Goal: Task Accomplishment & Management: Use online tool/utility

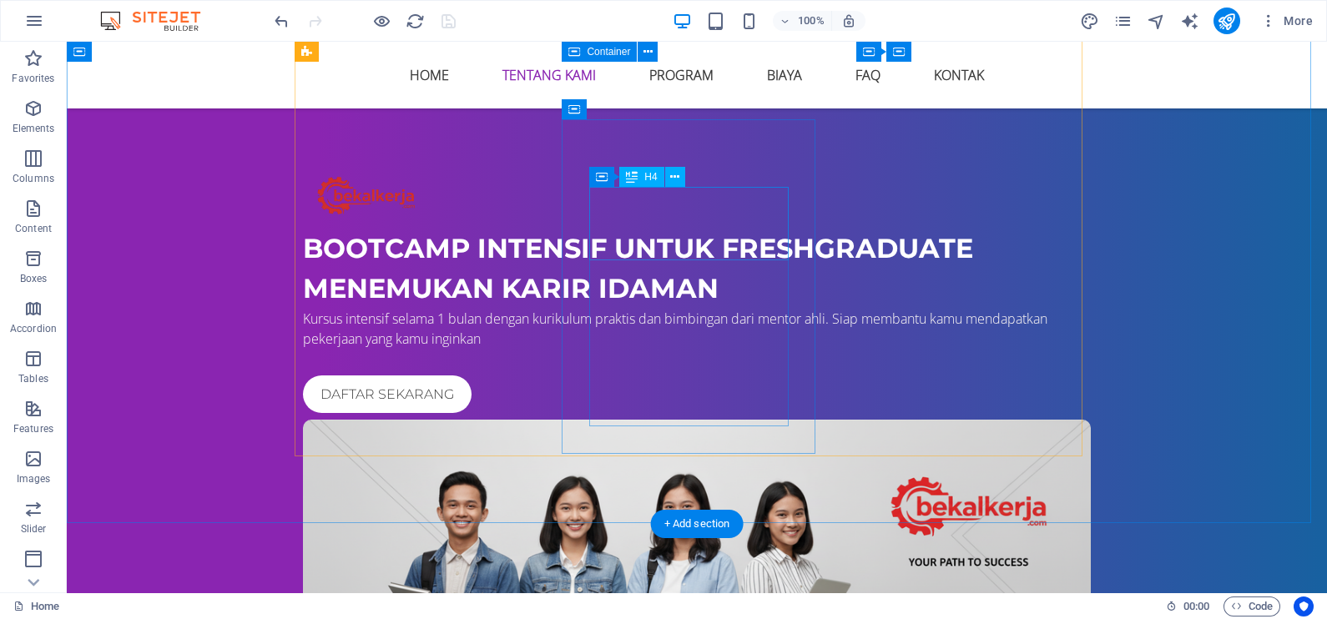
scroll to position [1217, 0]
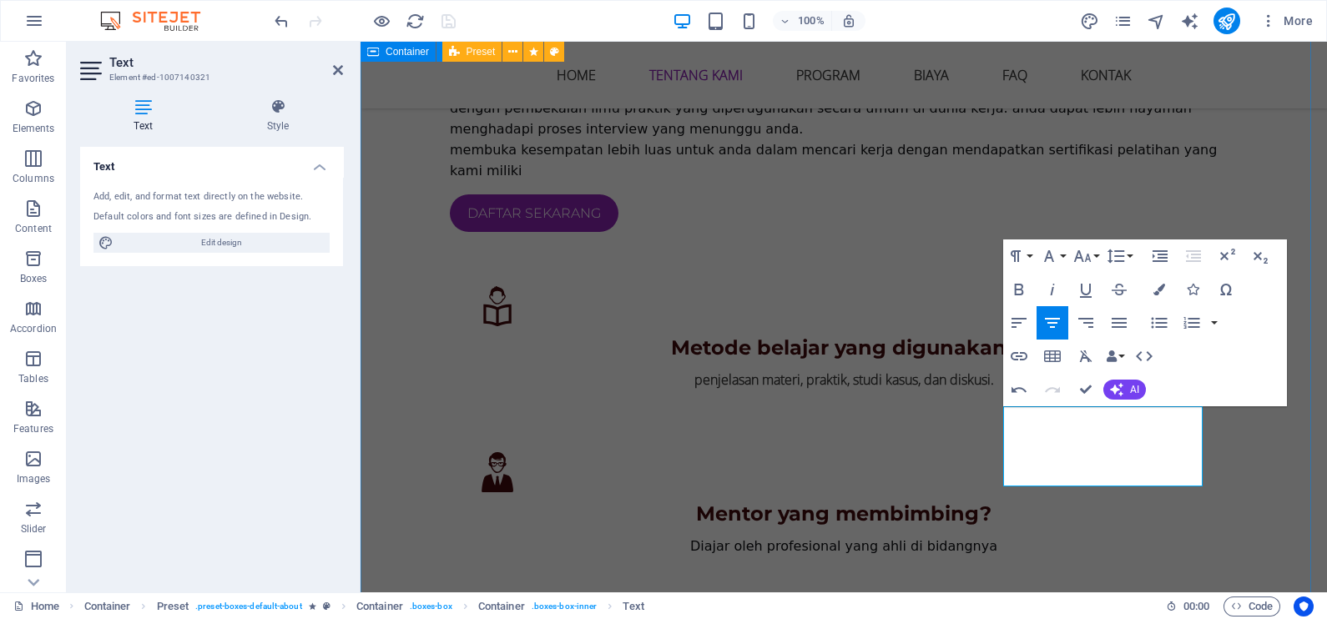
click at [1239, 483] on div "[PERSON_NAME] [DOMAIN_NAME] ? Kami adalah bootcamp intensif yang fokus menyiapk…" at bounding box center [844, 539] width 966 height 1713
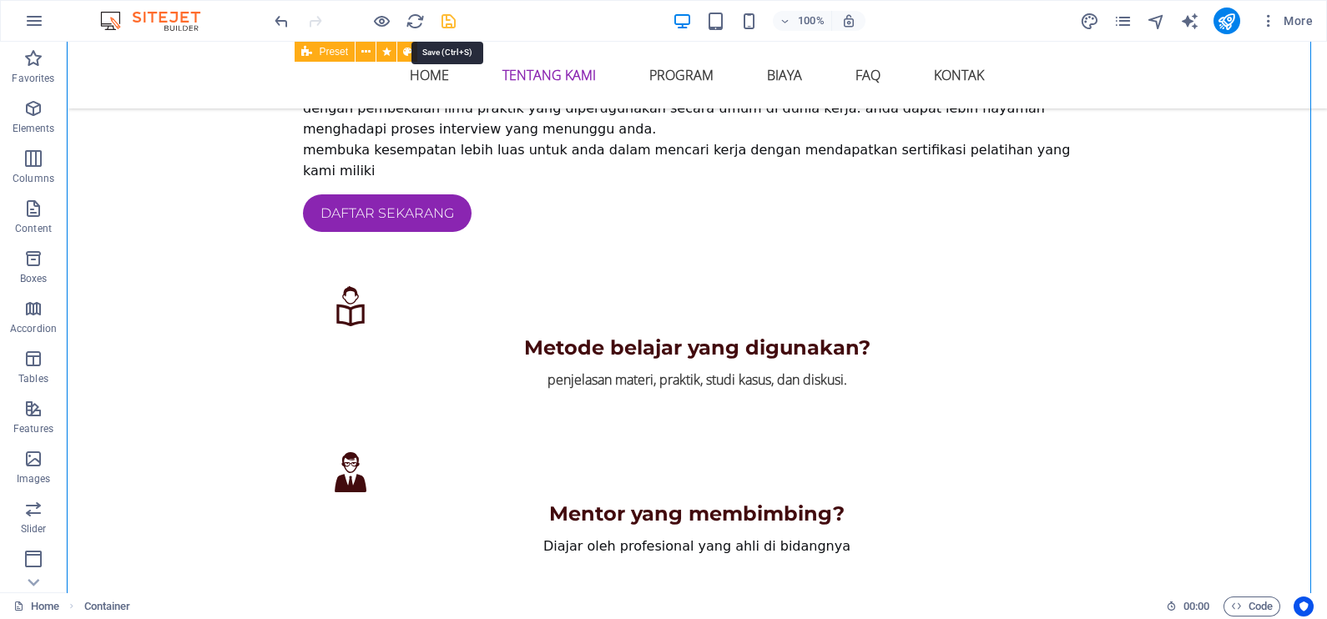
click at [446, 14] on icon "save" at bounding box center [448, 21] width 19 height 19
checkbox input "false"
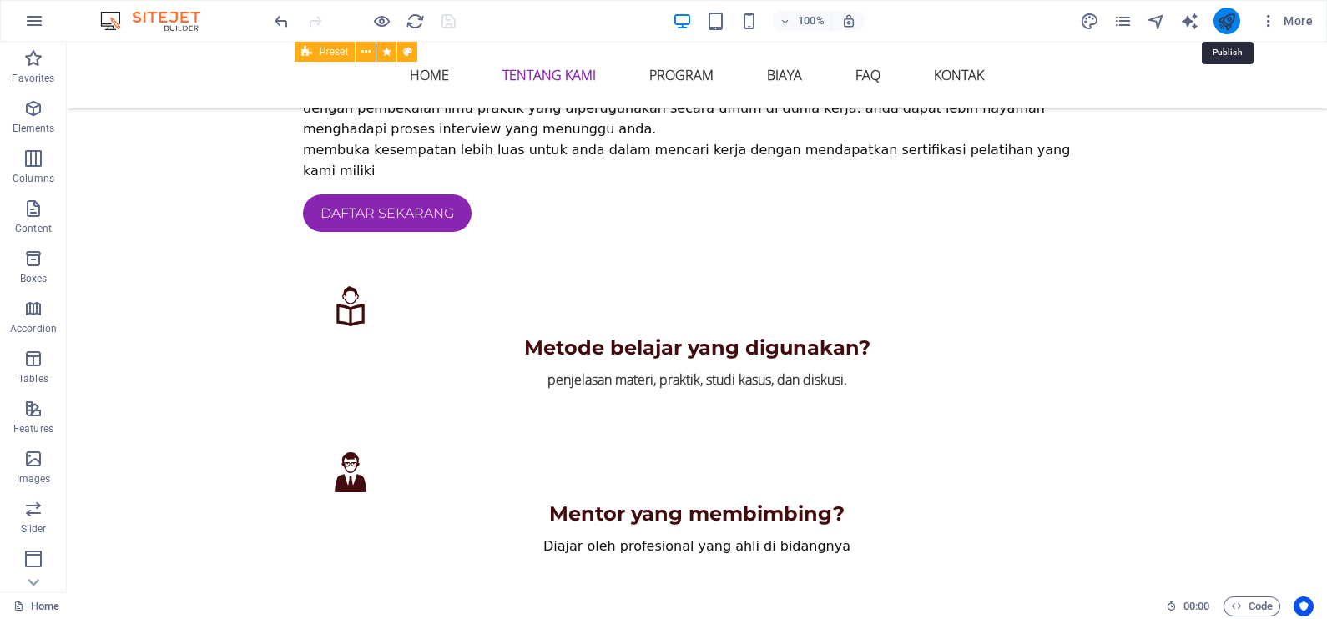
click at [1232, 21] on icon "publish" at bounding box center [1226, 21] width 19 height 19
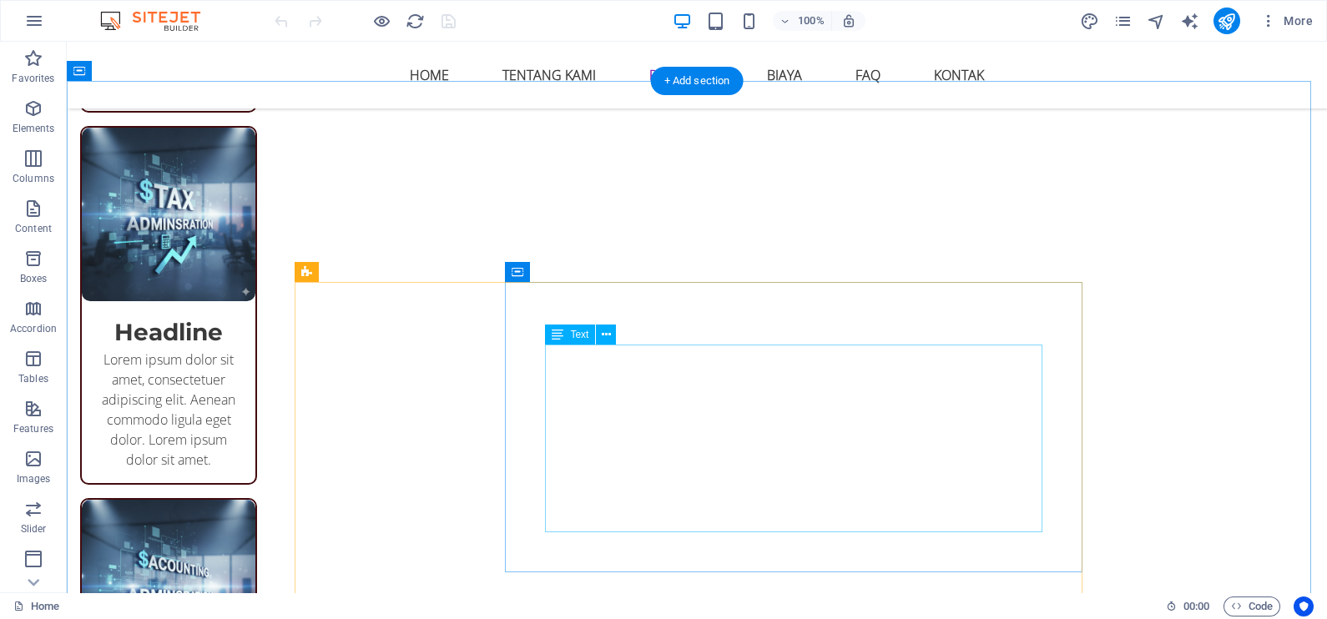
scroll to position [3233, 0]
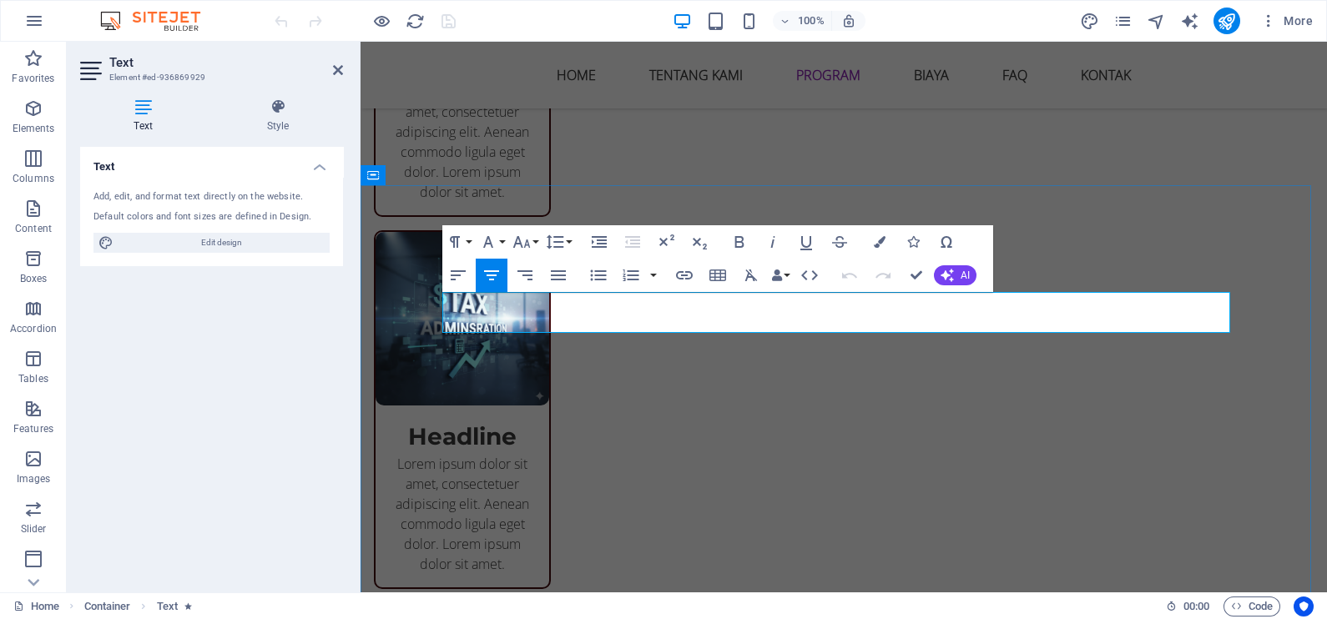
drag, startPoint x: 1047, startPoint y: 319, endPoint x: 570, endPoint y: 310, distance: 477.4
copy p "Dapatkan skill digital yang dibutuhkan industri dalam waktu singkat. Kurikulum …"
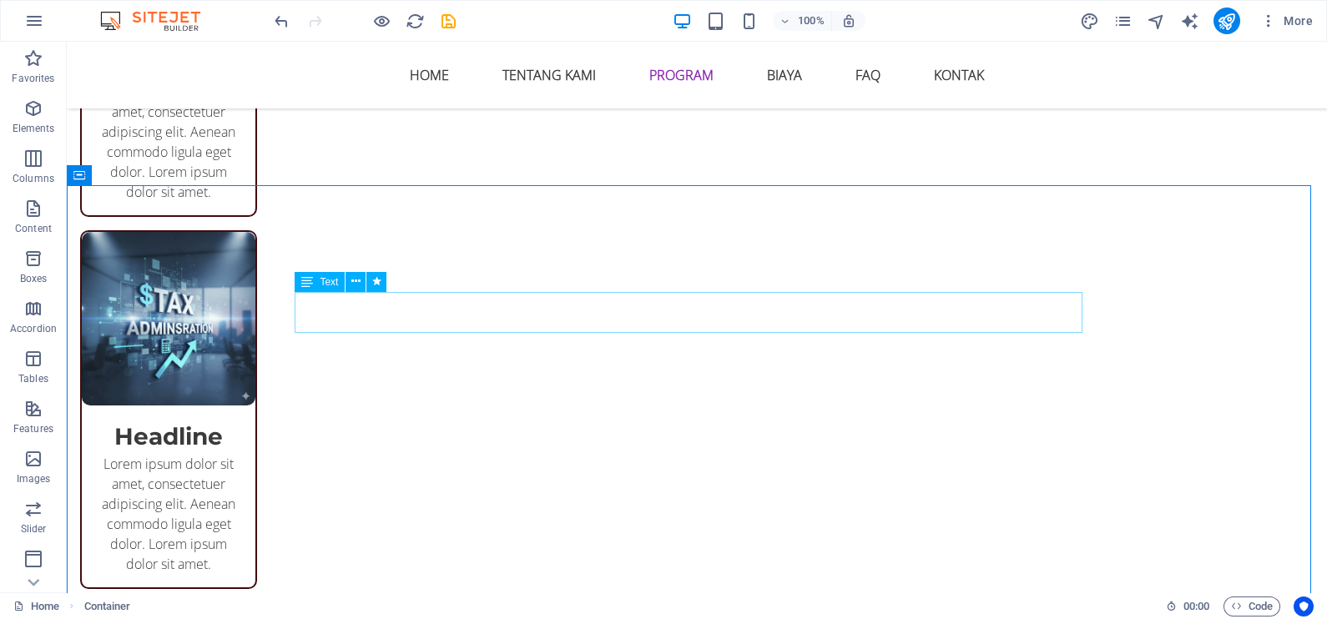
click at [330, 280] on span "Text" at bounding box center [329, 282] width 18 height 10
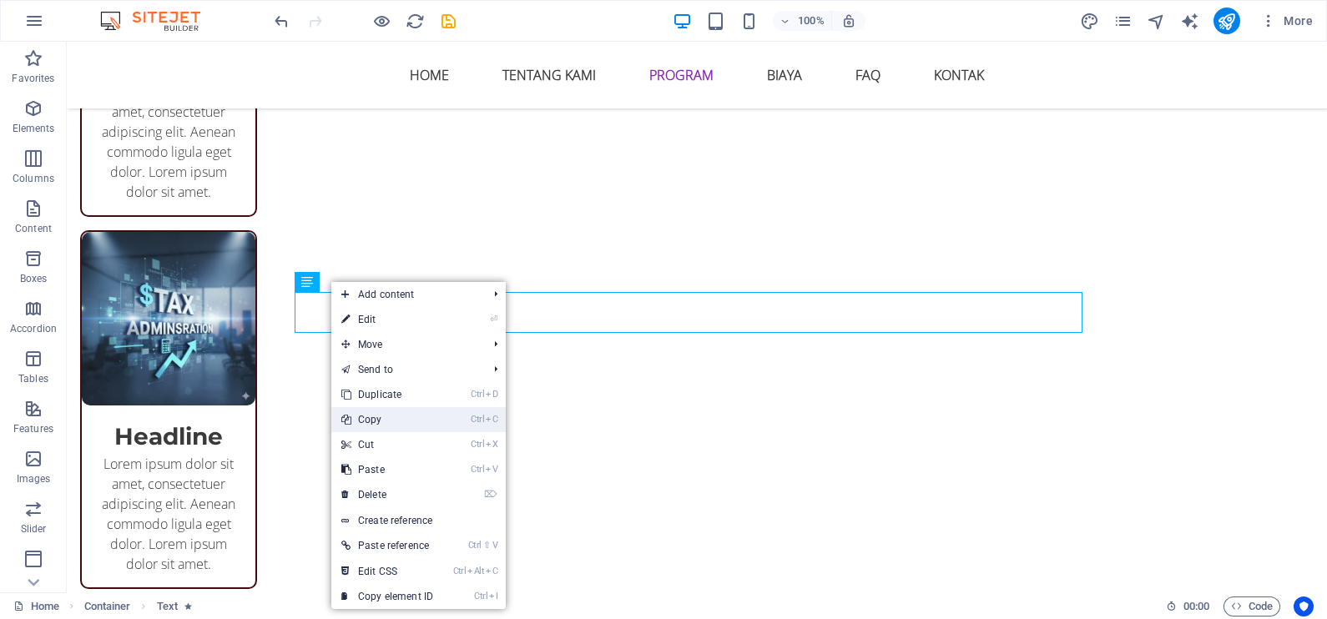
click at [389, 420] on link "Ctrl C Copy" at bounding box center [387, 419] width 112 height 25
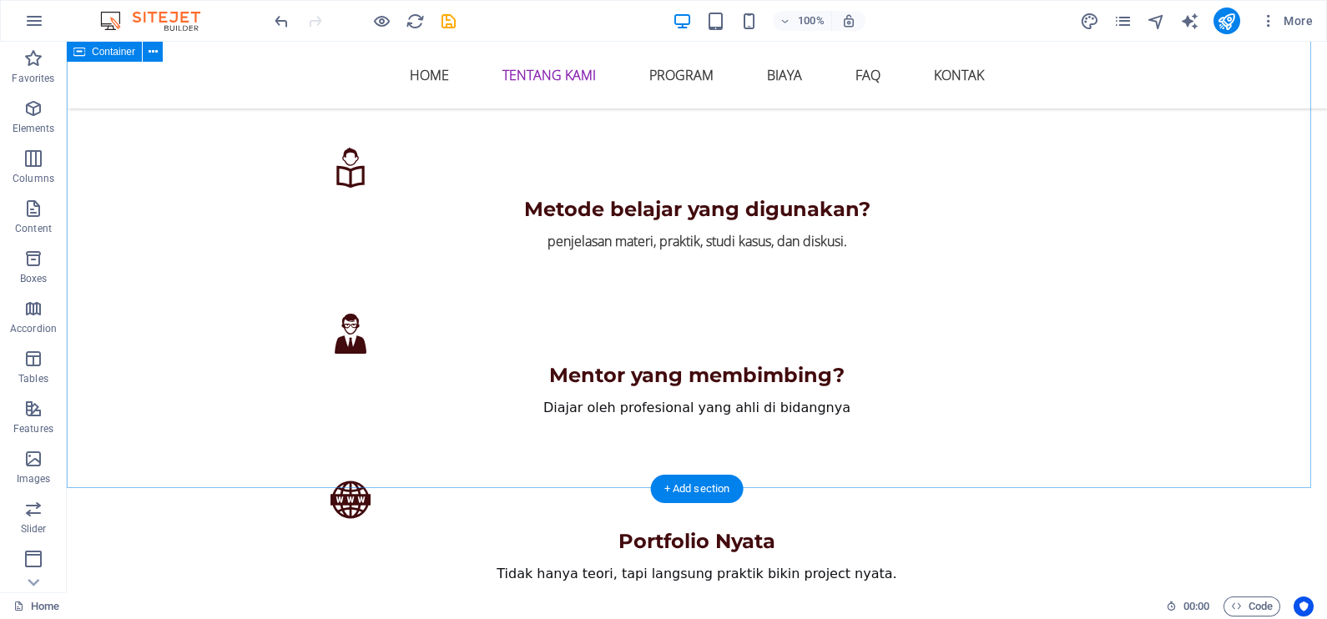
scroll to position [1460, 0]
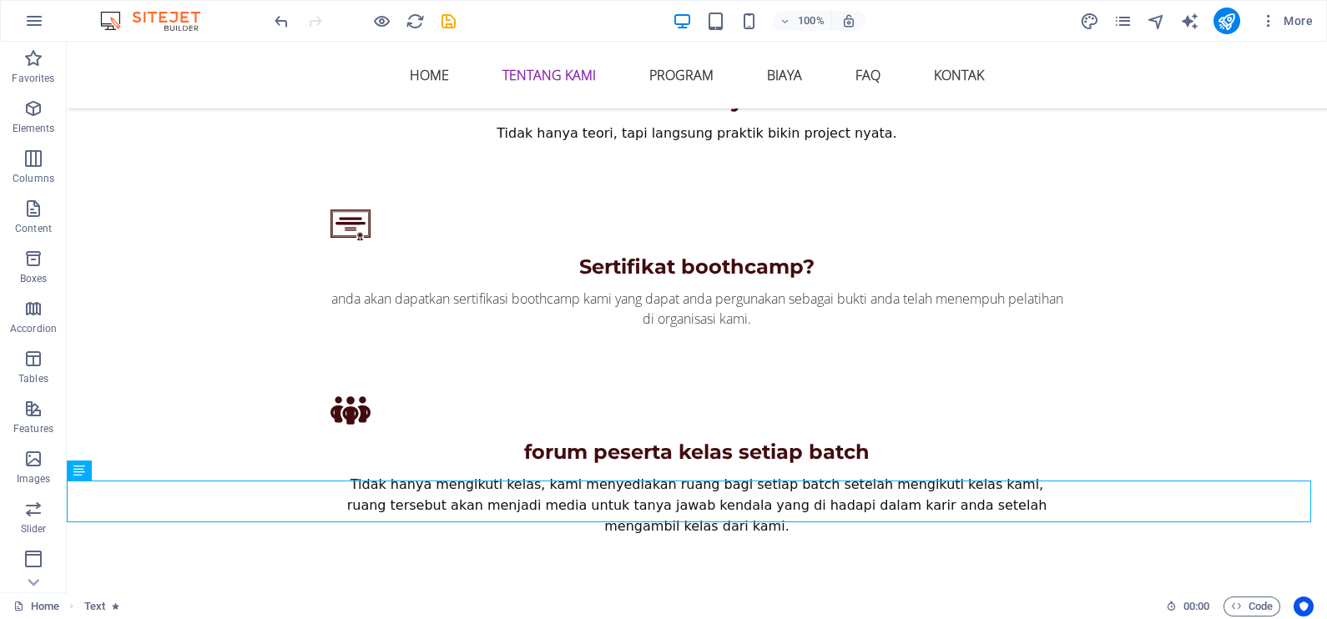
scroll to position [1624, 0]
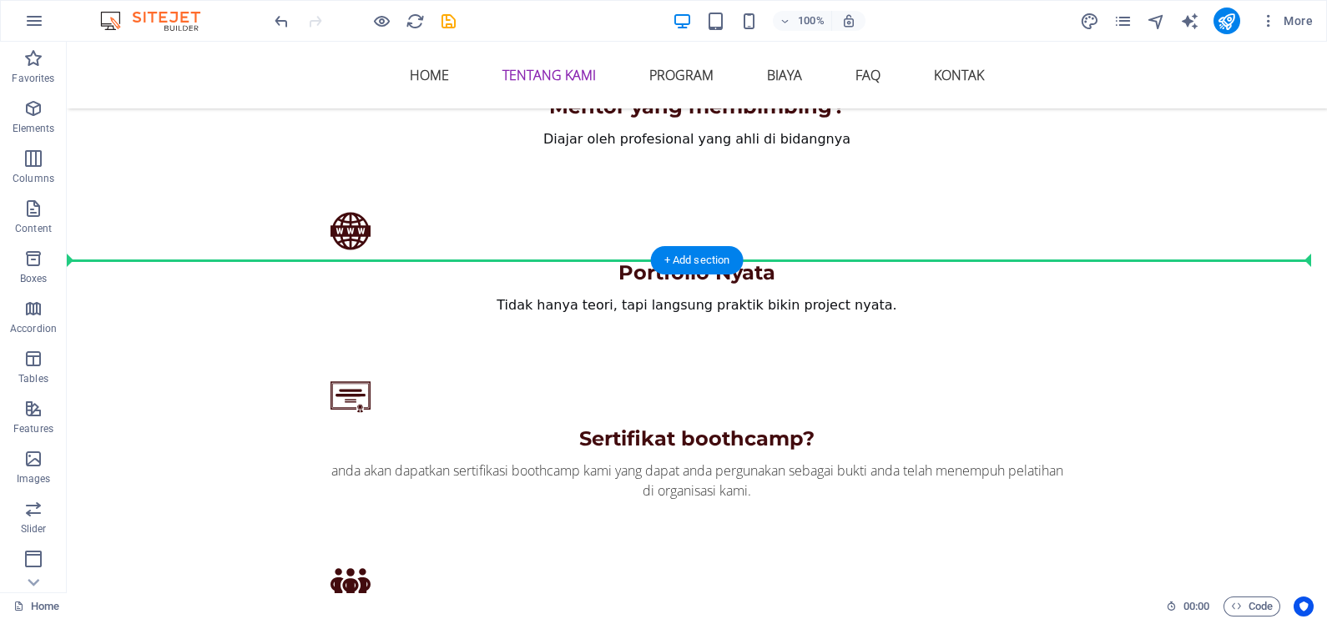
drag, startPoint x: 450, startPoint y: 413, endPoint x: 480, endPoint y: 272, distance: 144.2
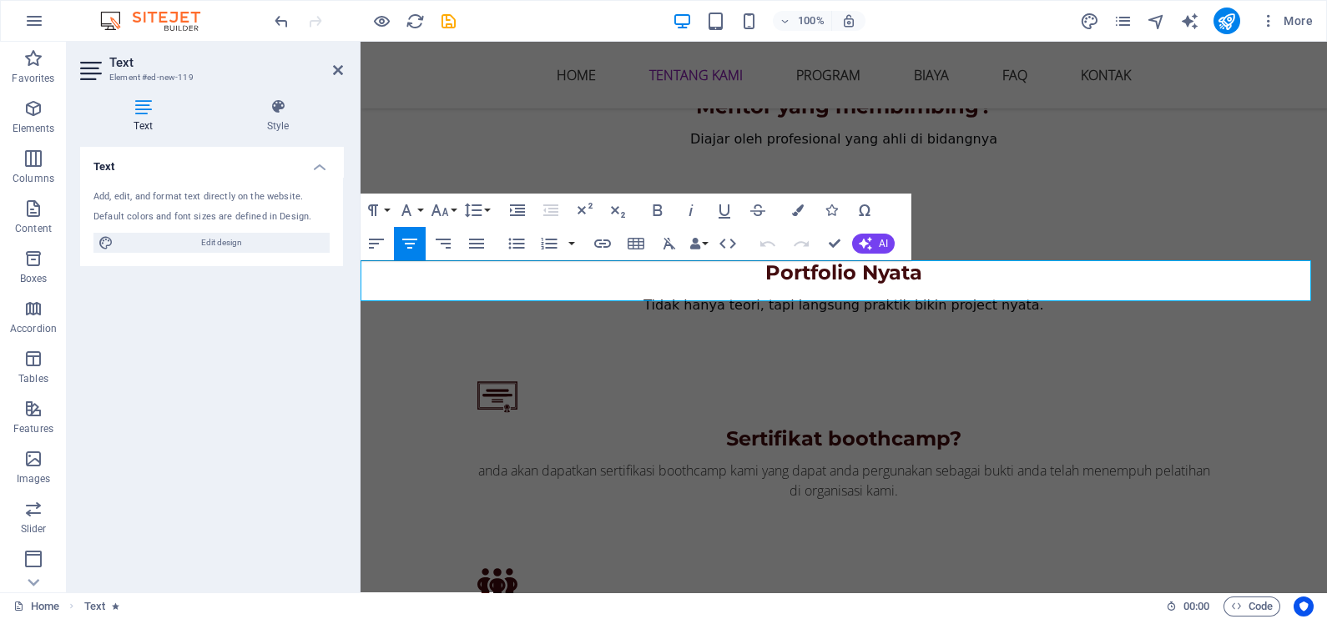
drag, startPoint x: 755, startPoint y: 292, endPoint x: 715, endPoint y: 292, distance: 40.1
click at [1058, 175] on div "[PERSON_NAME] [DOMAIN_NAME] ? Kami adalah bootcamp intensif yang fokus menyiapk…" at bounding box center [844, 132] width 966 height 1713
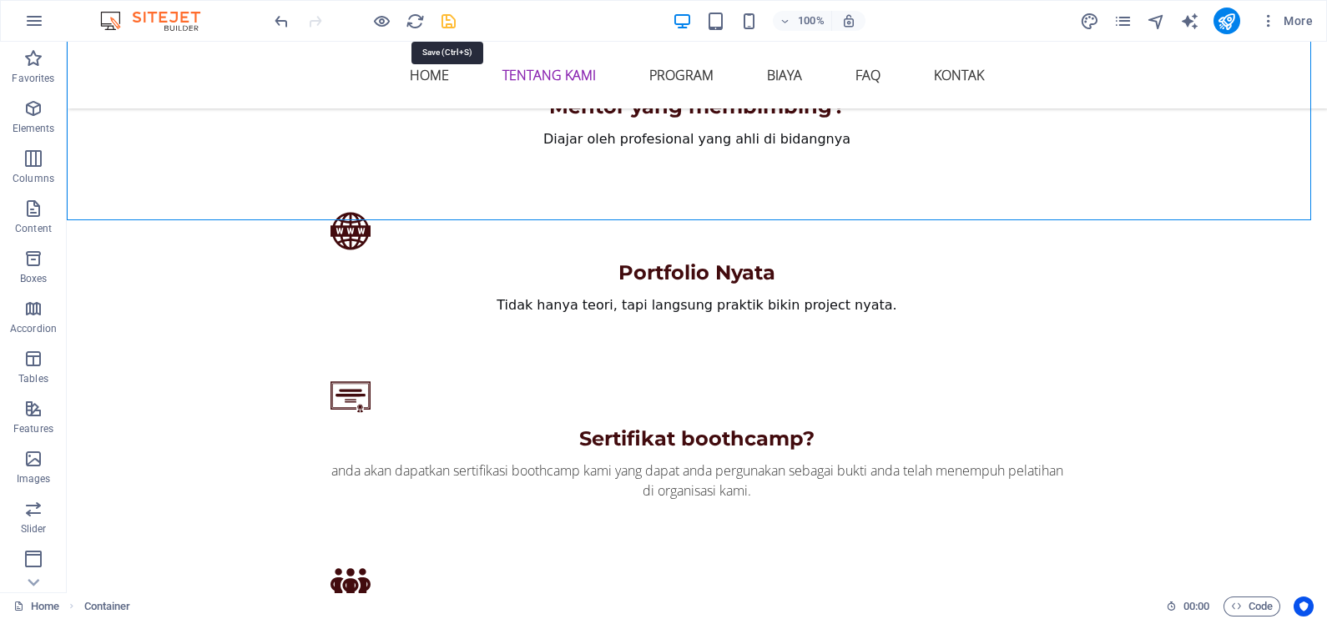
click at [443, 18] on icon "save" at bounding box center [448, 21] width 19 height 19
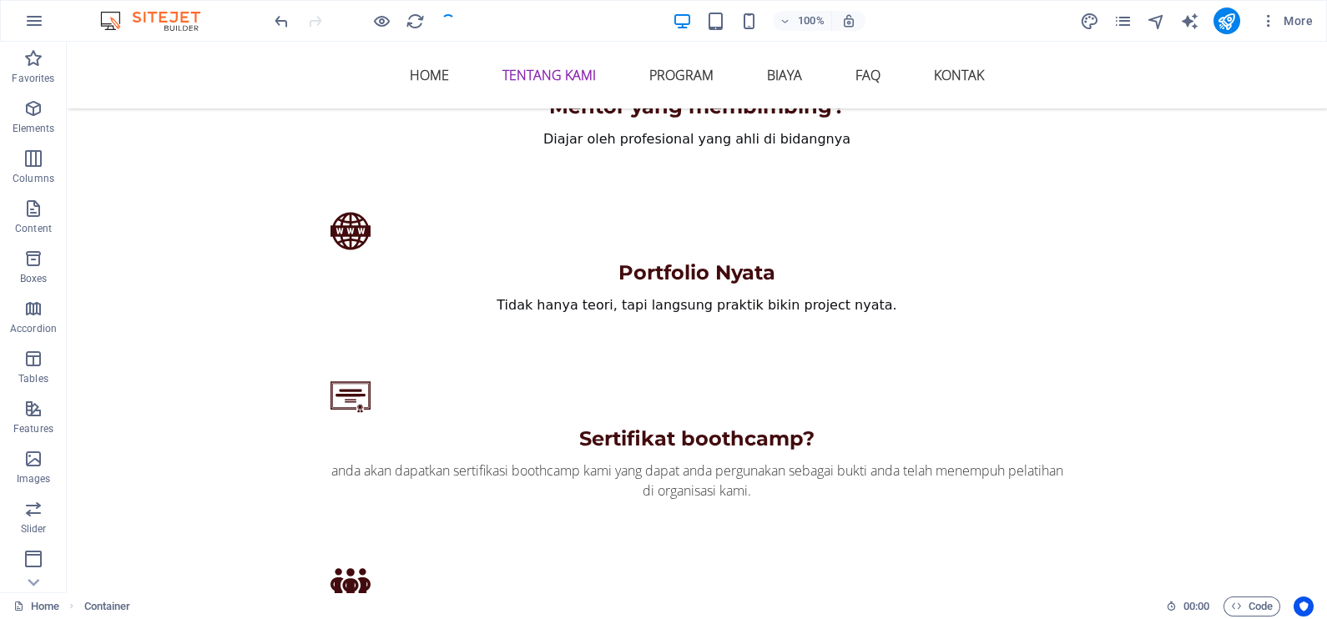
checkbox input "false"
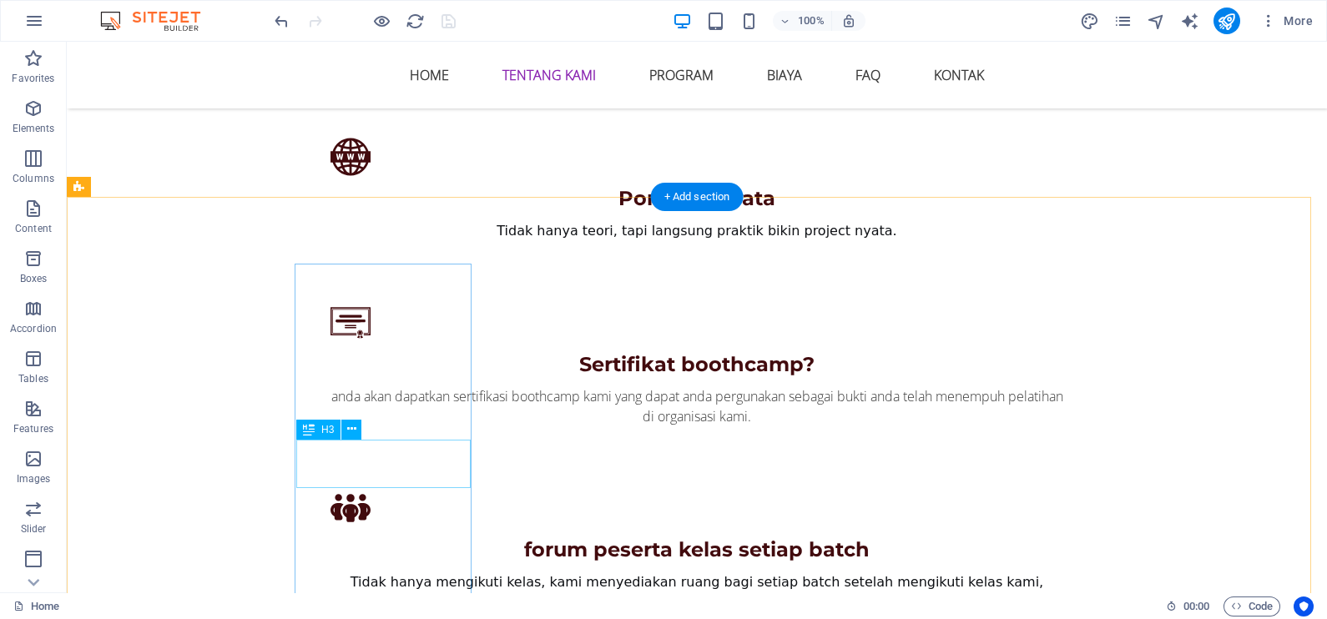
scroll to position [1728, 0]
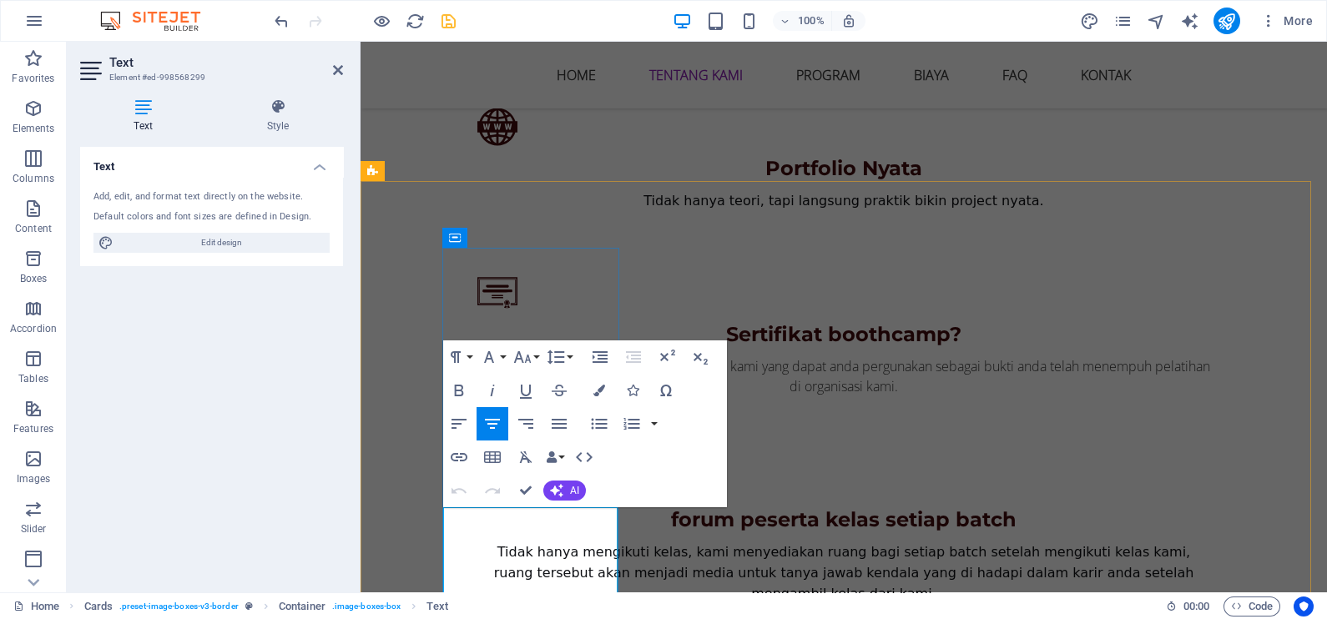
scroll to position [1833, 0]
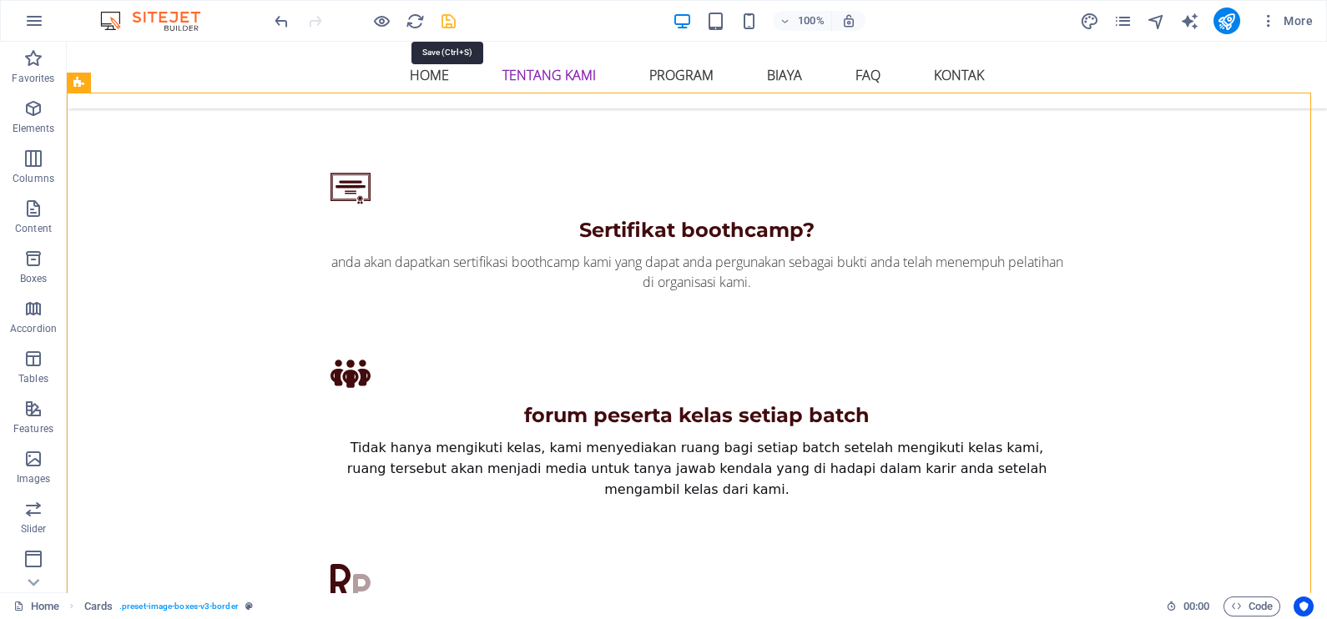
click at [446, 25] on icon "save" at bounding box center [448, 21] width 19 height 19
checkbox input "false"
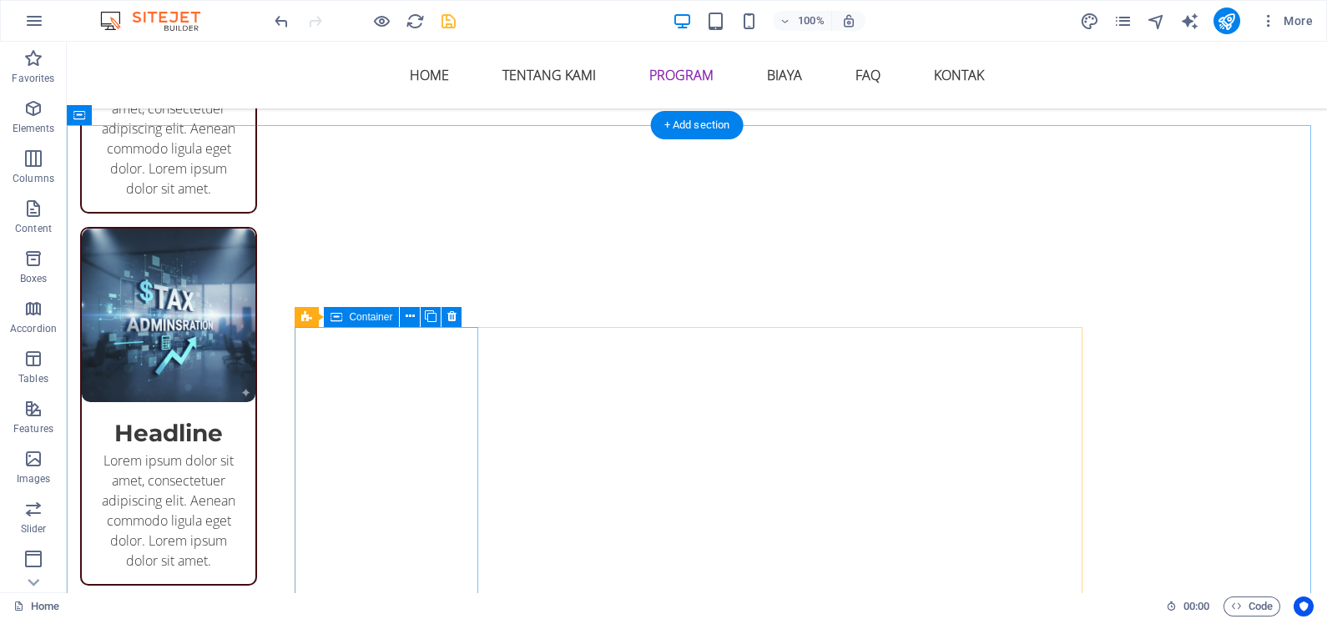
scroll to position [3397, 0]
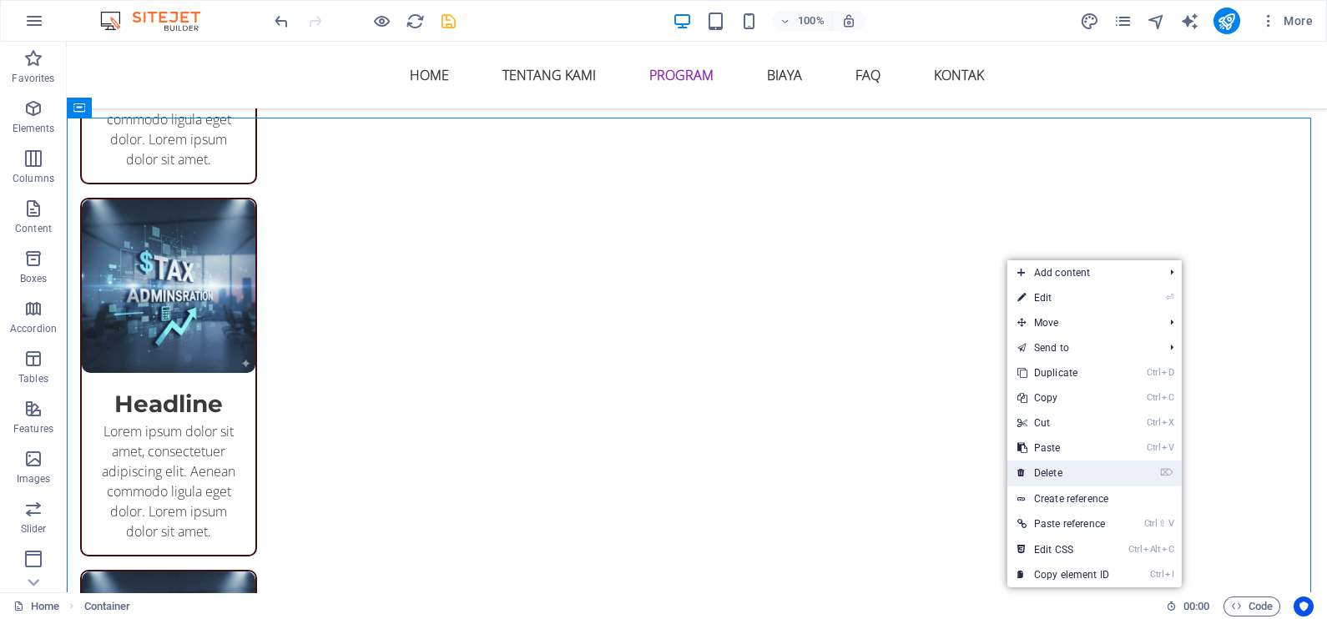
click at [1093, 467] on link "⌦ Delete" at bounding box center [1063, 473] width 112 height 25
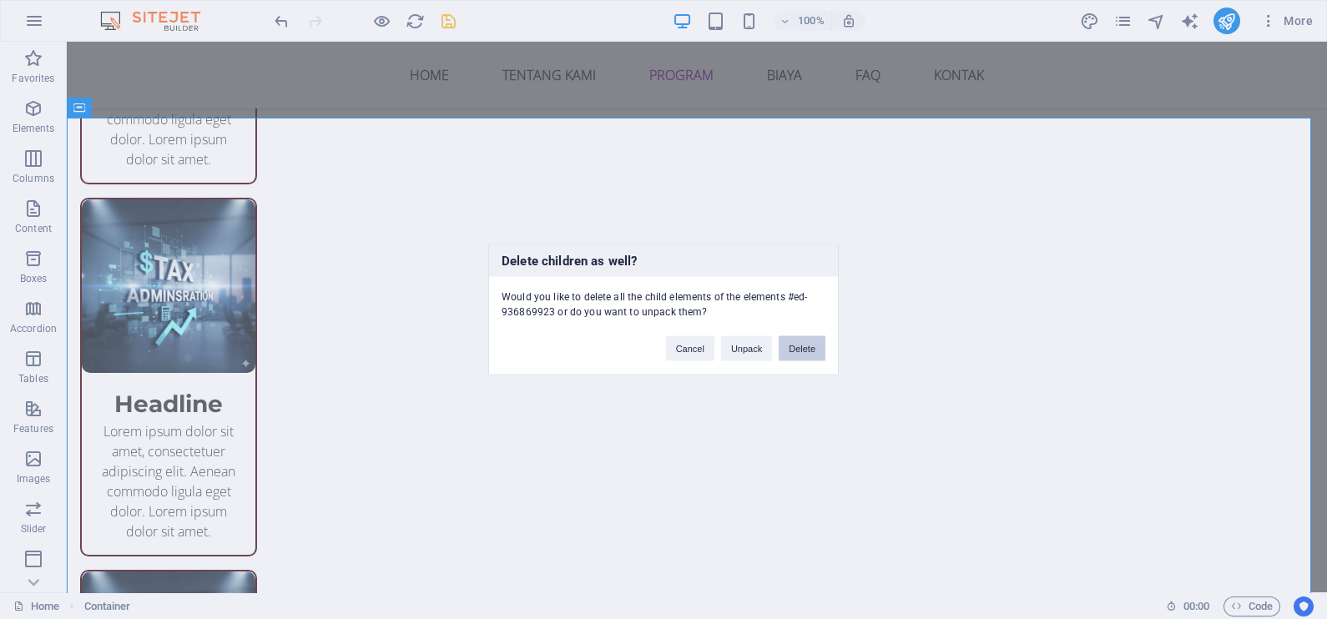
click at [801, 344] on button "Delete" at bounding box center [802, 348] width 47 height 25
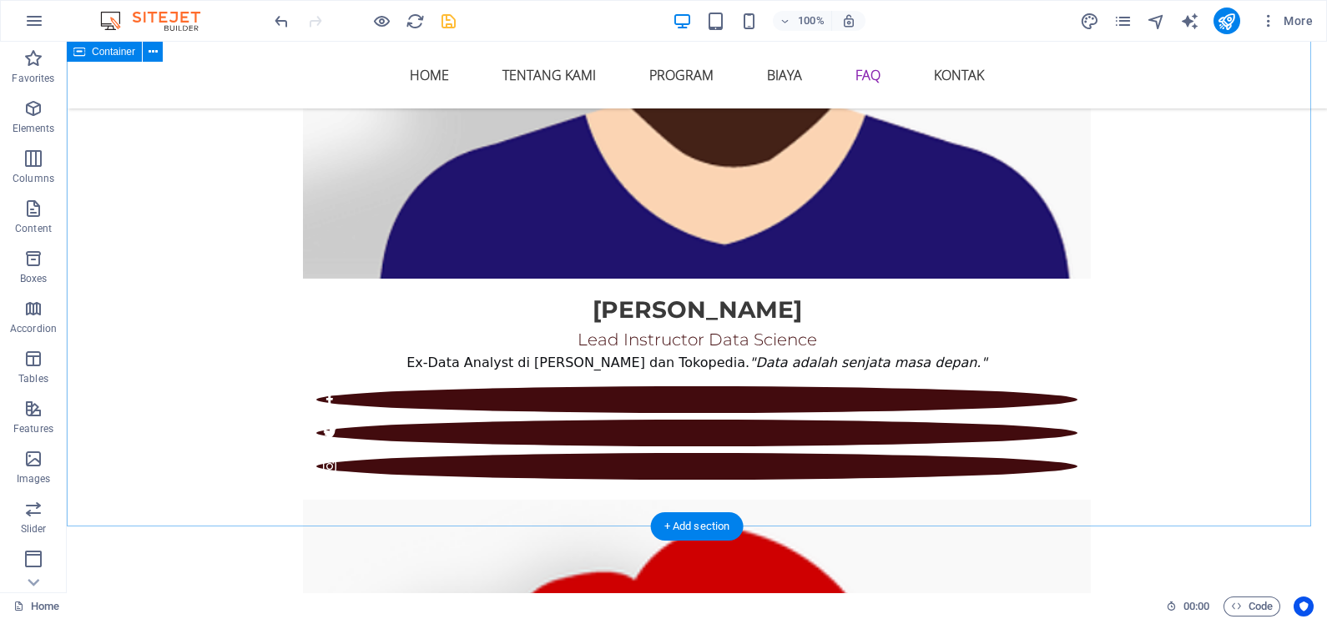
scroll to position [5908, 0]
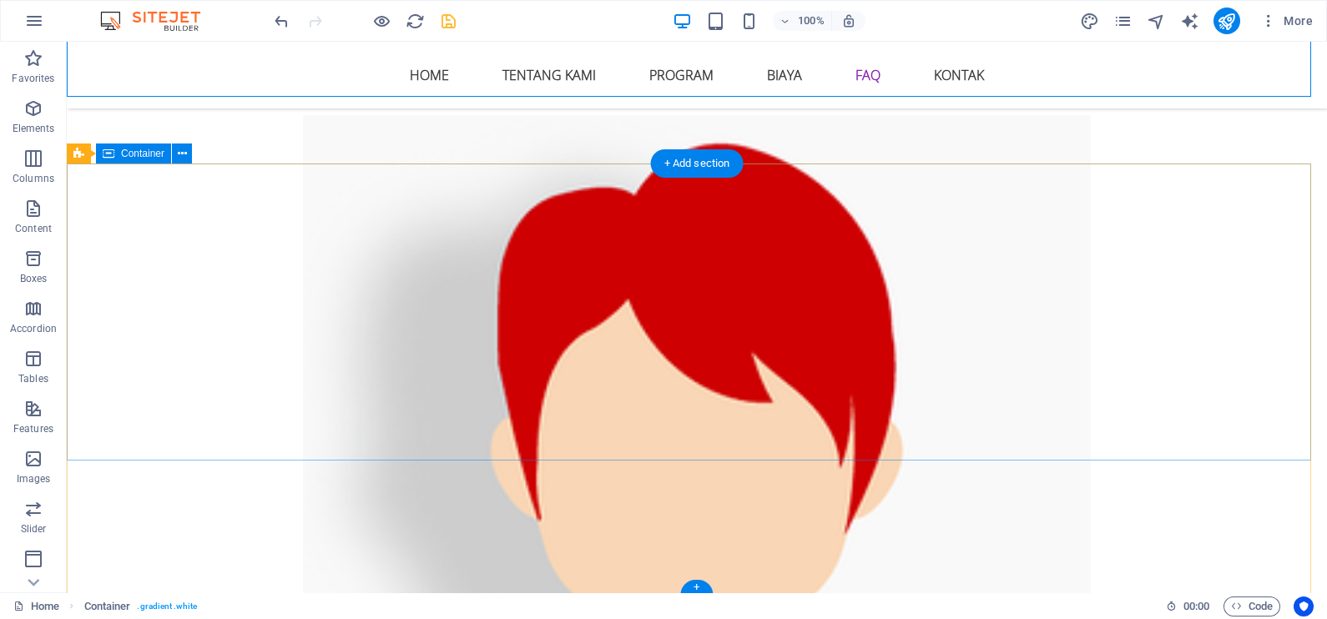
scroll to position [6534, 0]
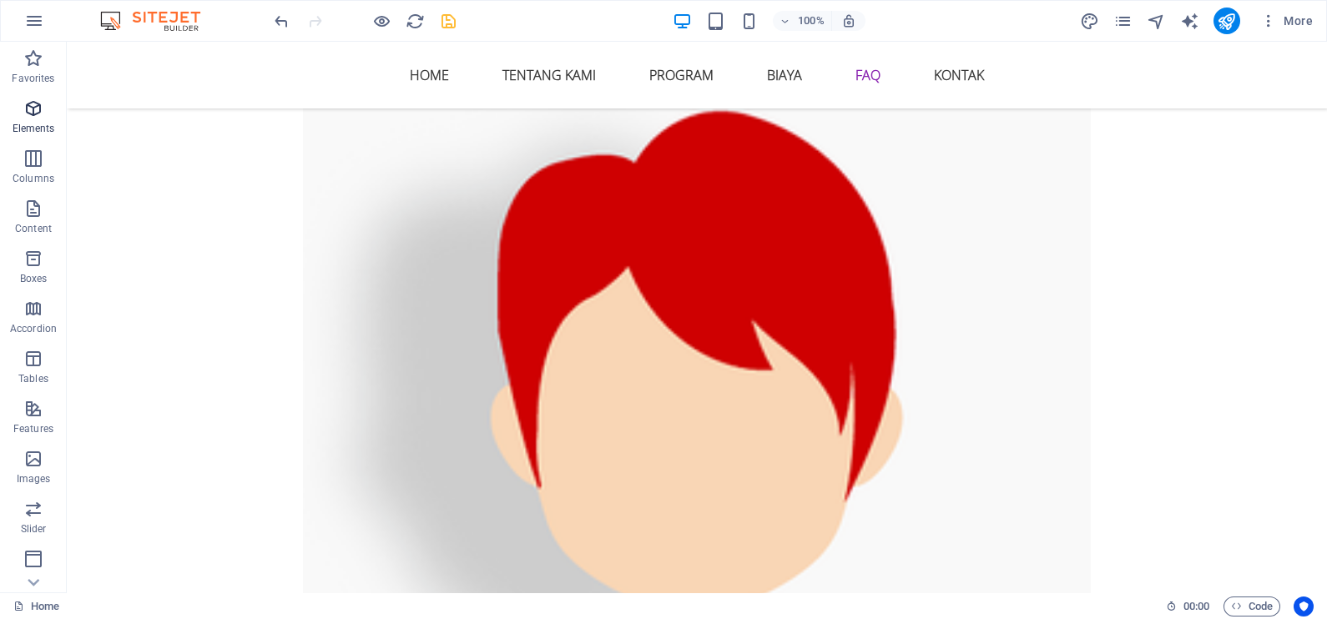
click at [27, 113] on icon "button" at bounding box center [33, 108] width 20 height 20
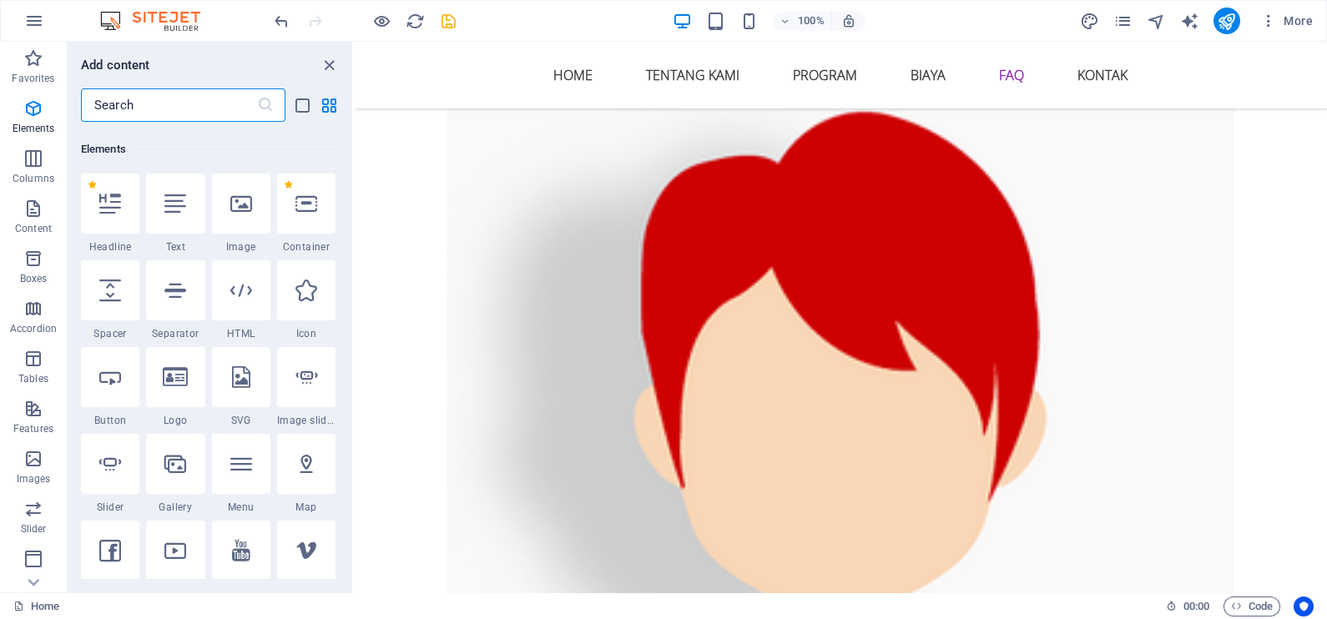
scroll to position [178, 0]
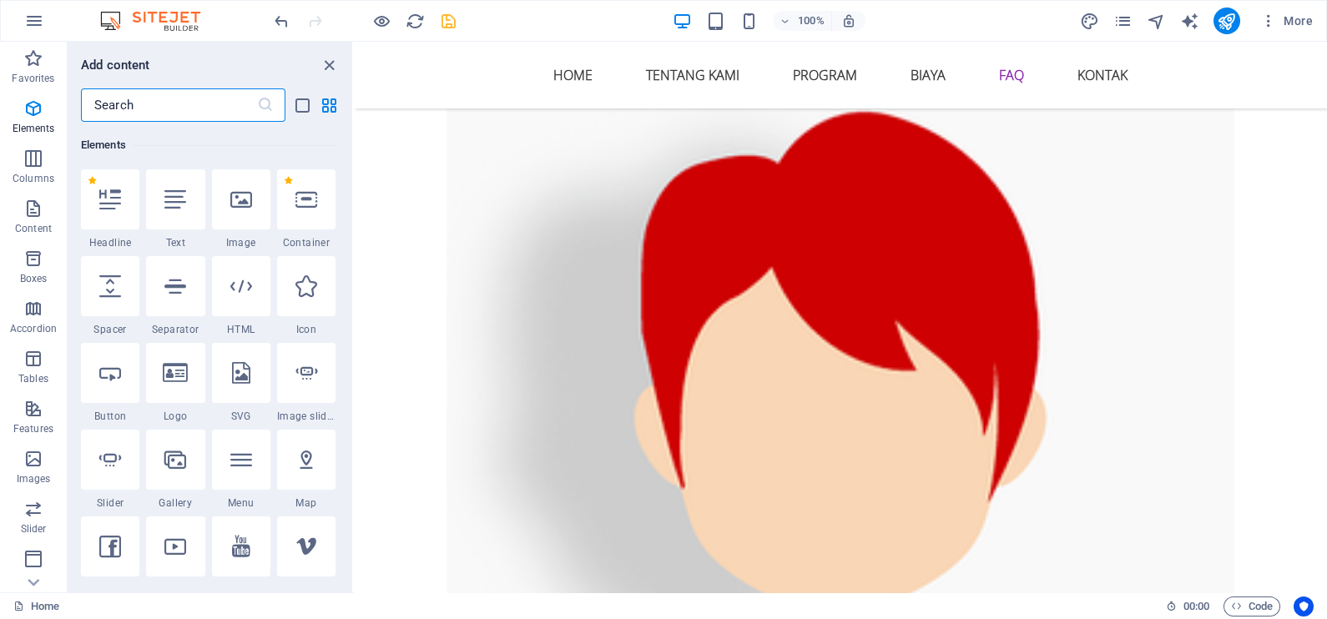
click at [174, 100] on input "text" at bounding box center [169, 104] width 176 height 33
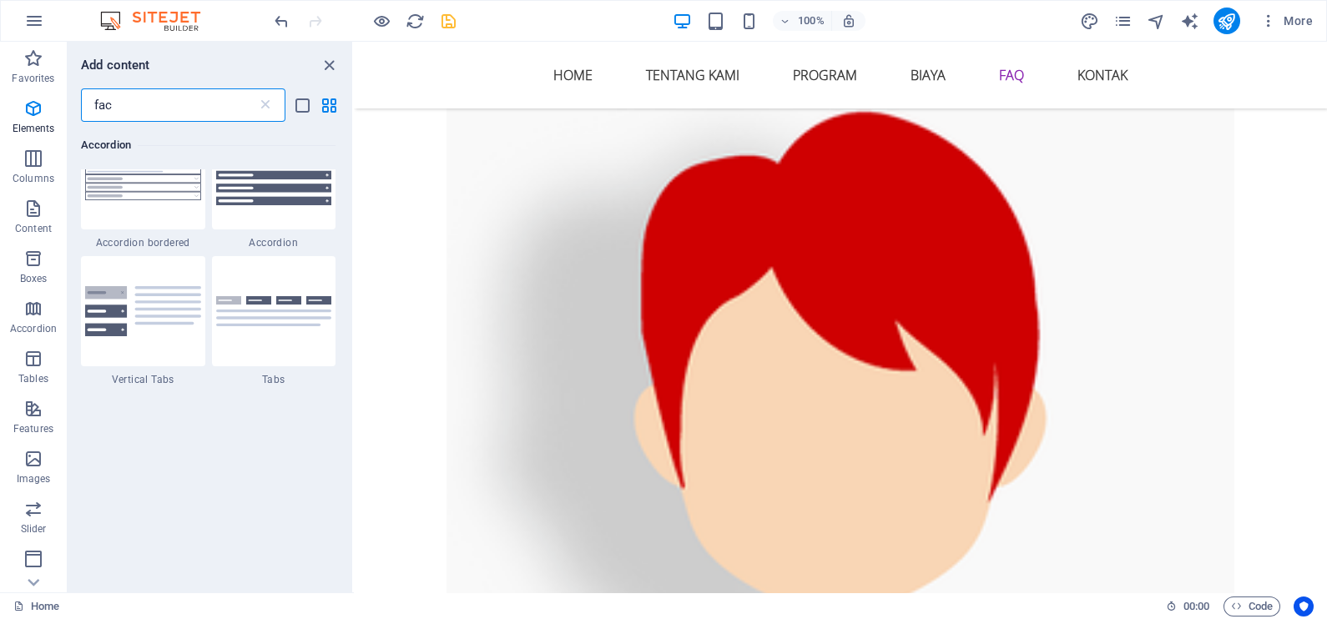
scroll to position [0, 0]
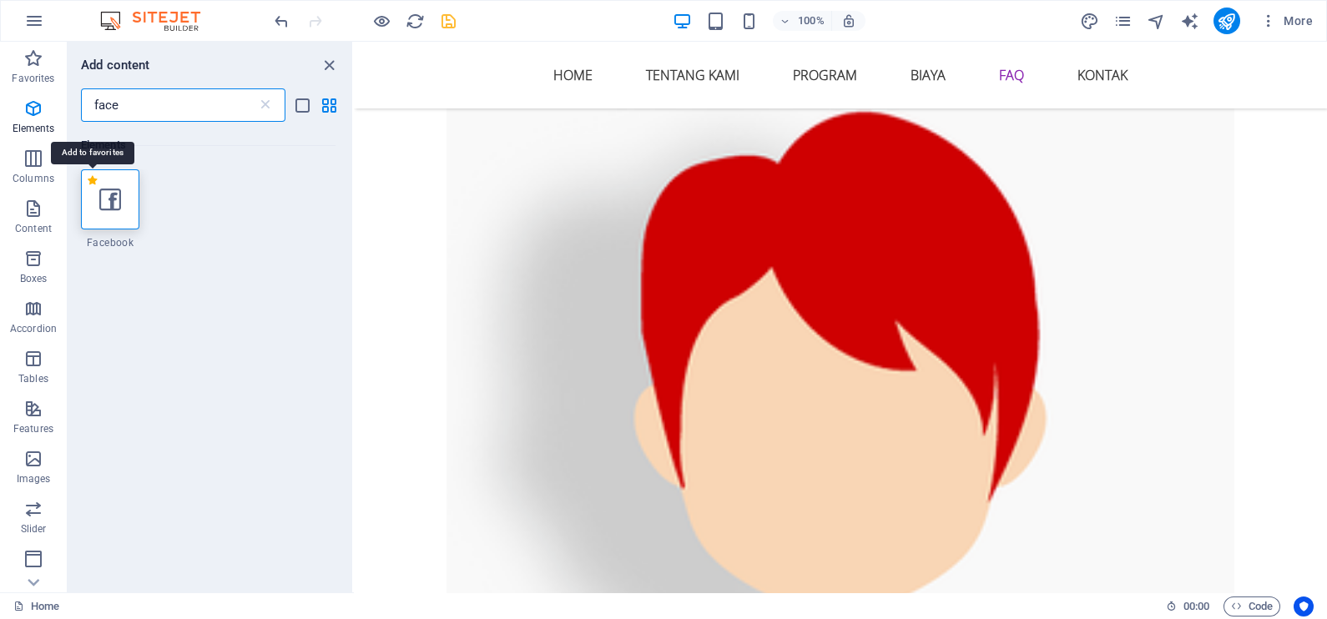
type input "face"
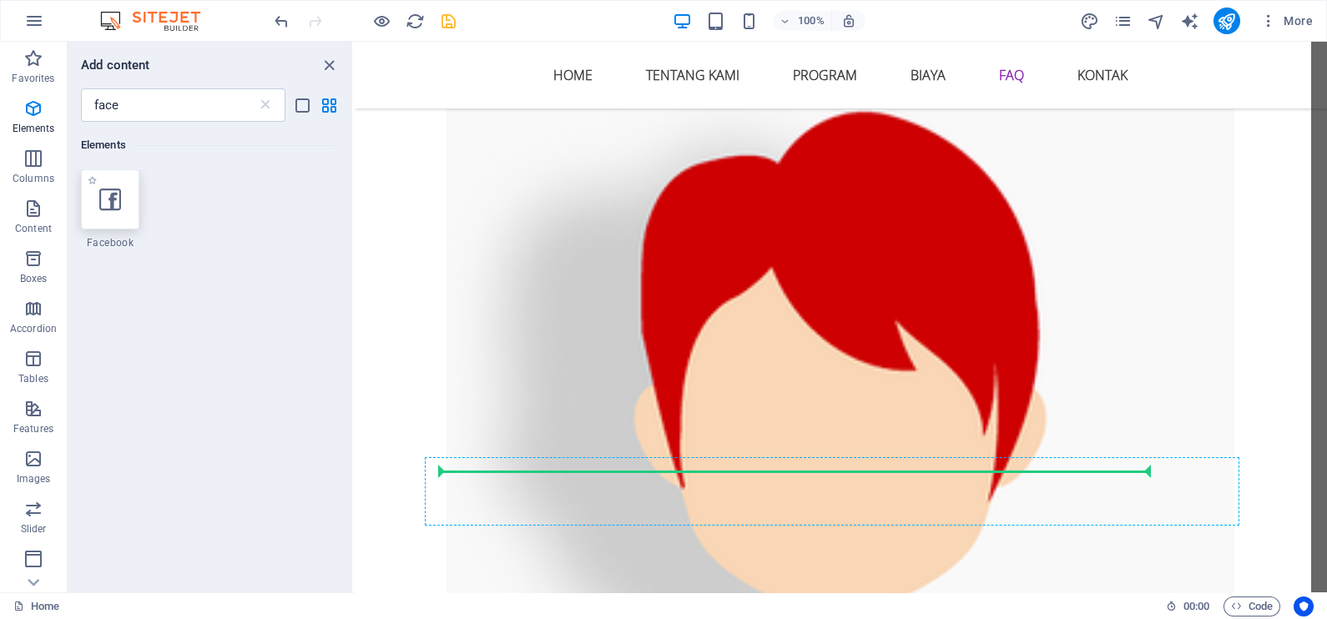
select select "%"
select select "px"
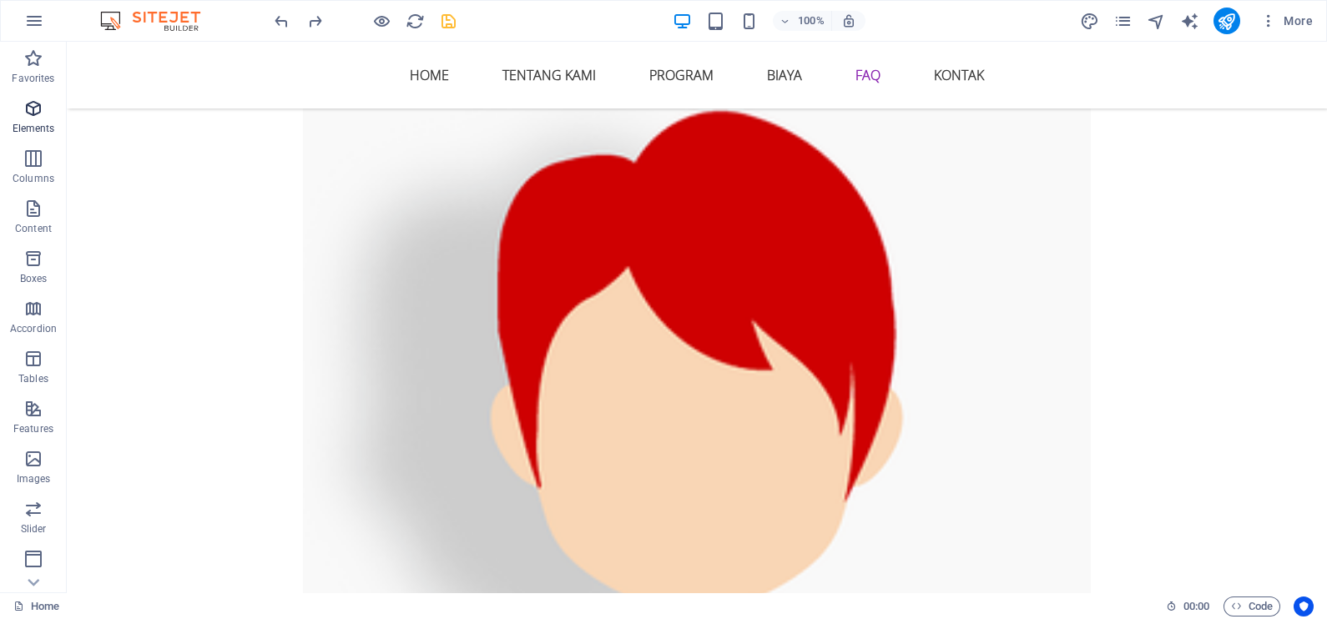
click at [33, 101] on icon "button" at bounding box center [33, 108] width 20 height 20
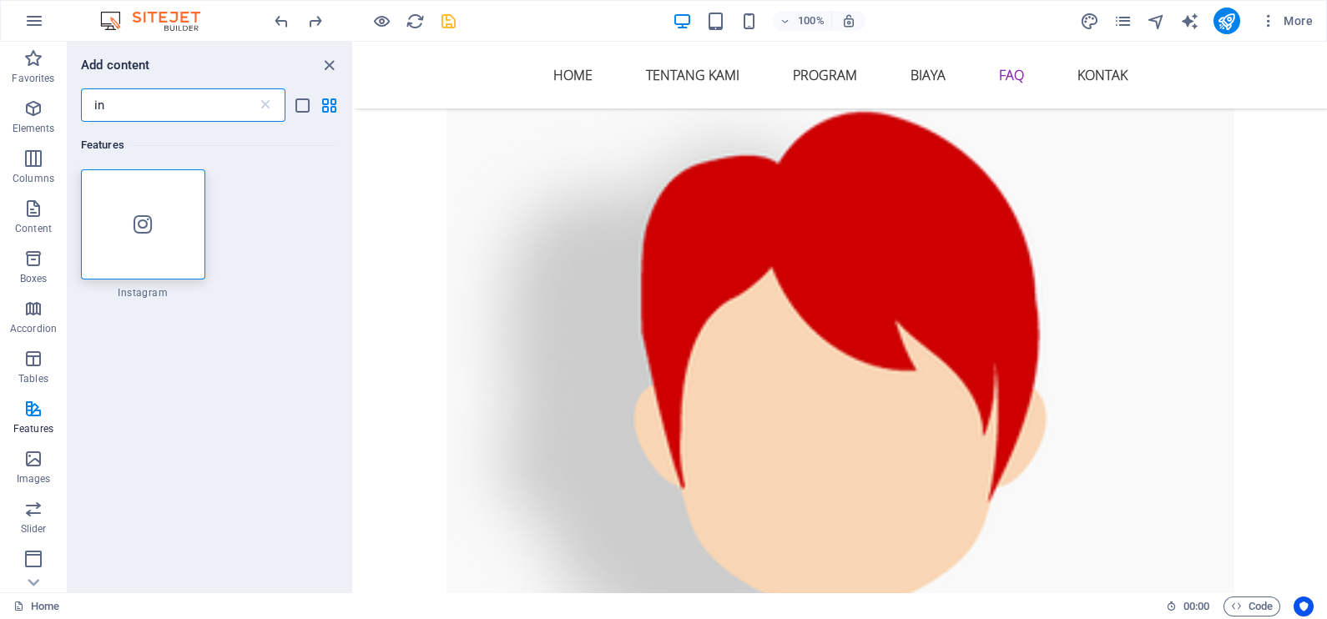
type input "i"
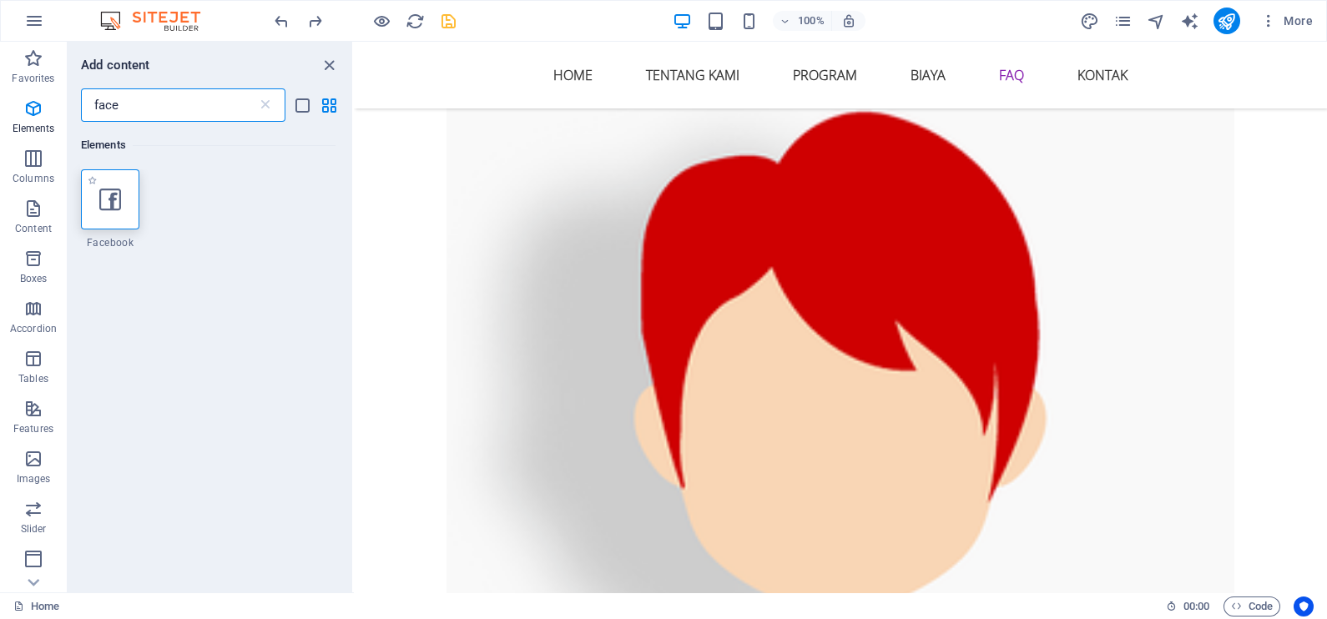
type input "face"
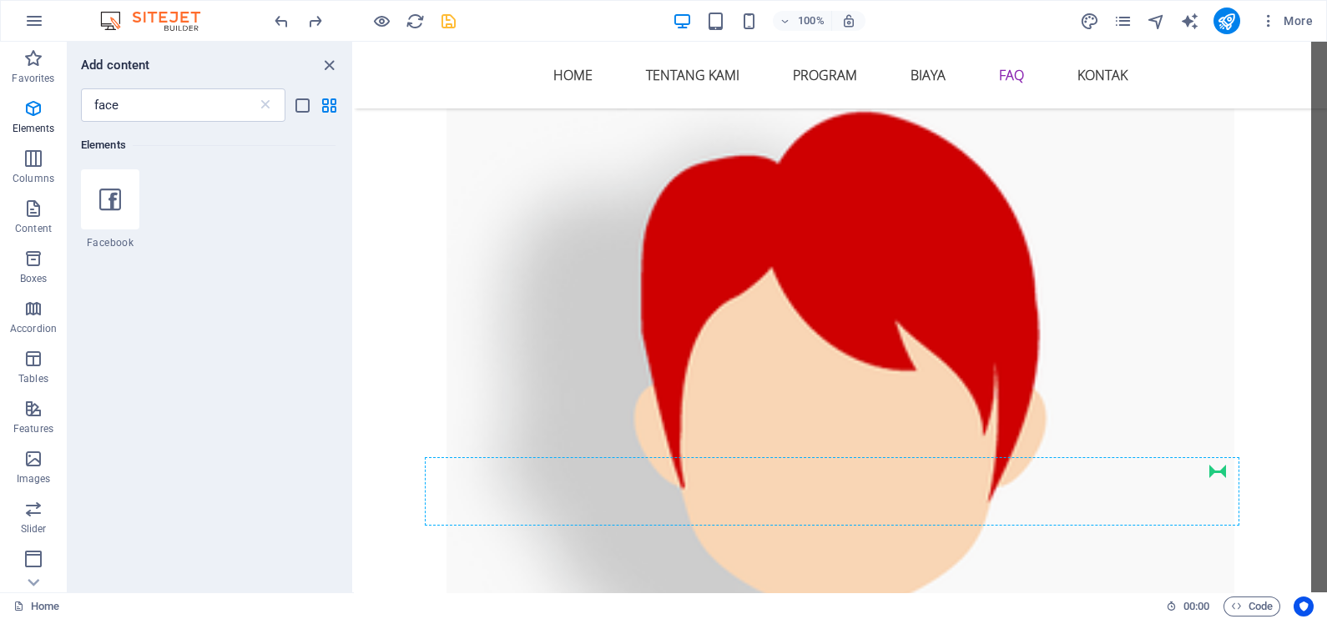
select select "%"
select select "px"
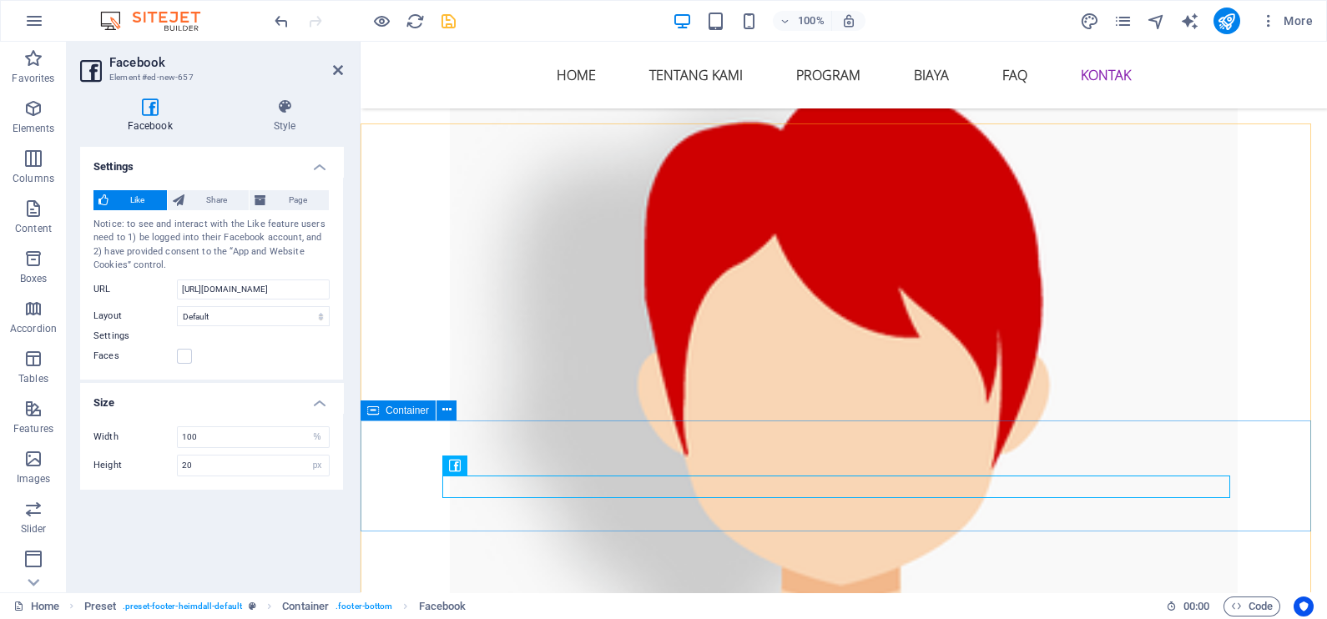
scroll to position [6575, 0]
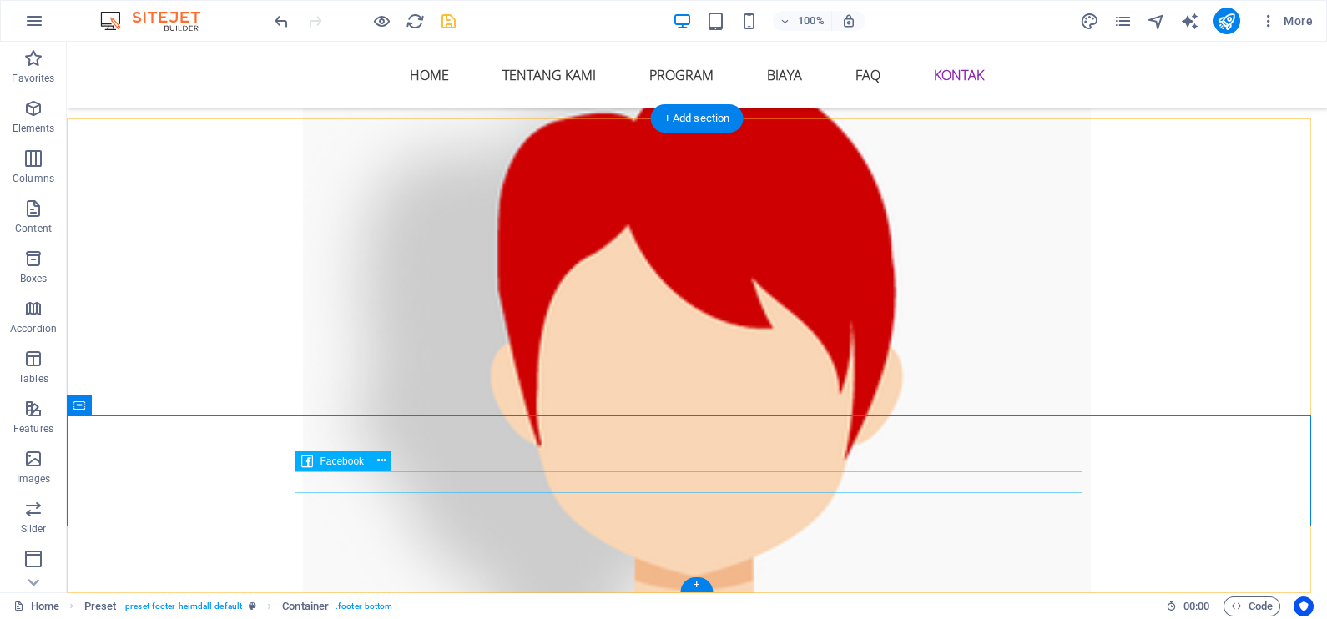
scroll to position [6534, 0]
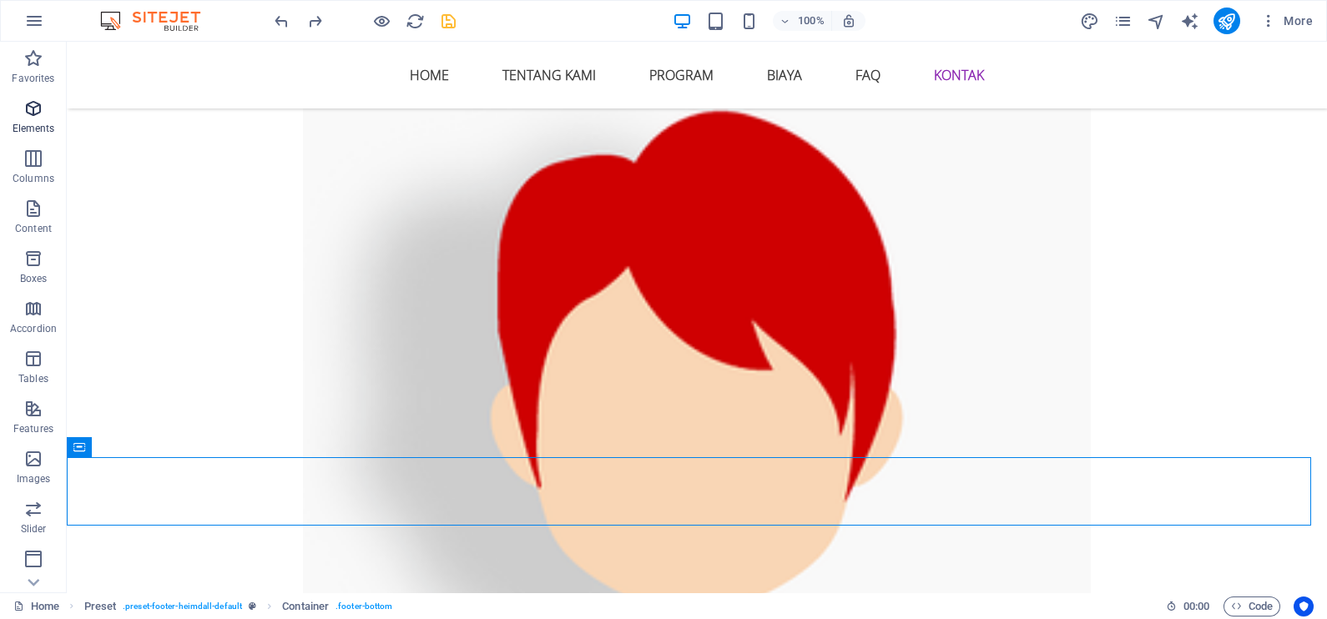
click at [30, 120] on span "Elements" at bounding box center [33, 118] width 67 height 40
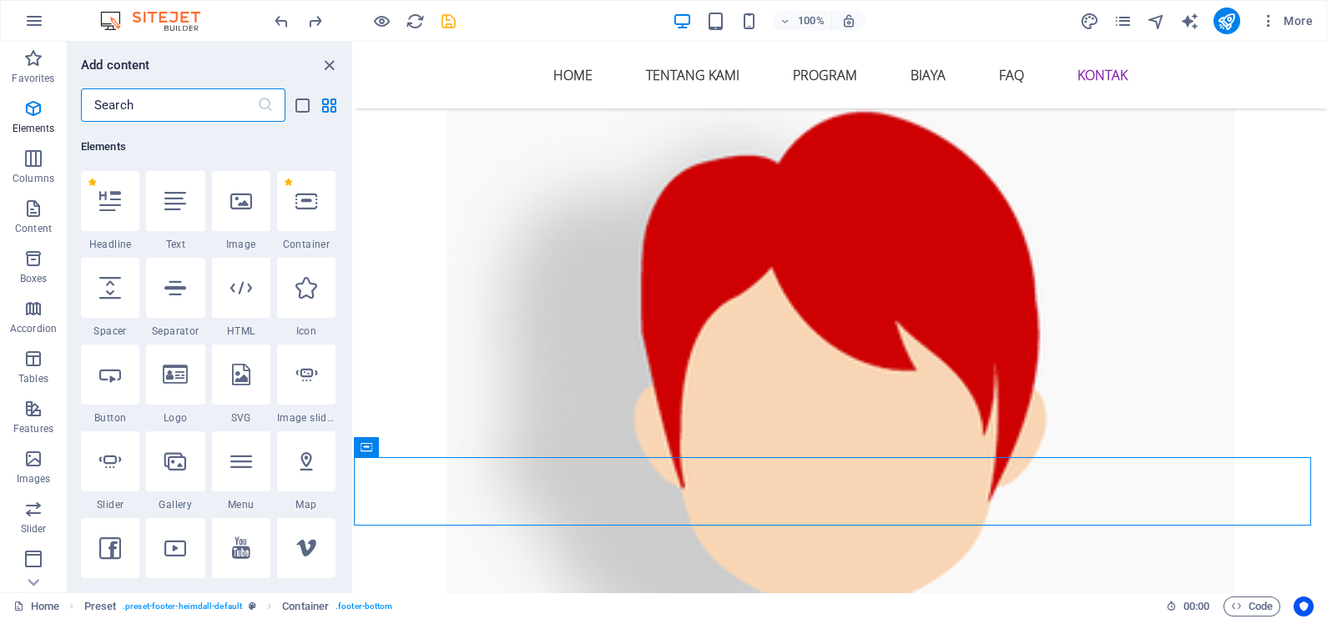
scroll to position [178, 0]
click at [139, 94] on input "text" at bounding box center [169, 104] width 176 height 33
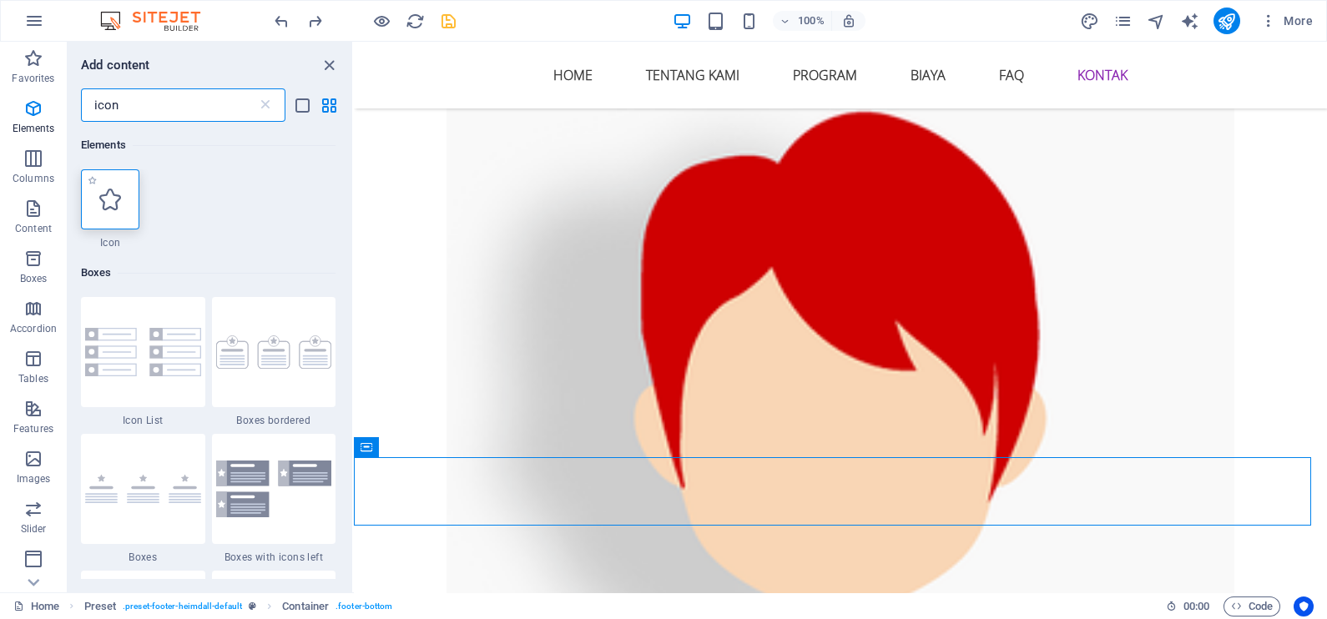
type input "icon"
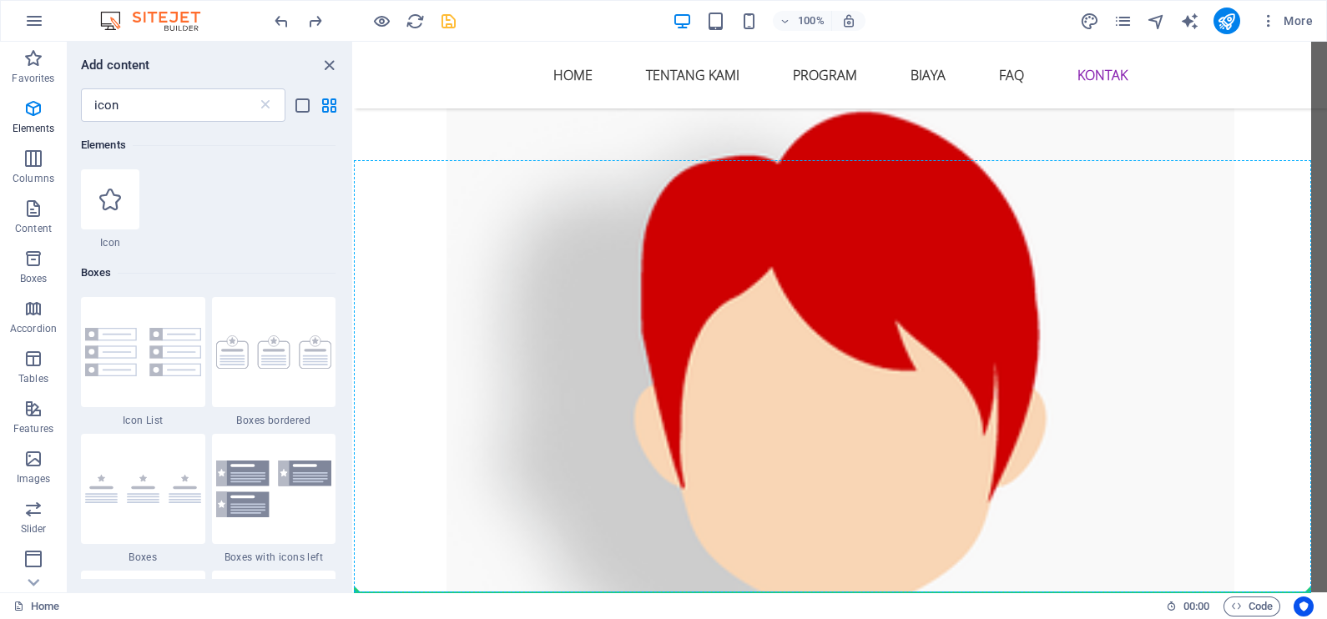
select select "xMidYMid"
select select "px"
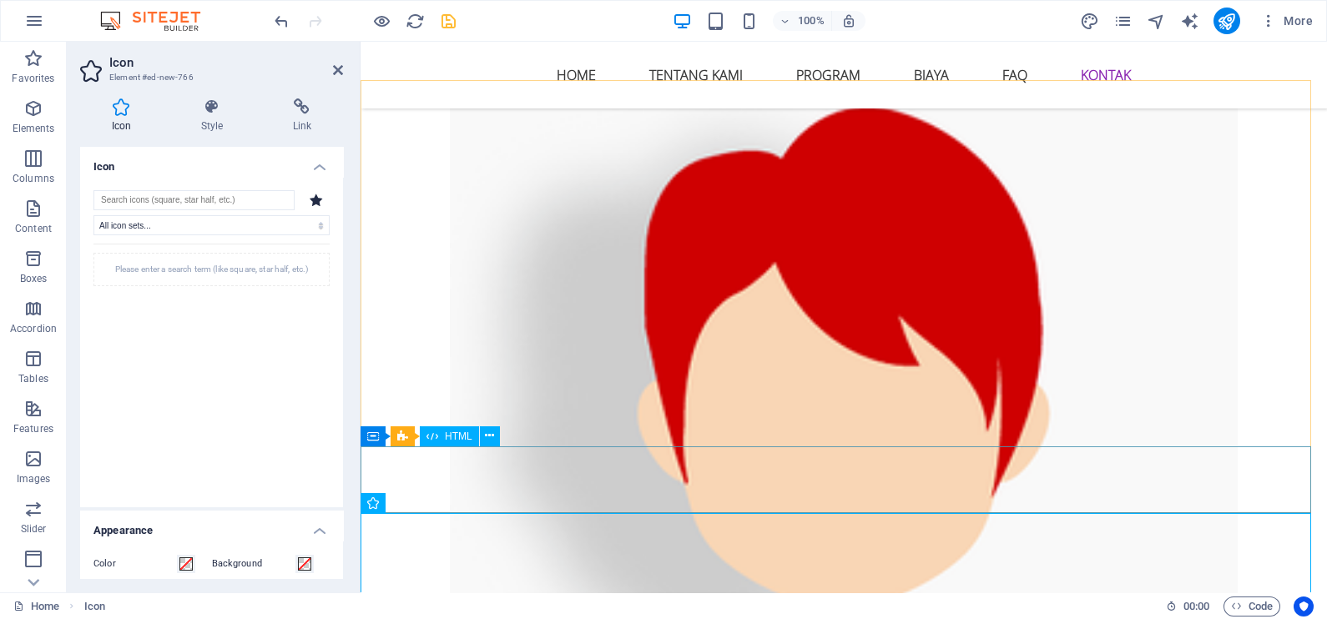
scroll to position [6614, 0]
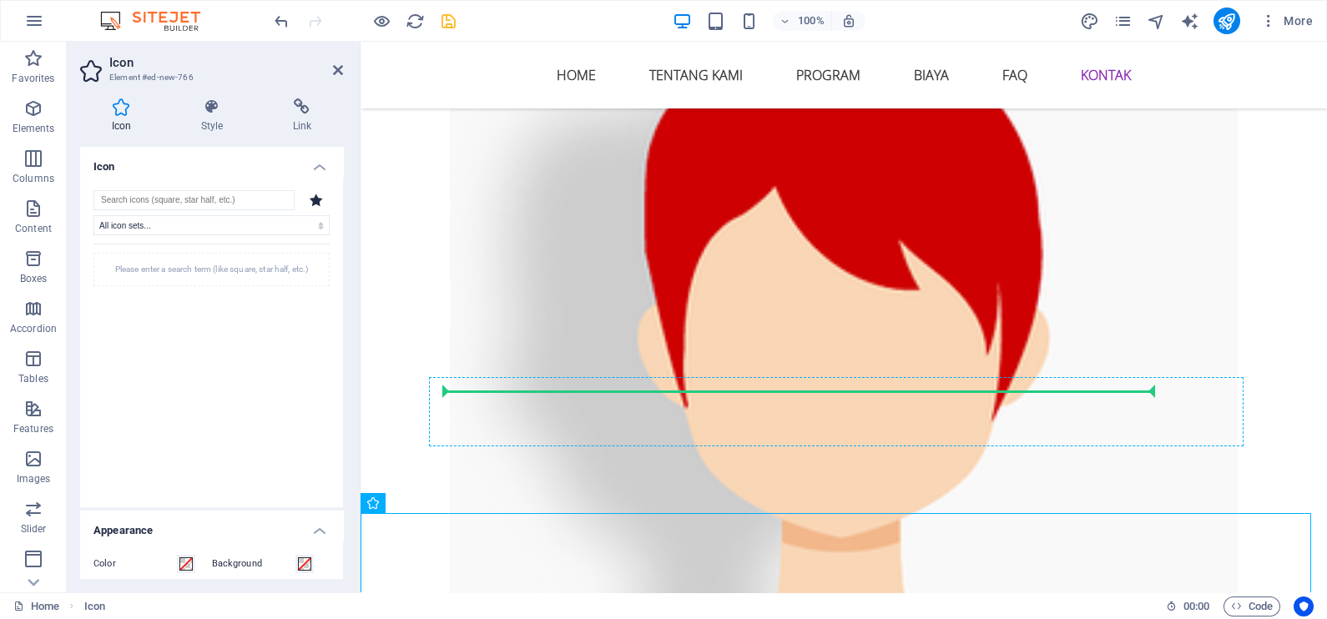
drag, startPoint x: 461, startPoint y: 542, endPoint x: 517, endPoint y: 400, distance: 153.6
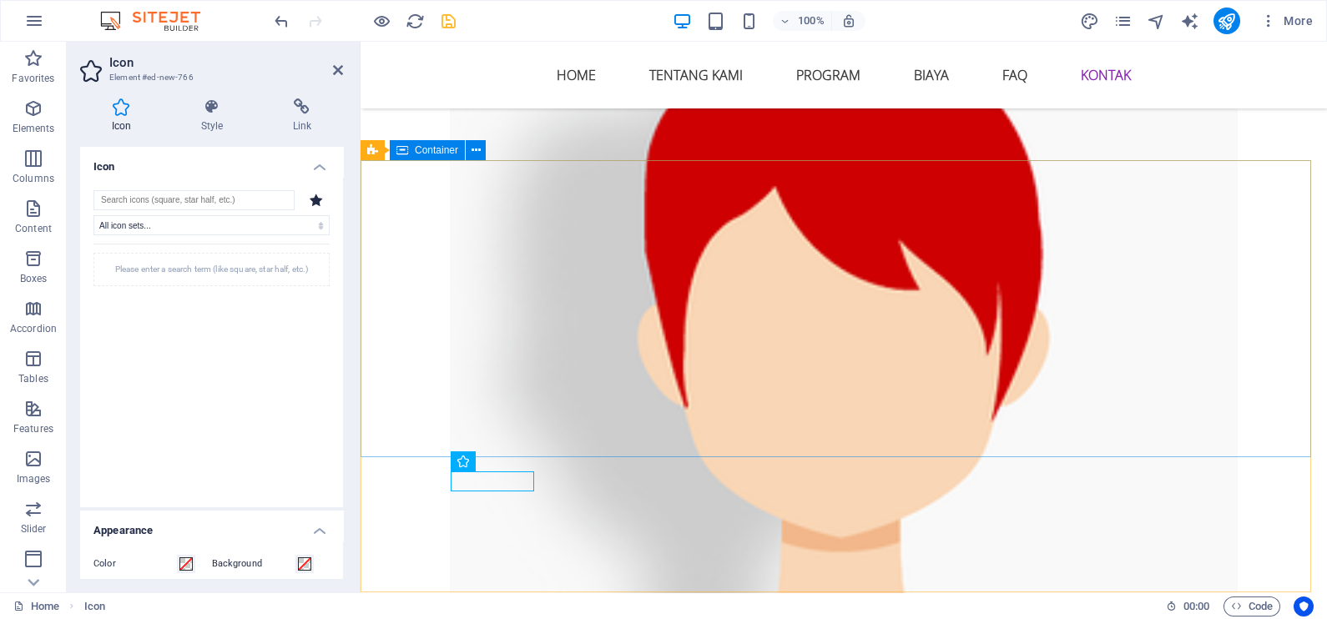
scroll to position [6534, 0]
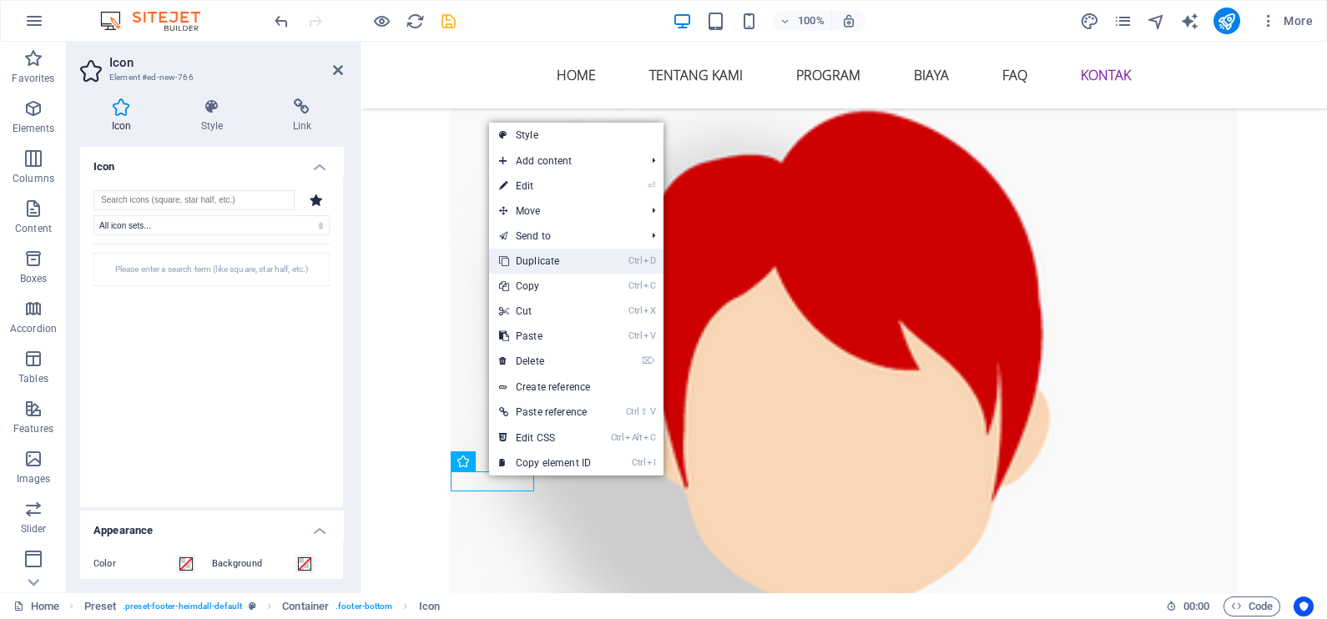
click at [547, 265] on link "Ctrl D Duplicate" at bounding box center [545, 261] width 112 height 25
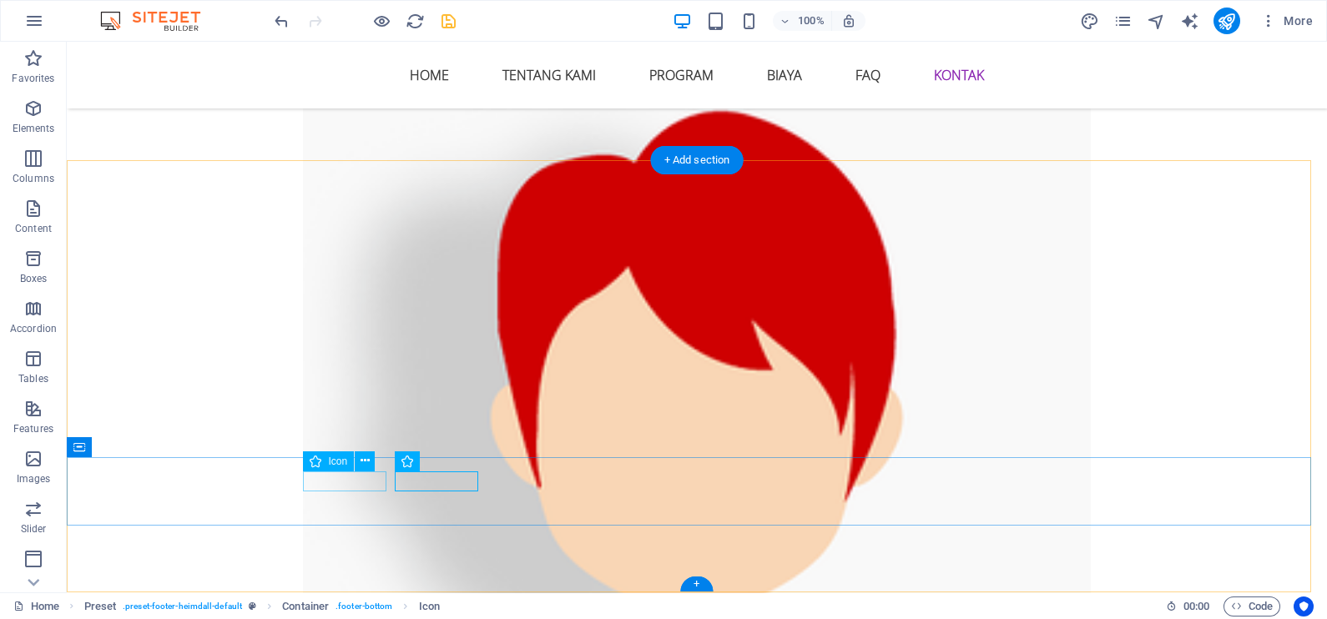
select select "xMidYMid"
select select "px"
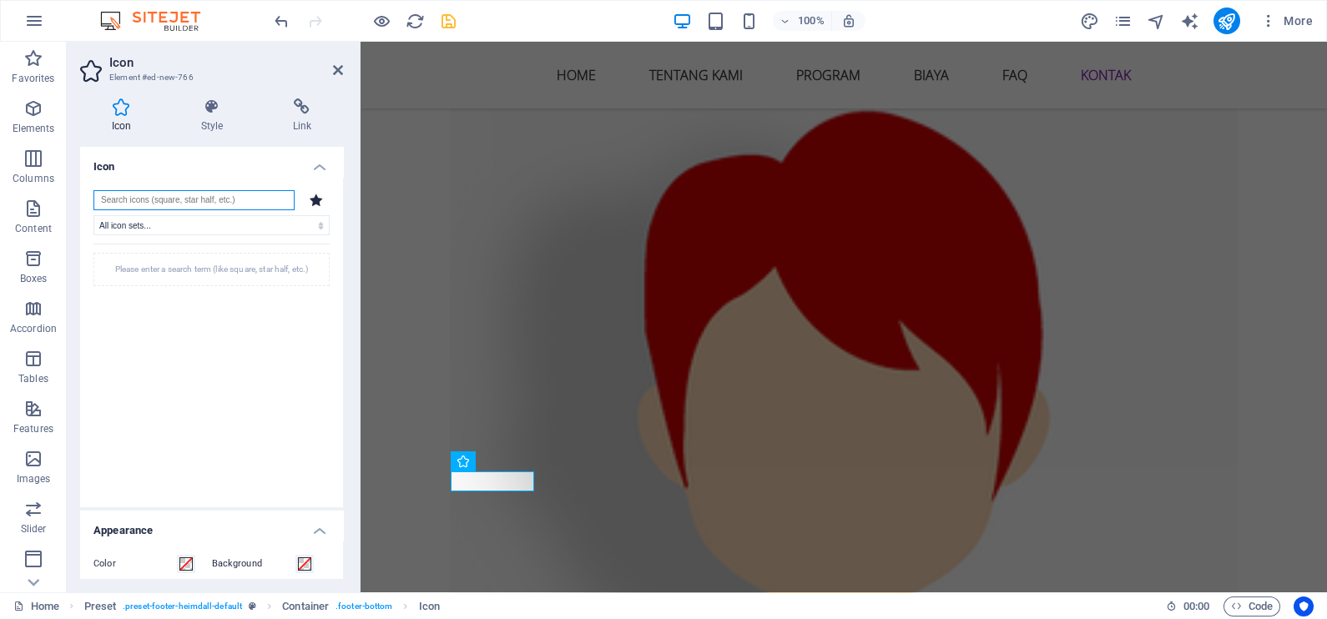
click at [186, 202] on input "search" at bounding box center [193, 200] width 201 height 20
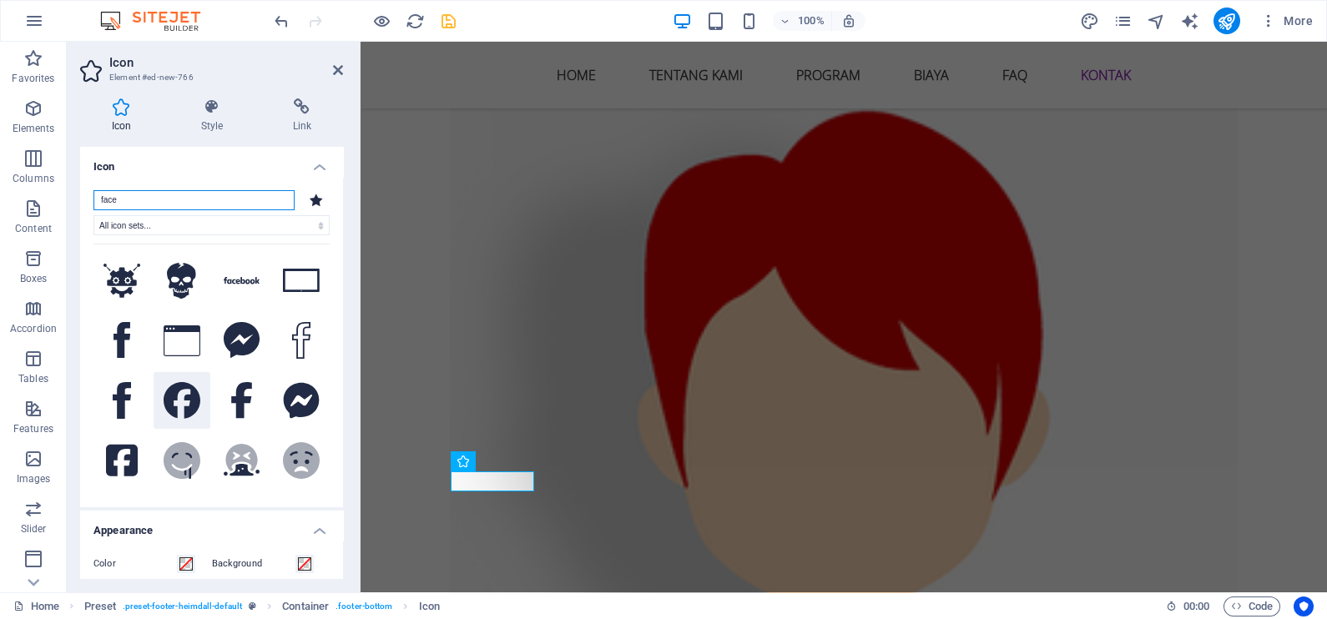
type input "face"
click at [168, 404] on icon at bounding box center [182, 400] width 37 height 37
click at [128, 104] on icon at bounding box center [121, 106] width 83 height 17
click at [210, 111] on icon at bounding box center [211, 106] width 85 height 17
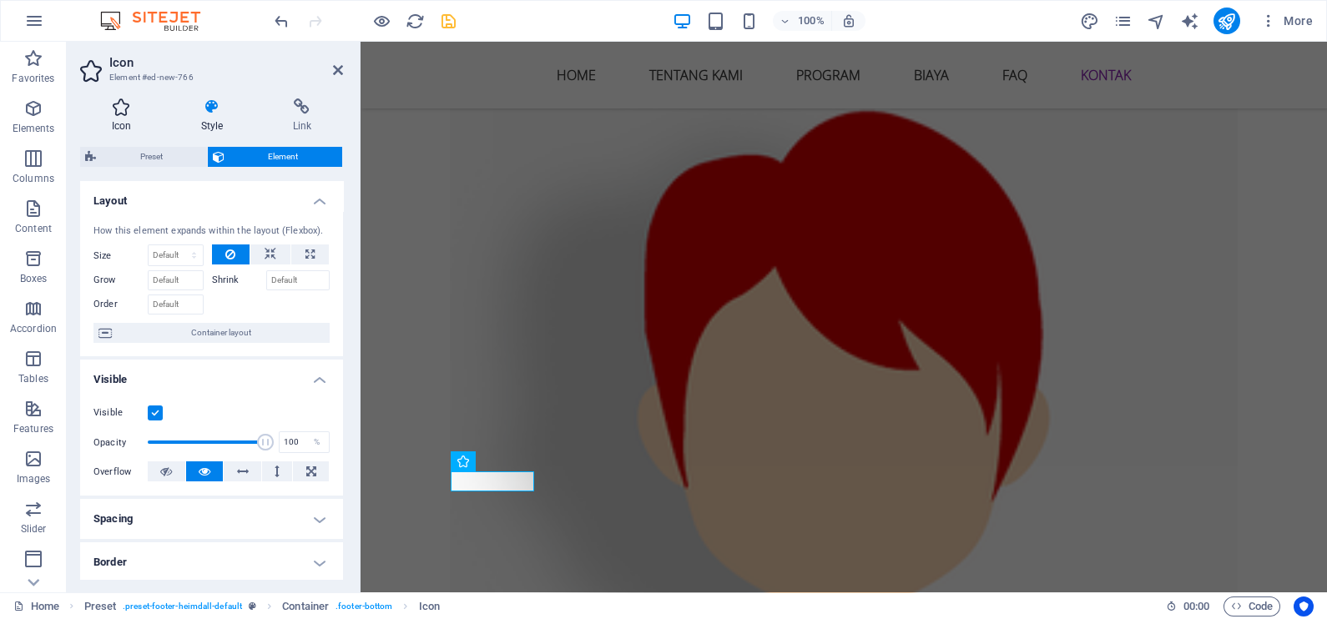
click at [110, 118] on h4 "Icon" at bounding box center [124, 115] width 89 height 35
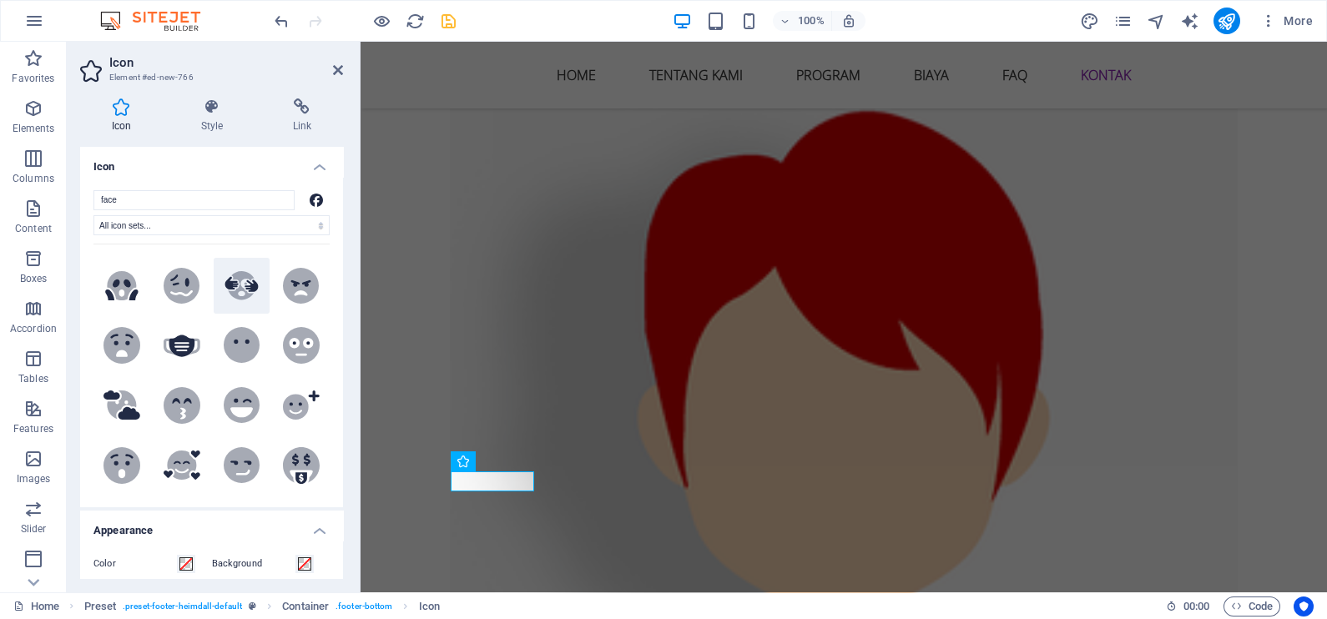
scroll to position [313, 0]
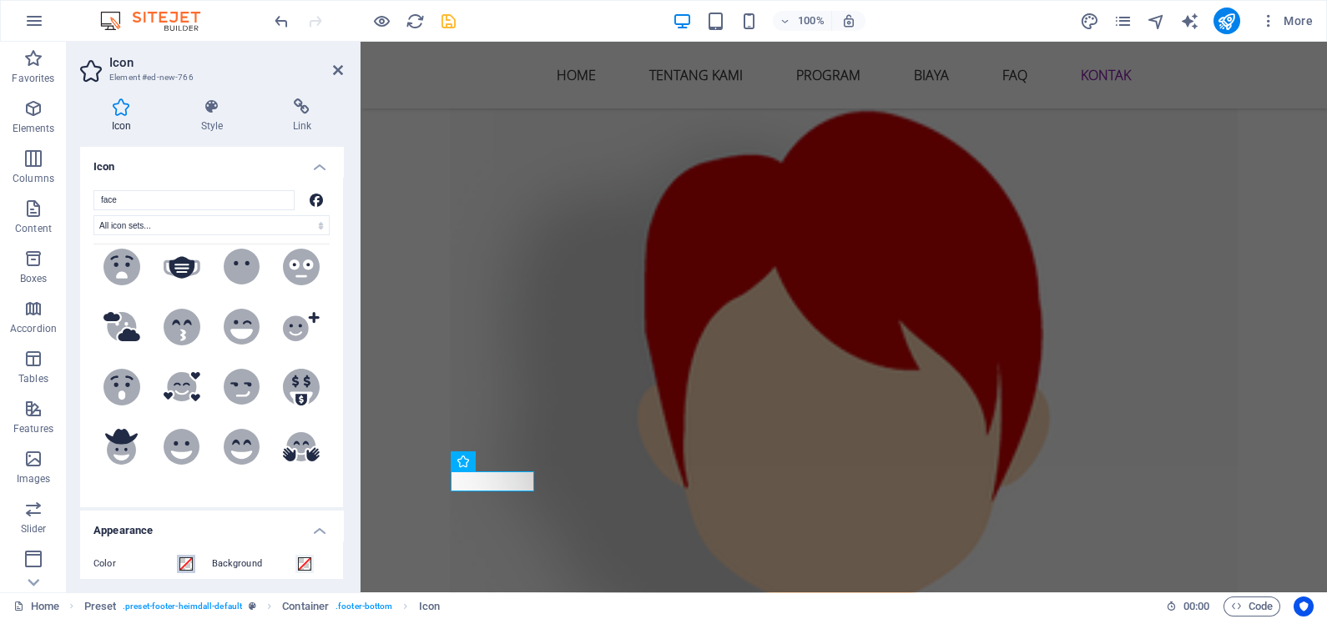
click at [184, 562] on span at bounding box center [185, 563] width 13 height 13
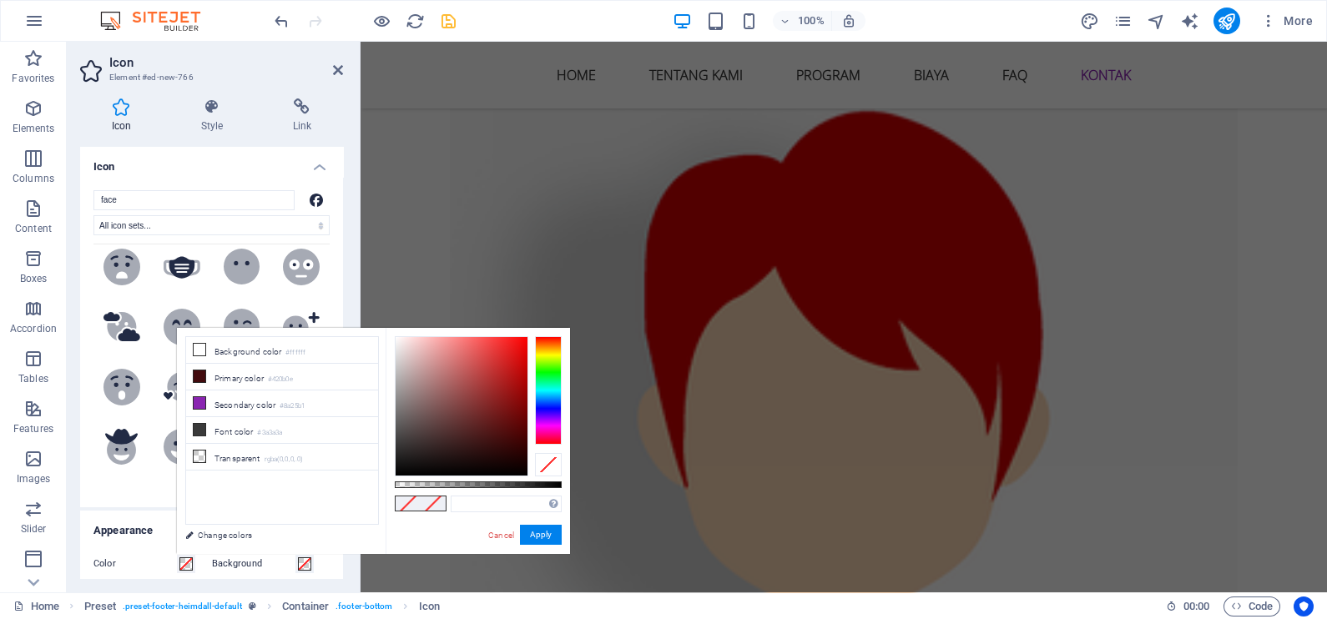
type input "#000000"
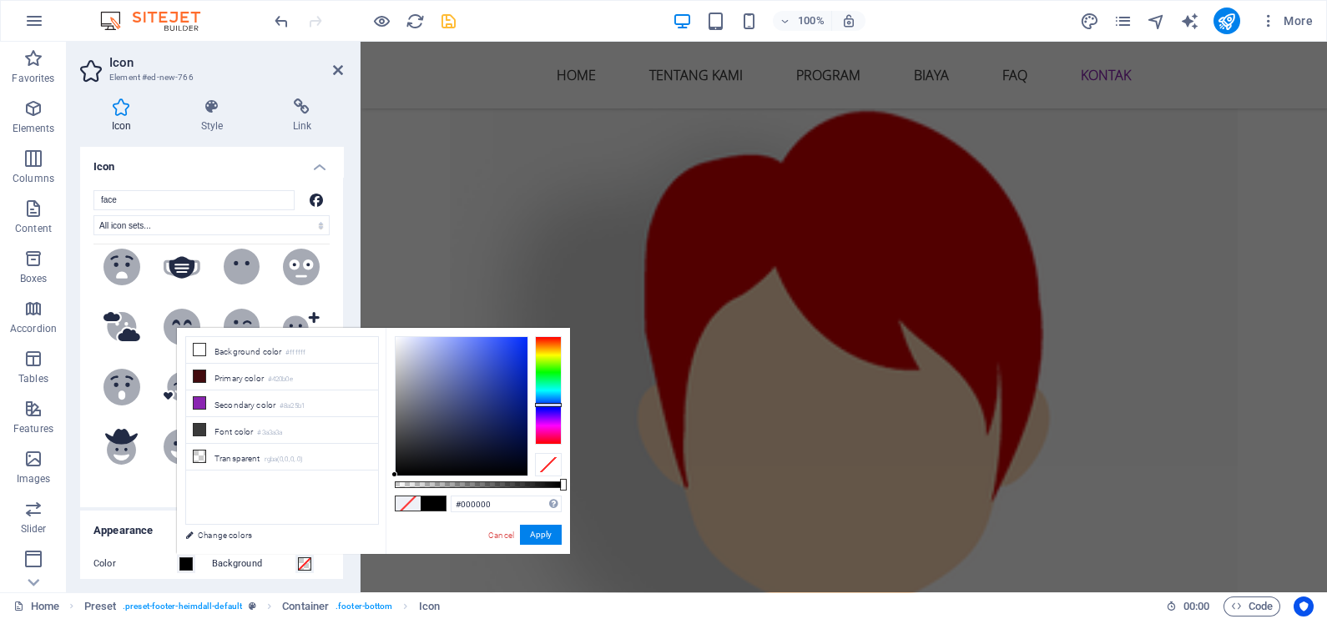
click at [551, 405] on div at bounding box center [548, 390] width 27 height 108
click at [538, 542] on button "Apply" at bounding box center [541, 535] width 42 height 20
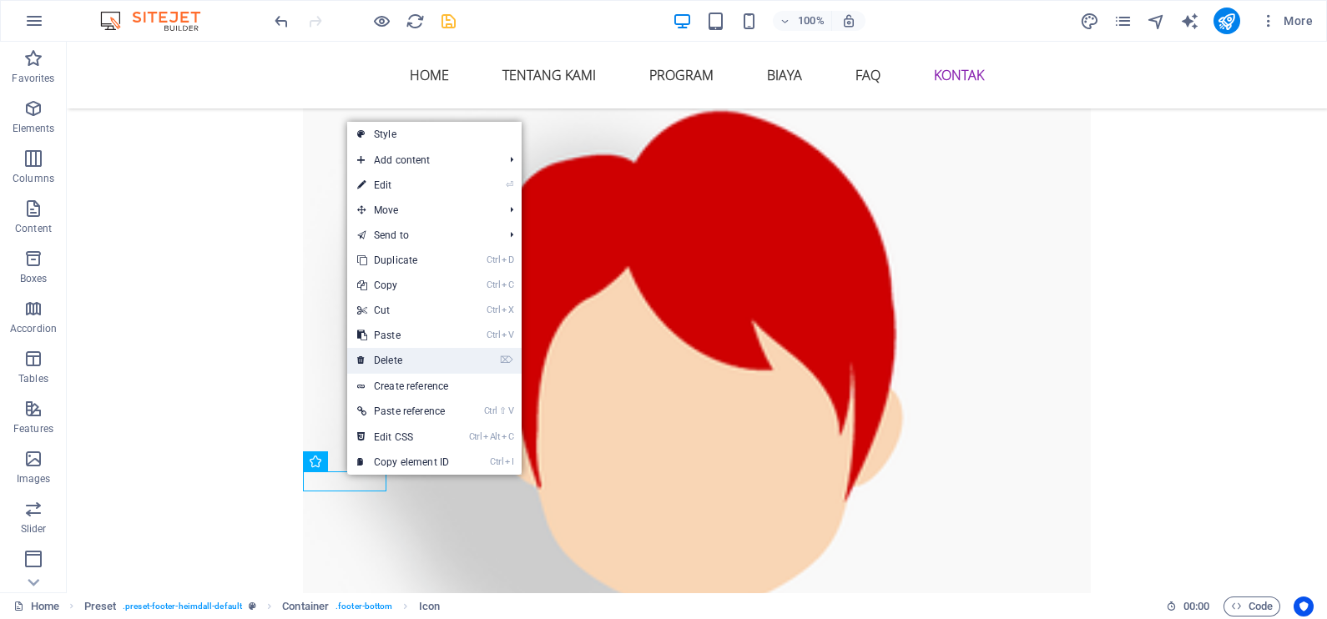
click at [399, 359] on link "⌦ Delete" at bounding box center [403, 360] width 112 height 25
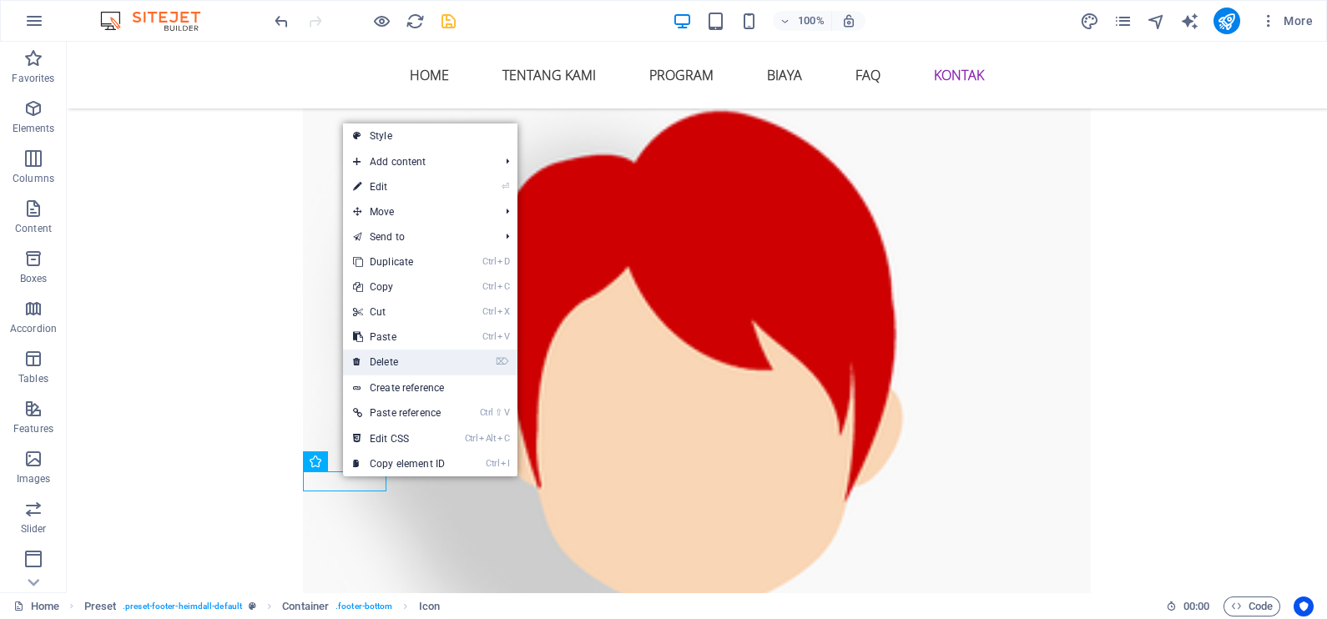
click at [396, 365] on link "⌦ Delete" at bounding box center [399, 362] width 112 height 25
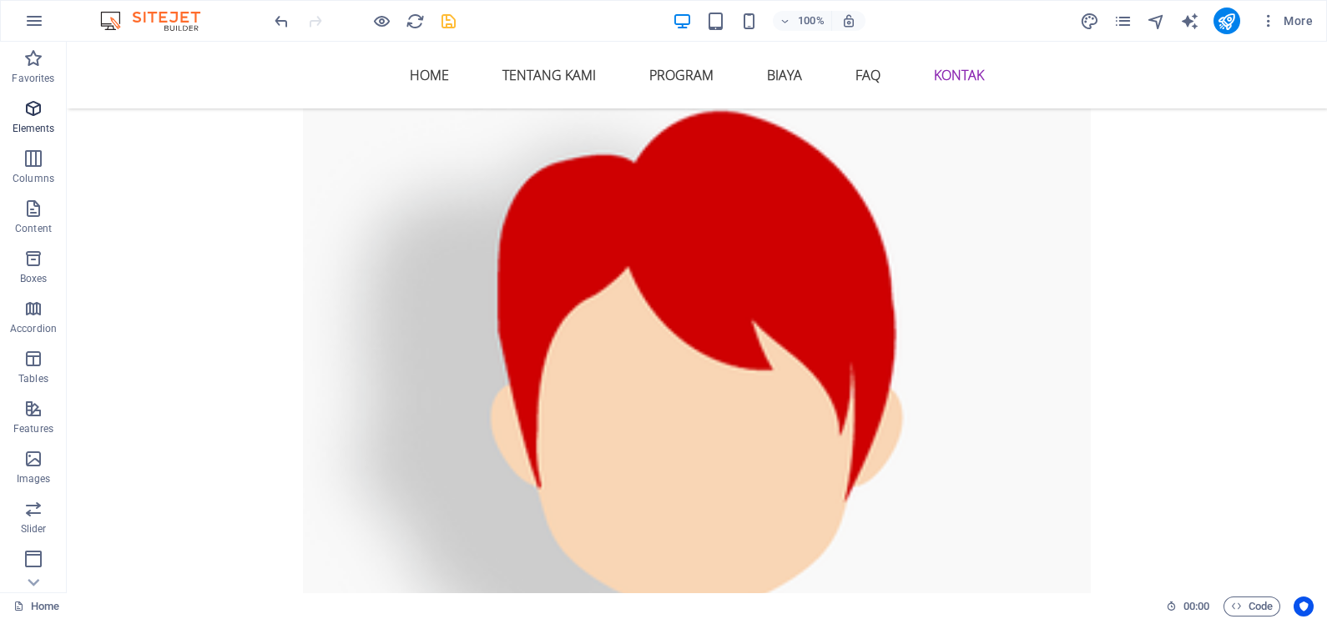
click at [27, 103] on icon "button" at bounding box center [33, 108] width 20 height 20
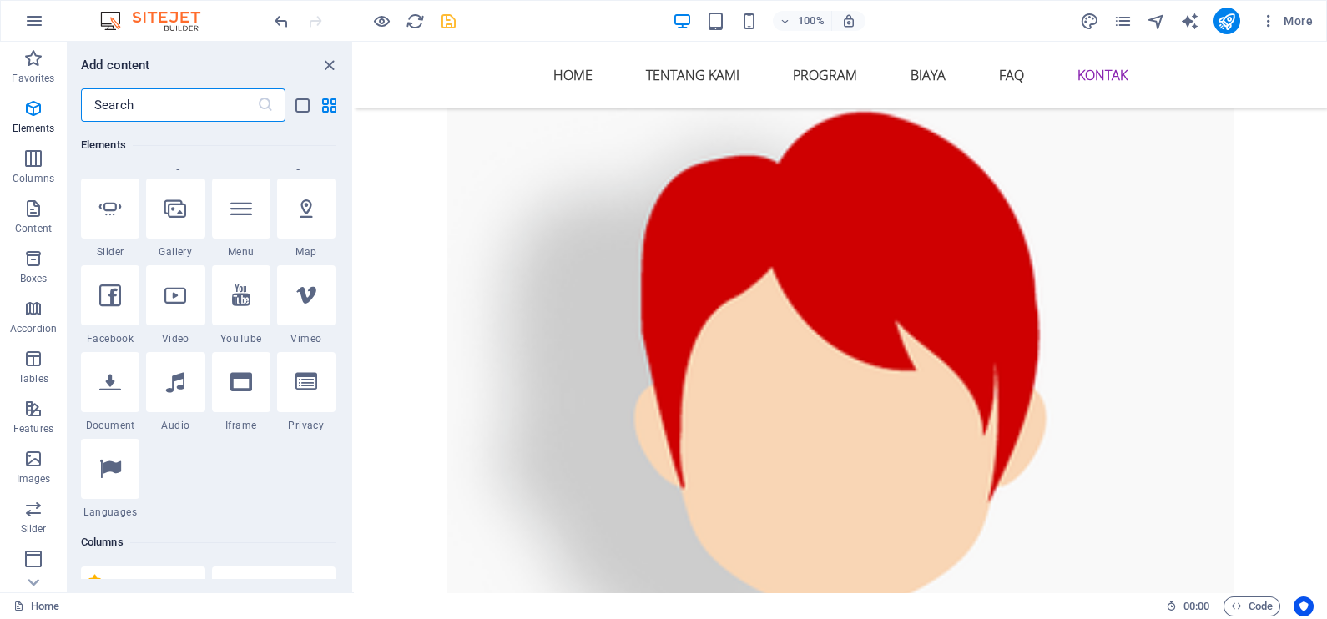
scroll to position [386, 0]
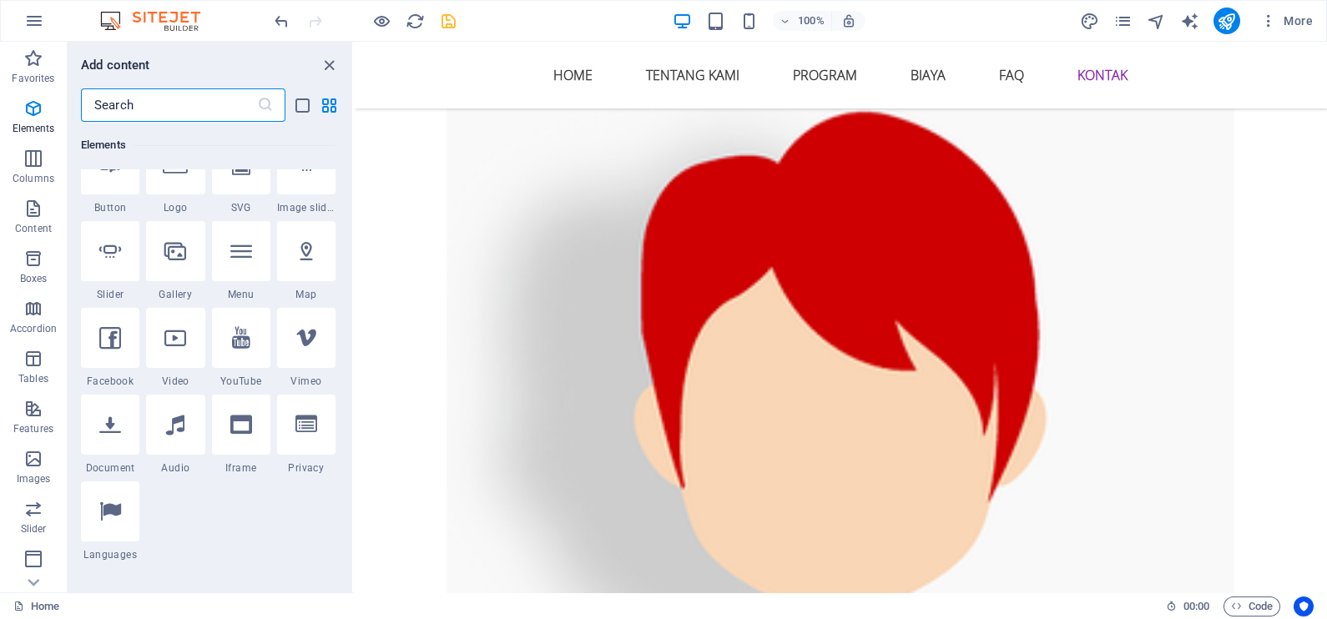
click at [199, 107] on input "text" at bounding box center [169, 104] width 176 height 33
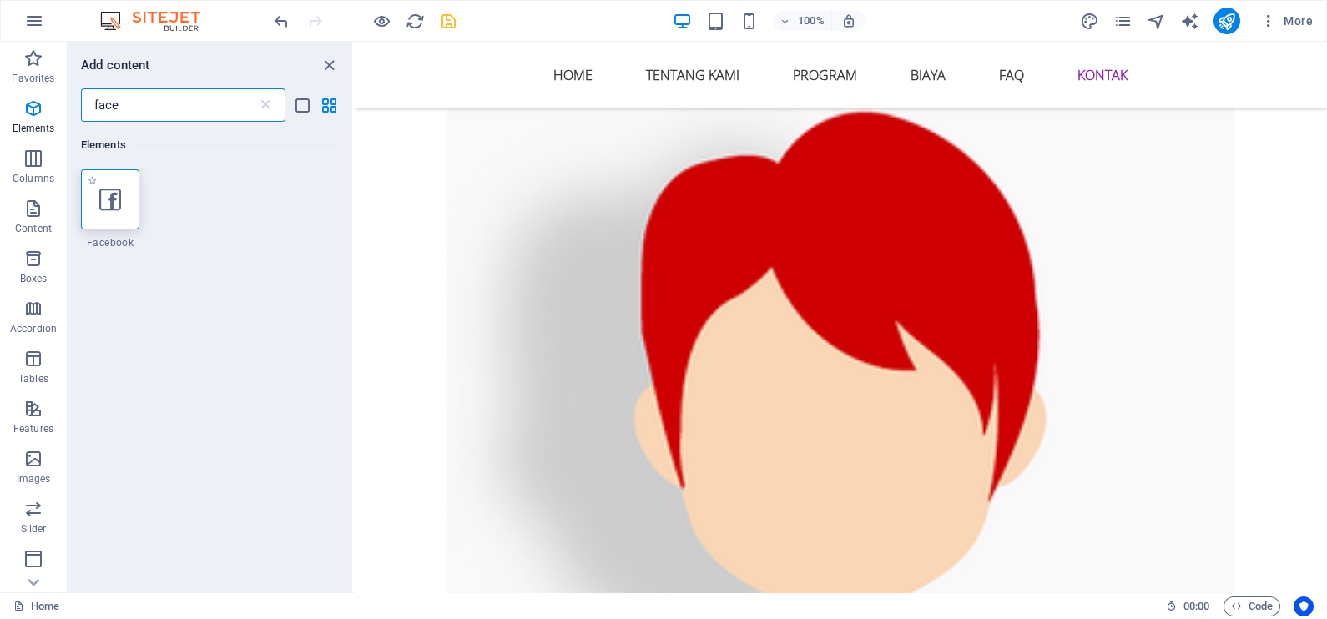
type input "face"
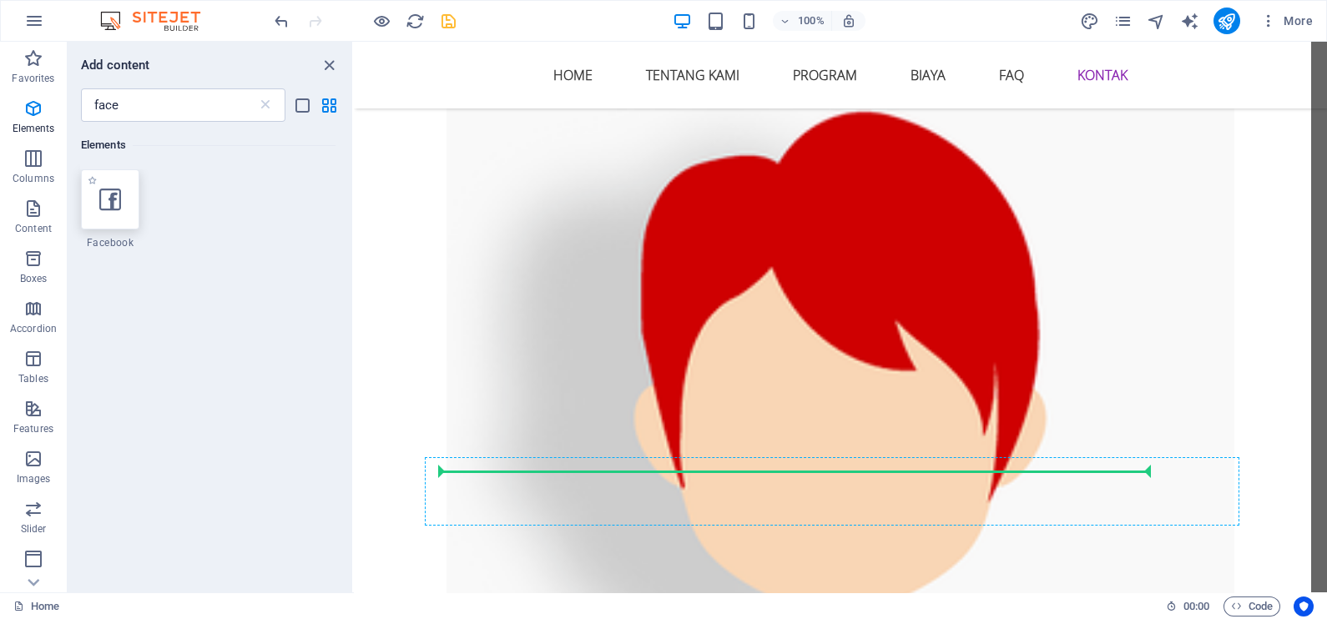
scroll to position [6555, 0]
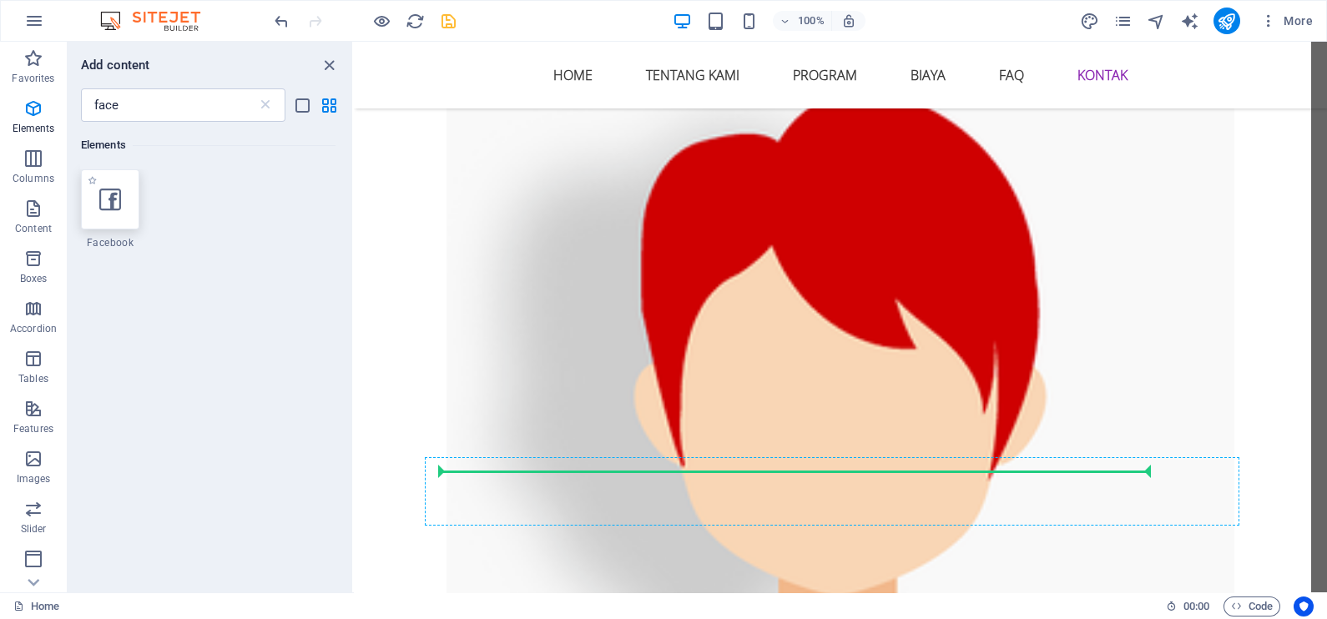
select select "%"
select select "px"
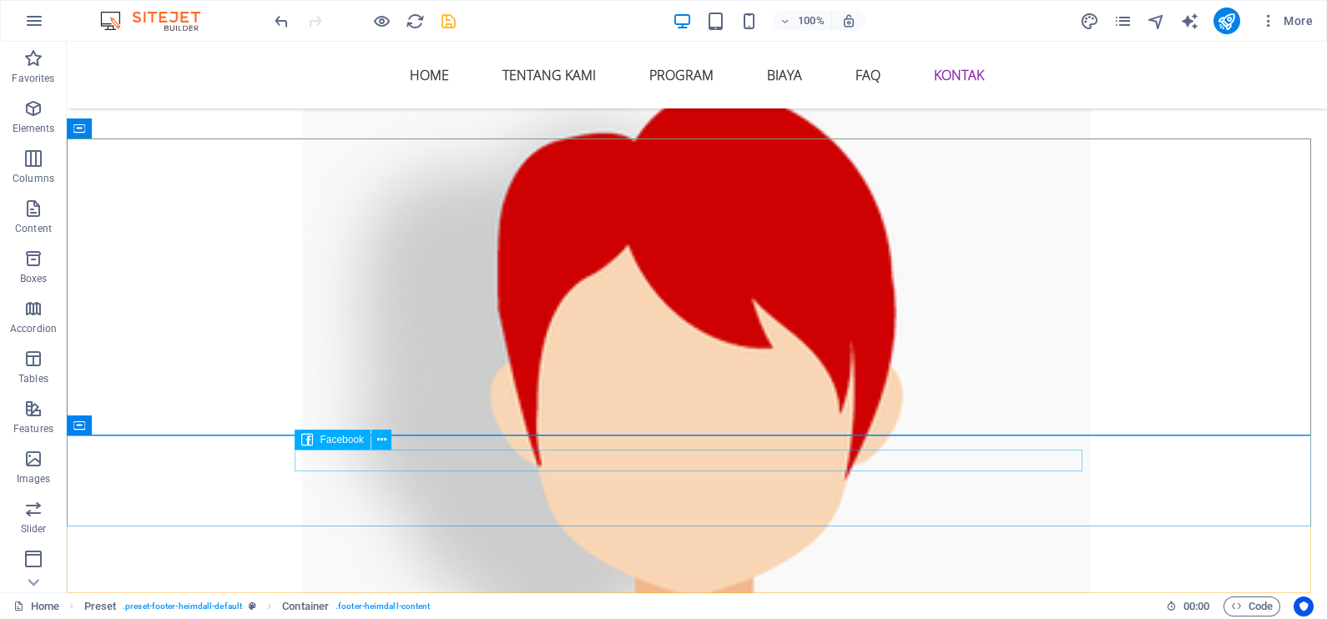
click at [345, 439] on span "Facebook" at bounding box center [342, 440] width 44 height 10
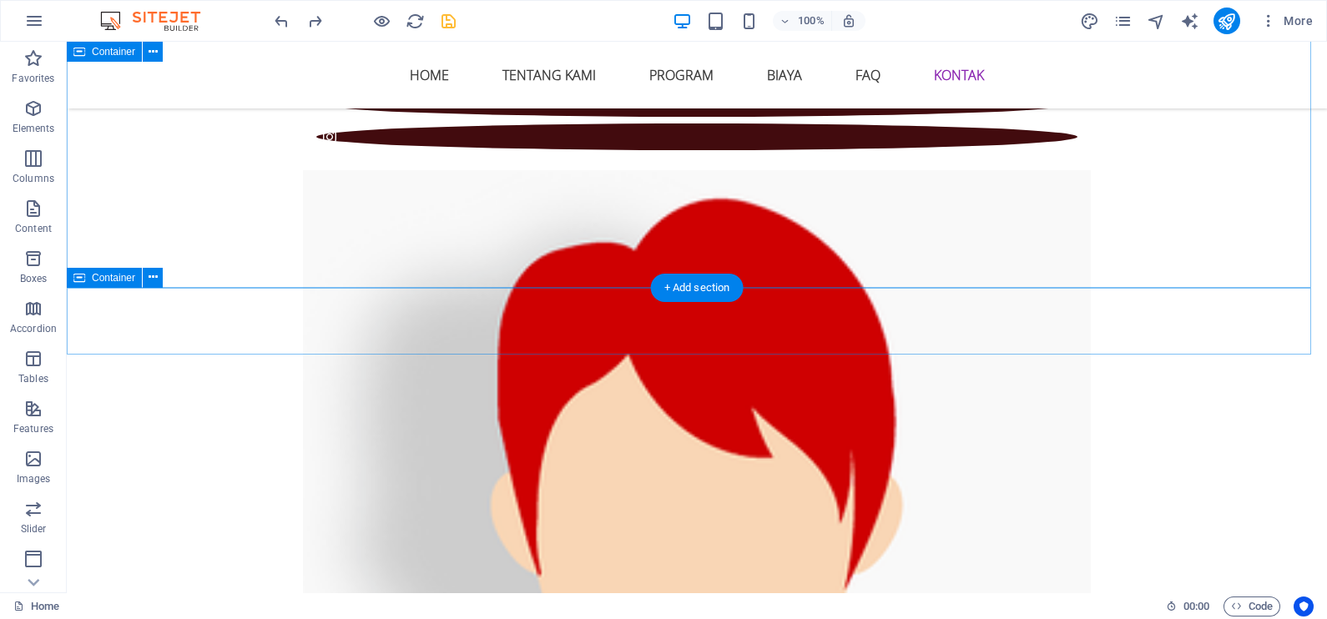
scroll to position [6325, 0]
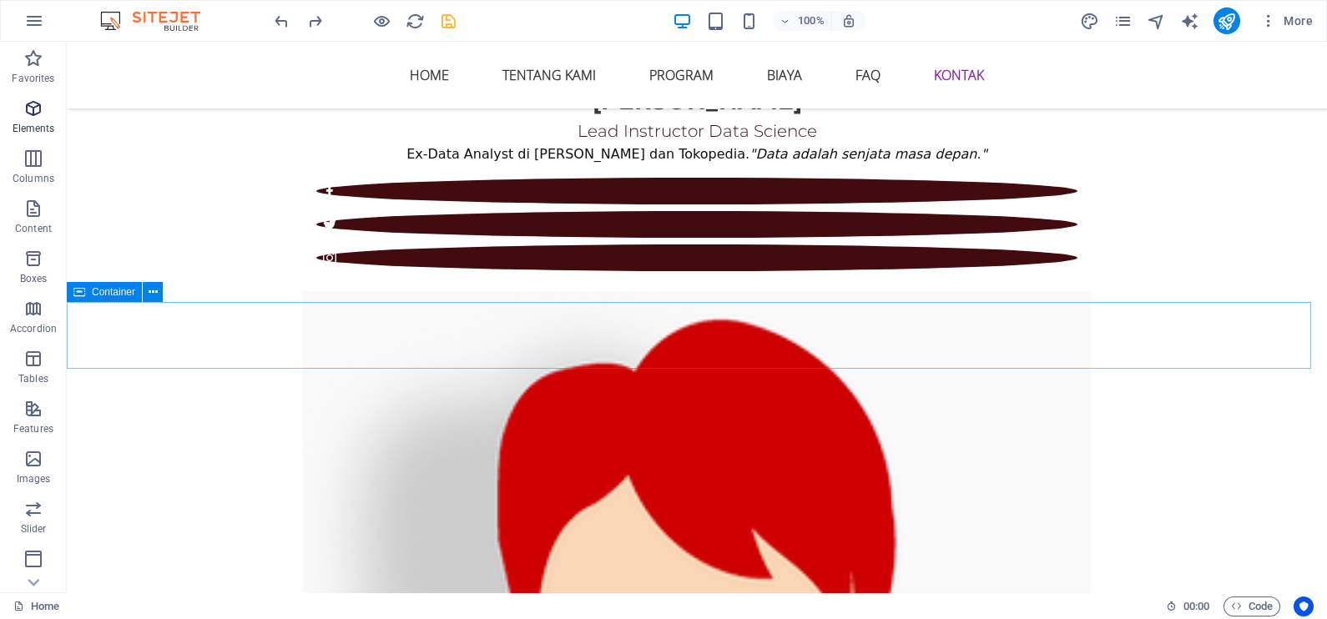
click at [32, 122] on p "Elements" at bounding box center [34, 128] width 43 height 13
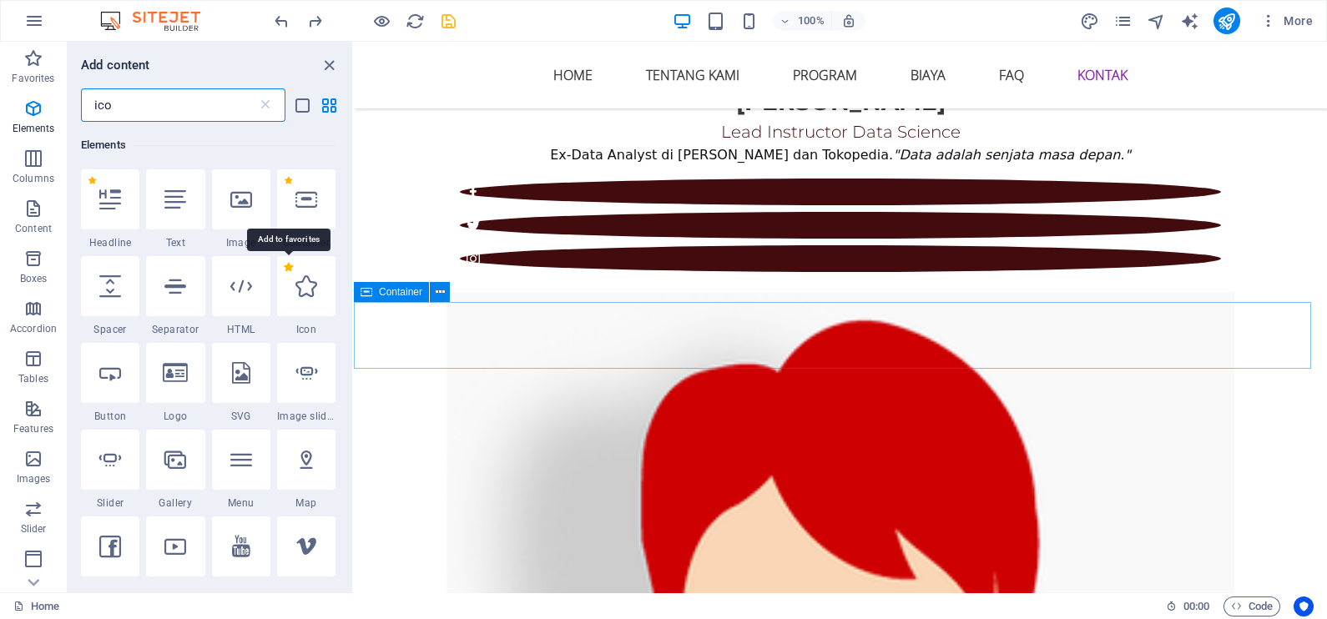
scroll to position [0, 0]
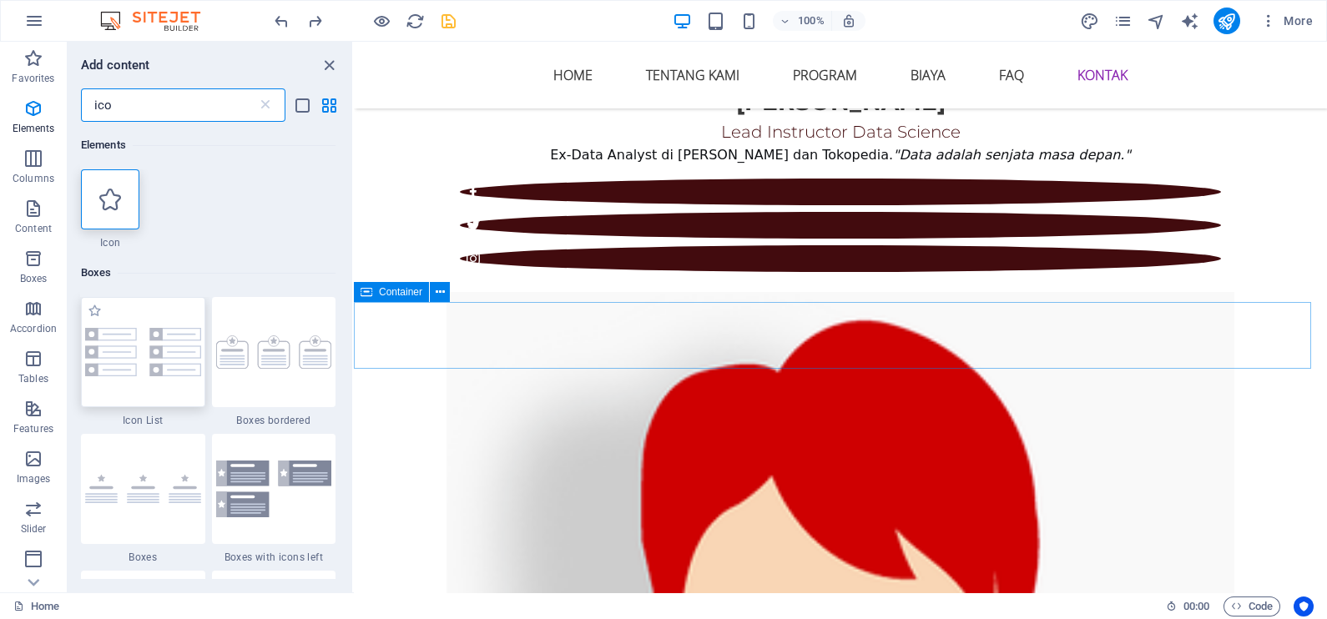
type input "ico"
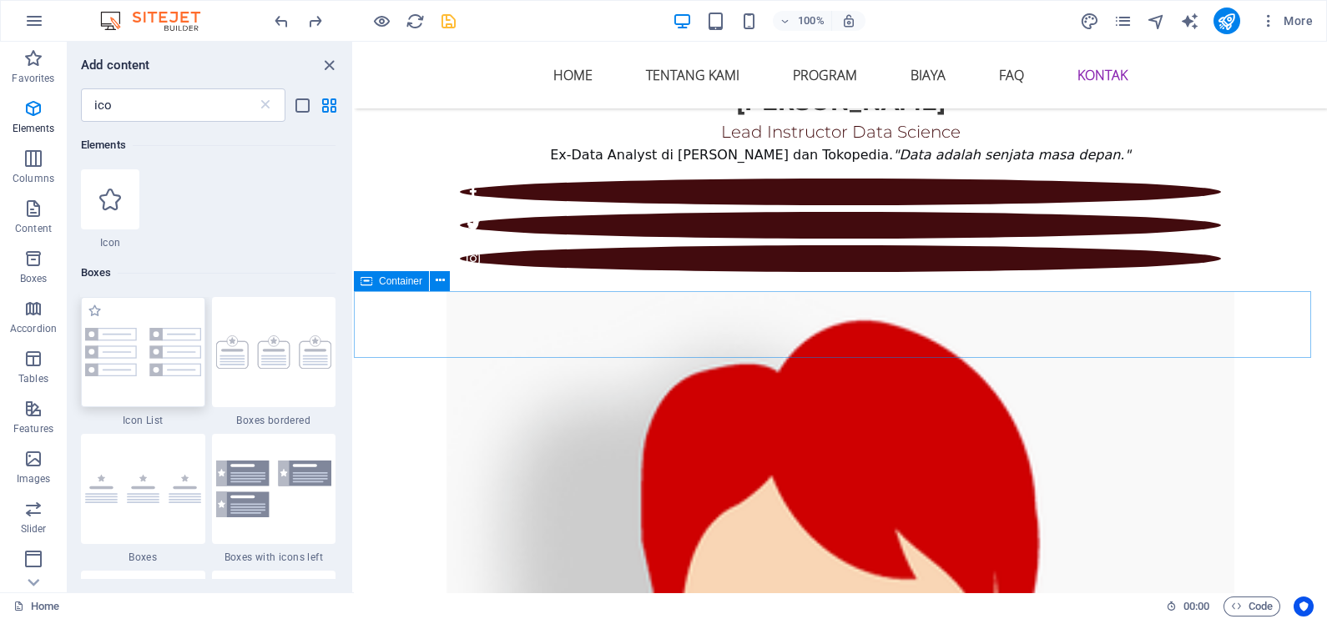
scroll to position [6337, 0]
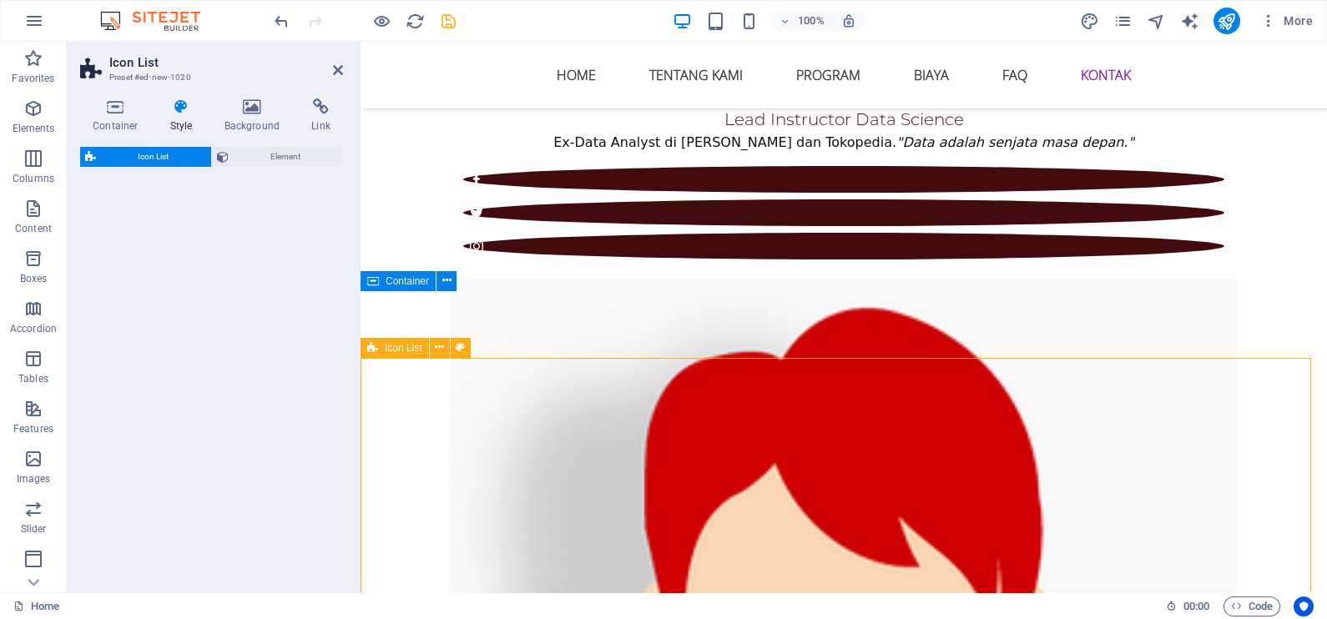
select select "rem"
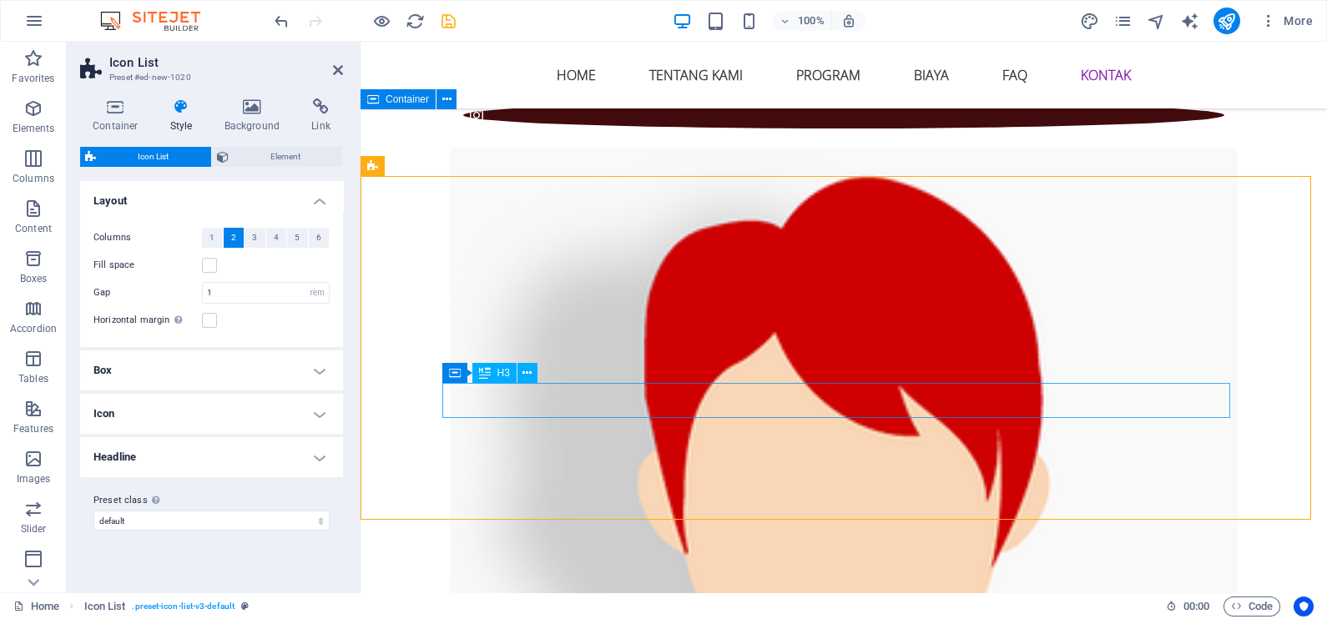
scroll to position [6545, 0]
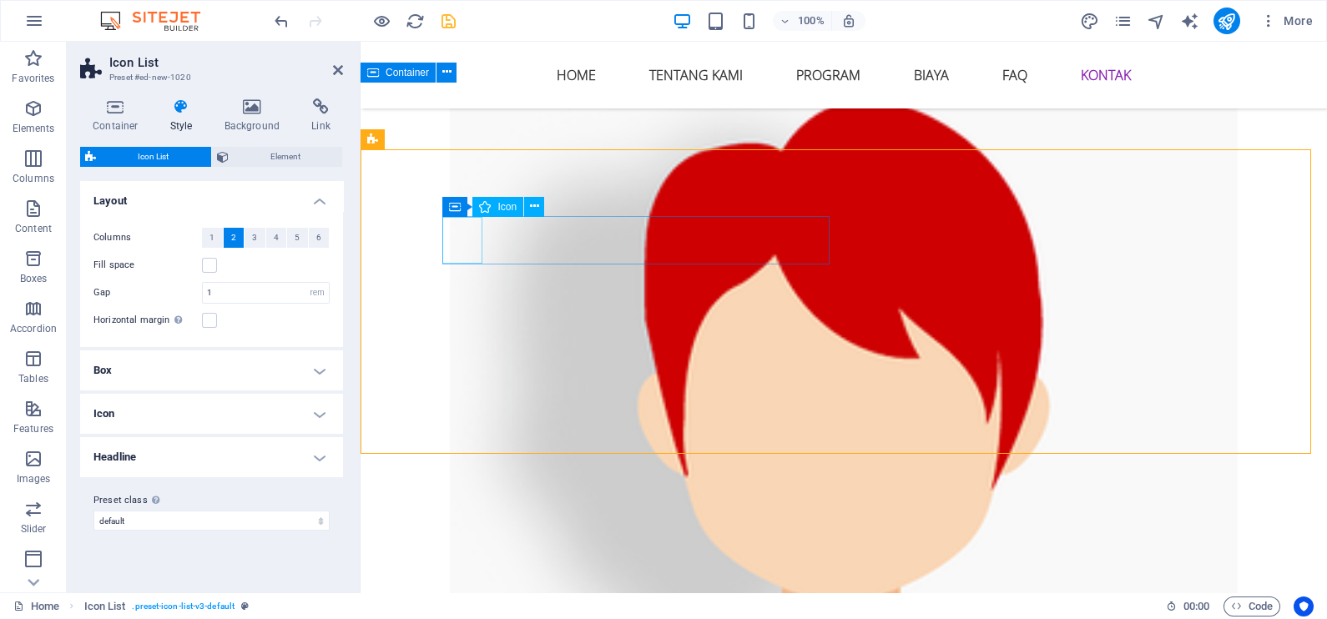
select select "xMidYMid"
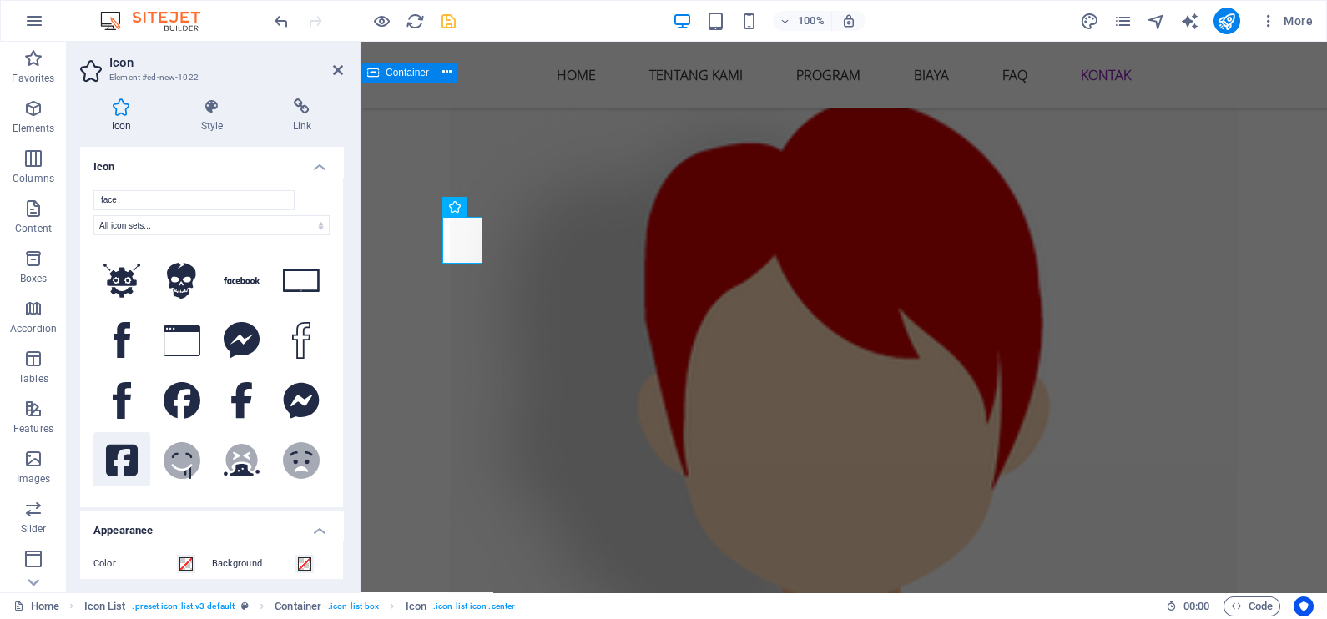
type input "face"
click at [121, 447] on icon at bounding box center [122, 460] width 32 height 37
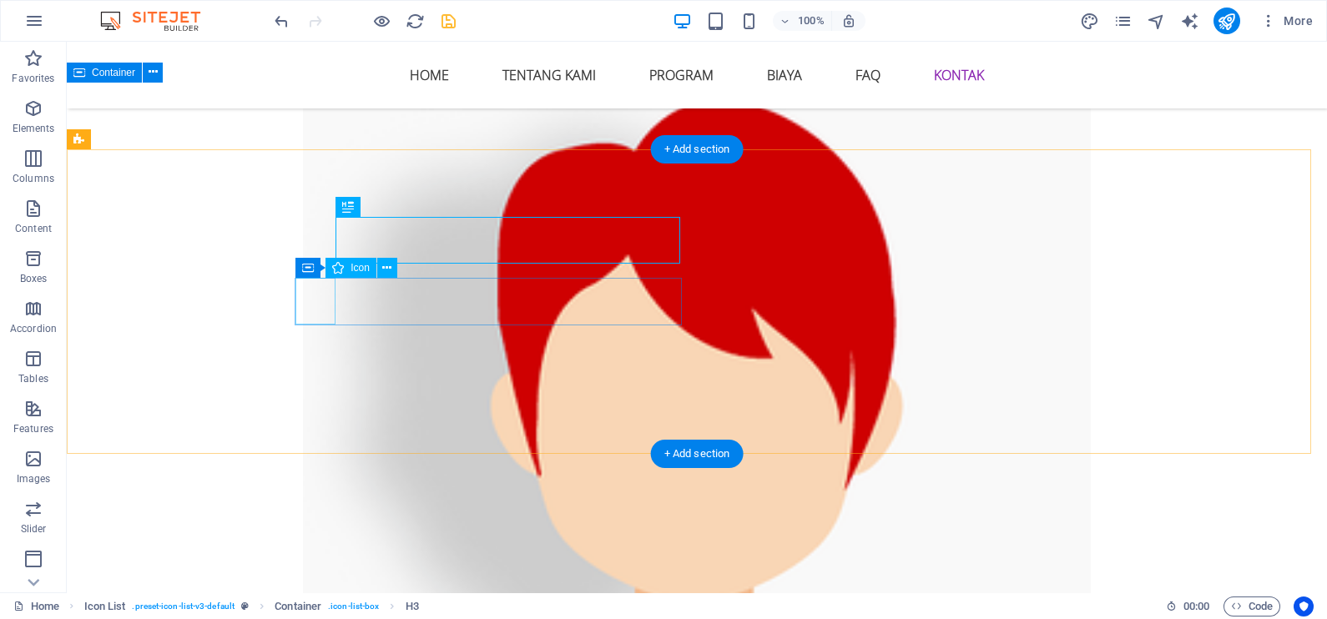
select select "xMidYMid"
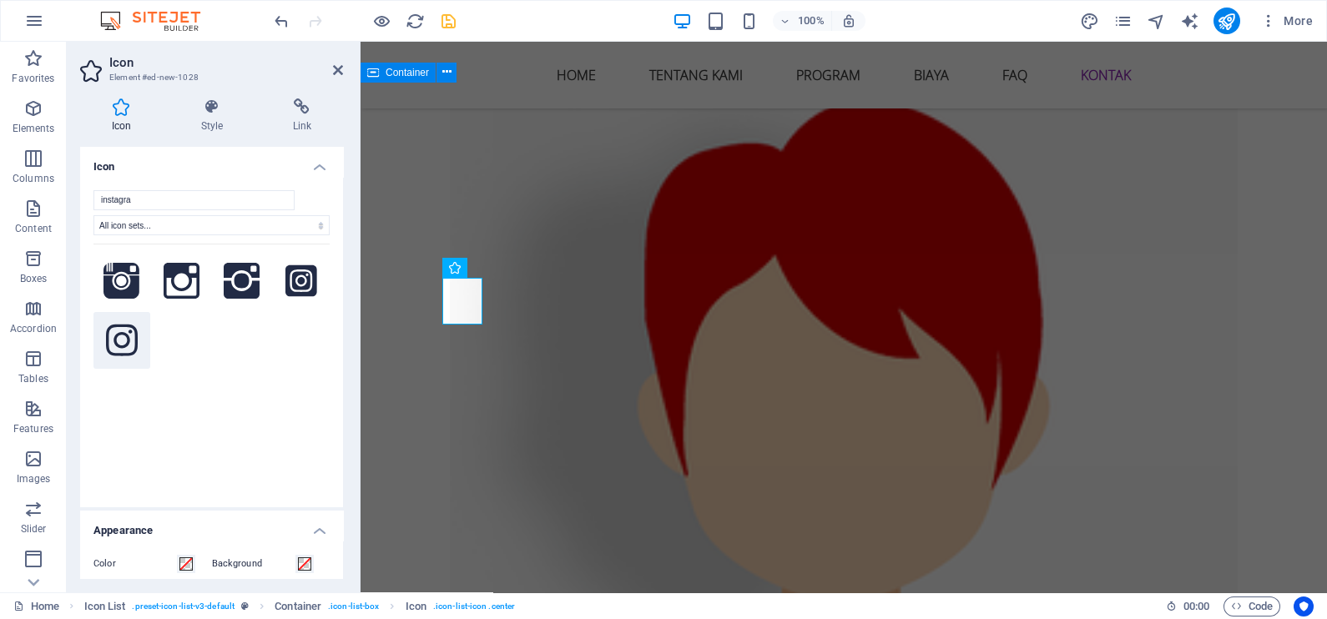
type input "instagra"
click at [129, 343] on icon at bounding box center [122, 340] width 32 height 37
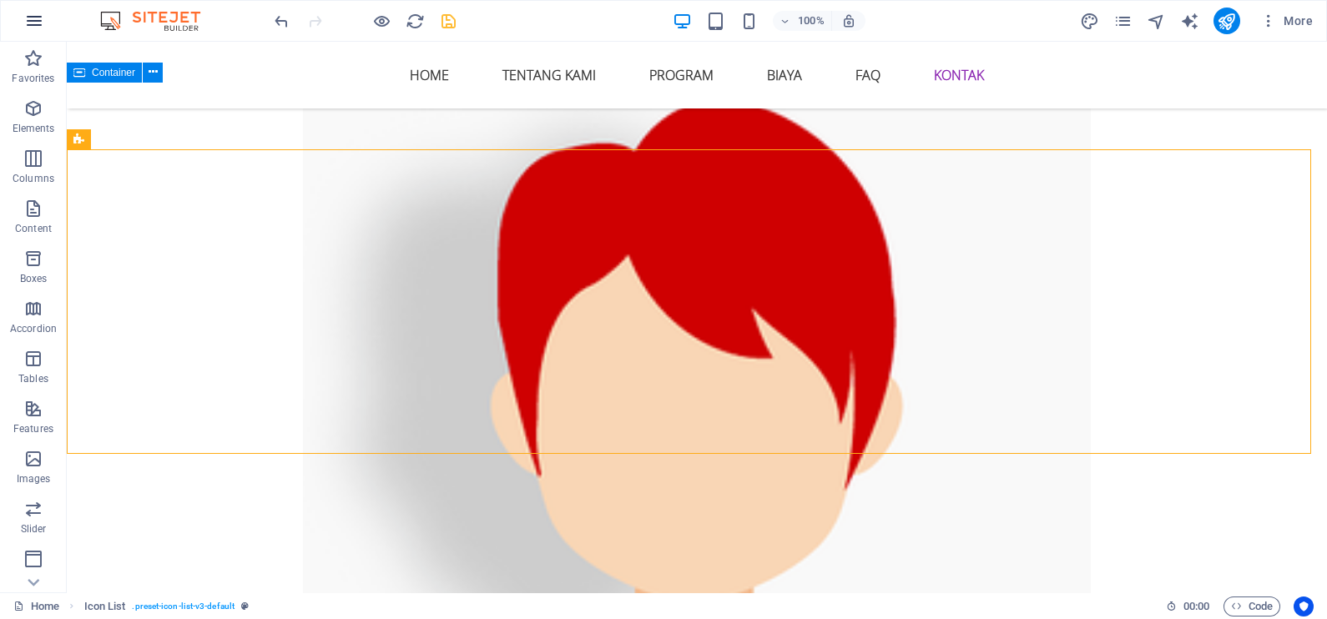
click at [33, 22] on icon "button" at bounding box center [34, 21] width 20 height 20
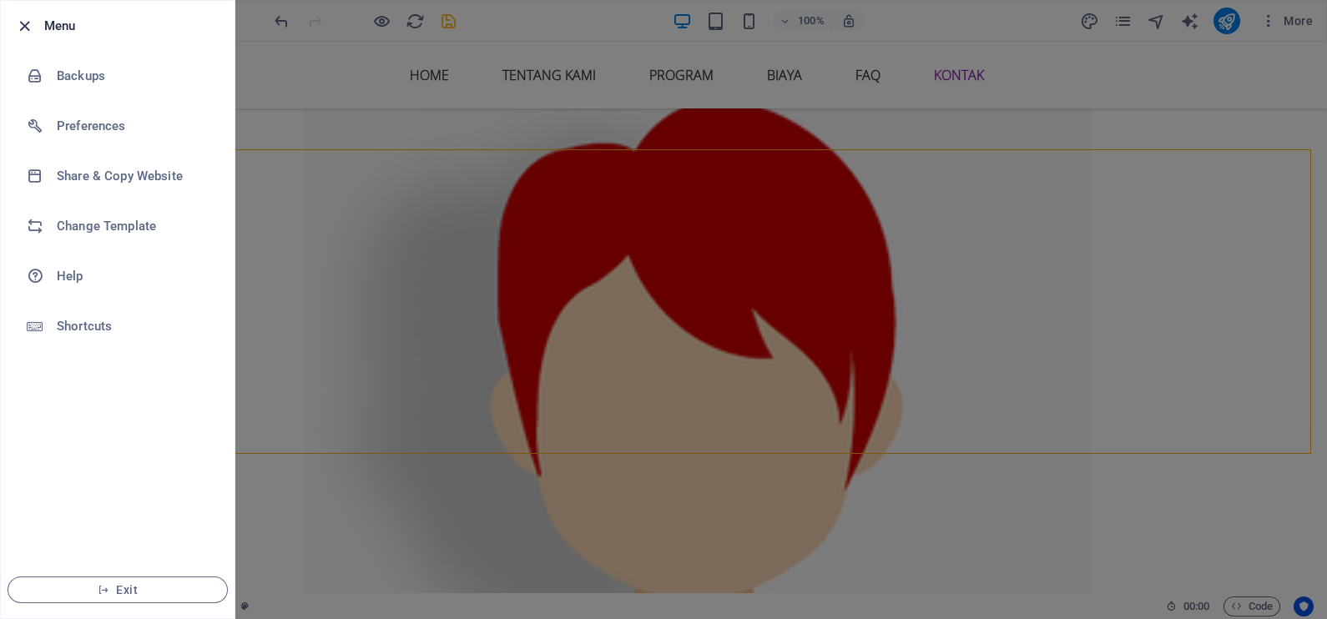
click at [24, 25] on icon "button" at bounding box center [24, 26] width 19 height 19
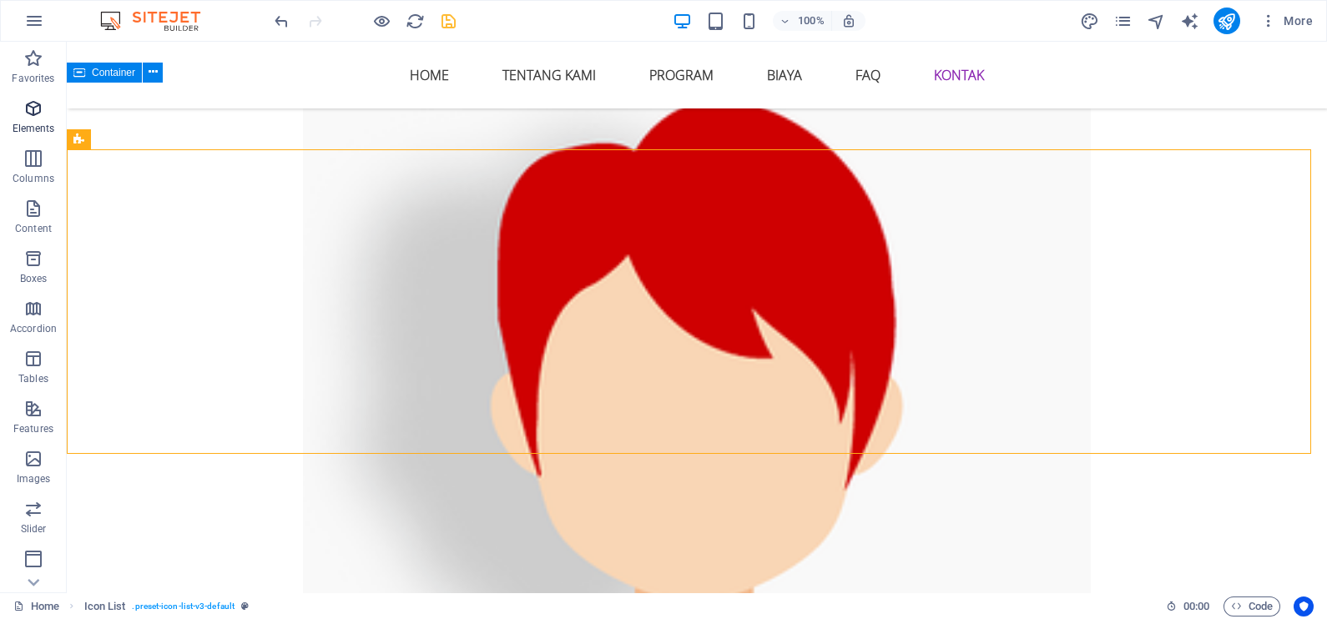
click at [38, 111] on icon "button" at bounding box center [33, 108] width 20 height 20
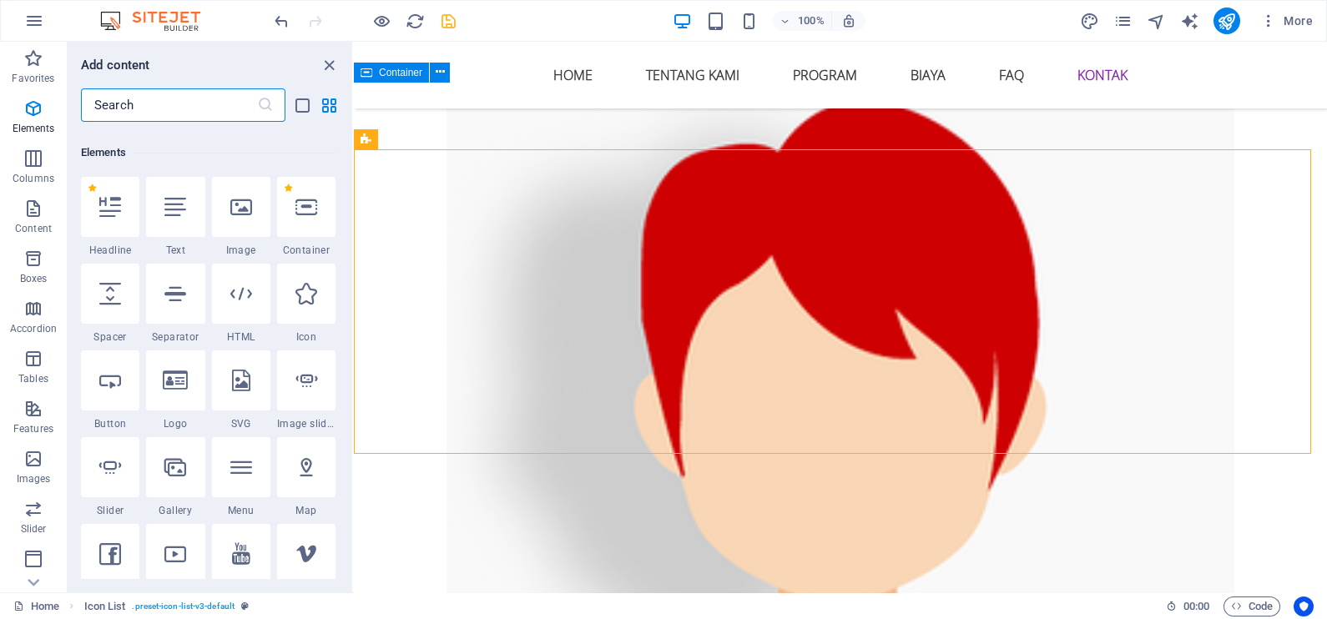
scroll to position [178, 0]
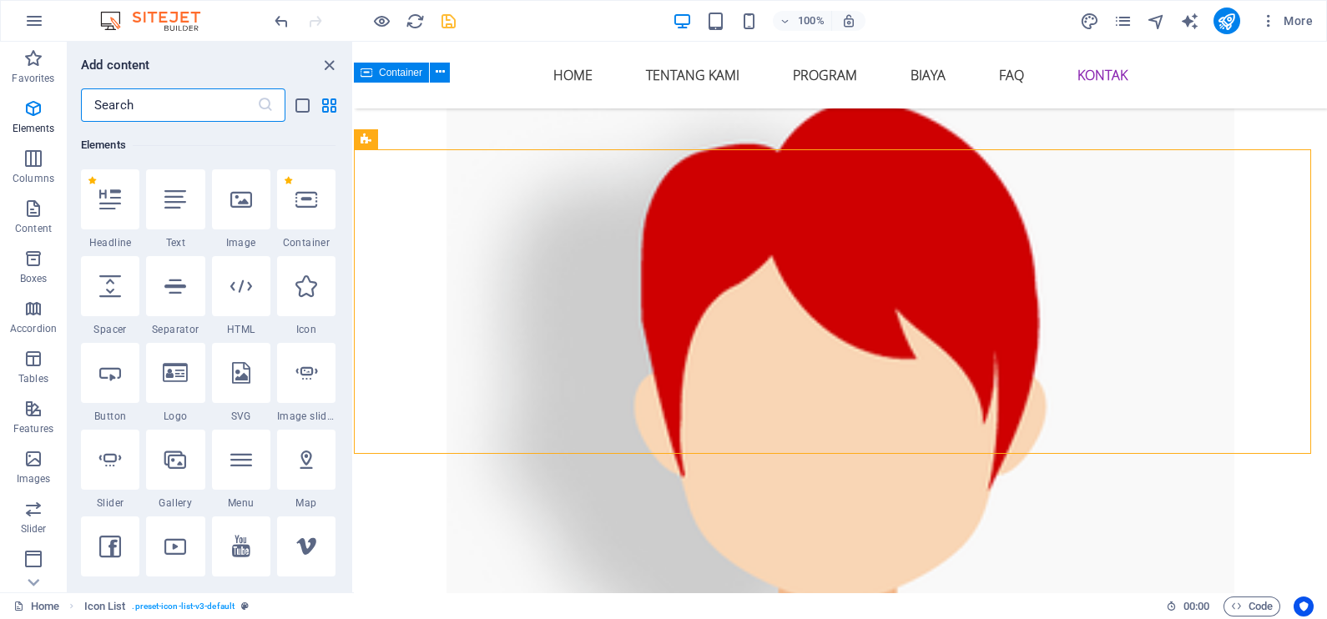
click at [213, 104] on input "text" at bounding box center [169, 104] width 176 height 33
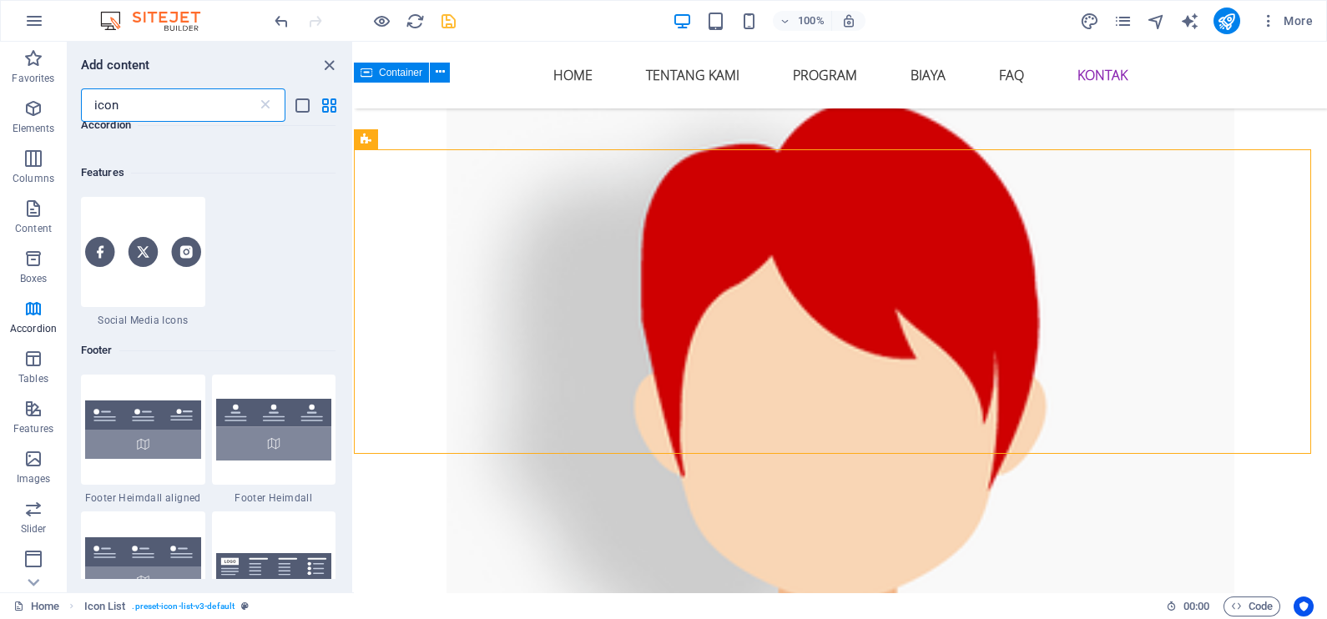
scroll to position [522, 0]
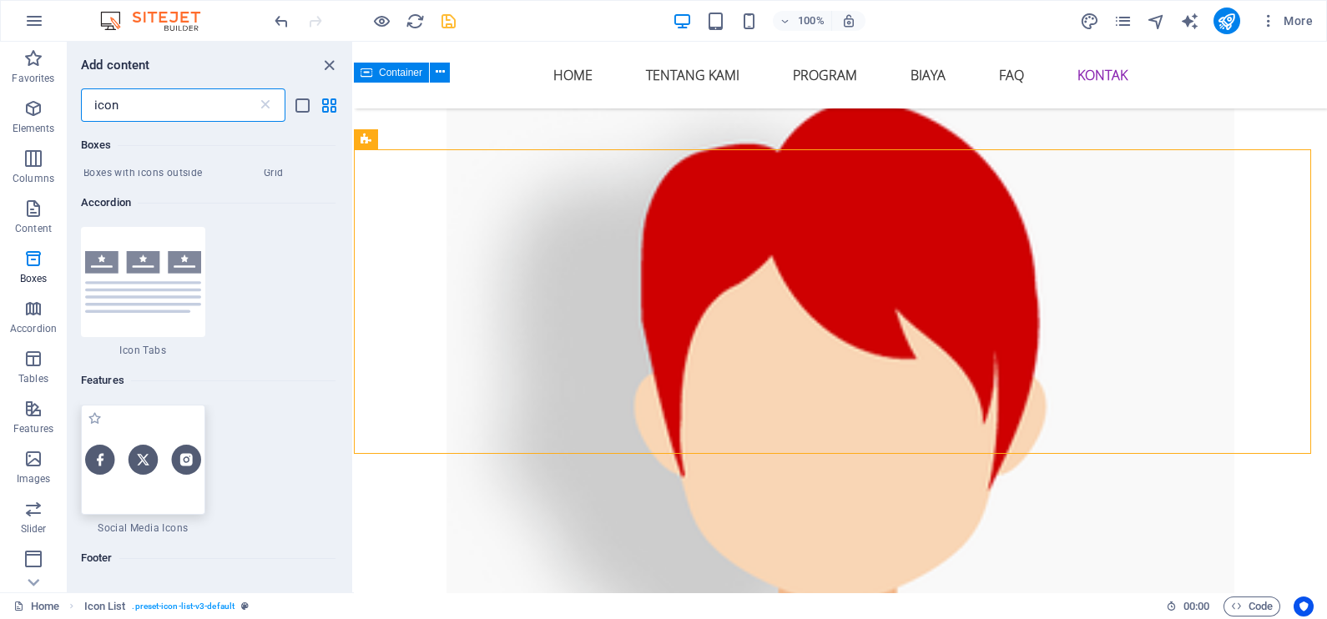
type input "icon"
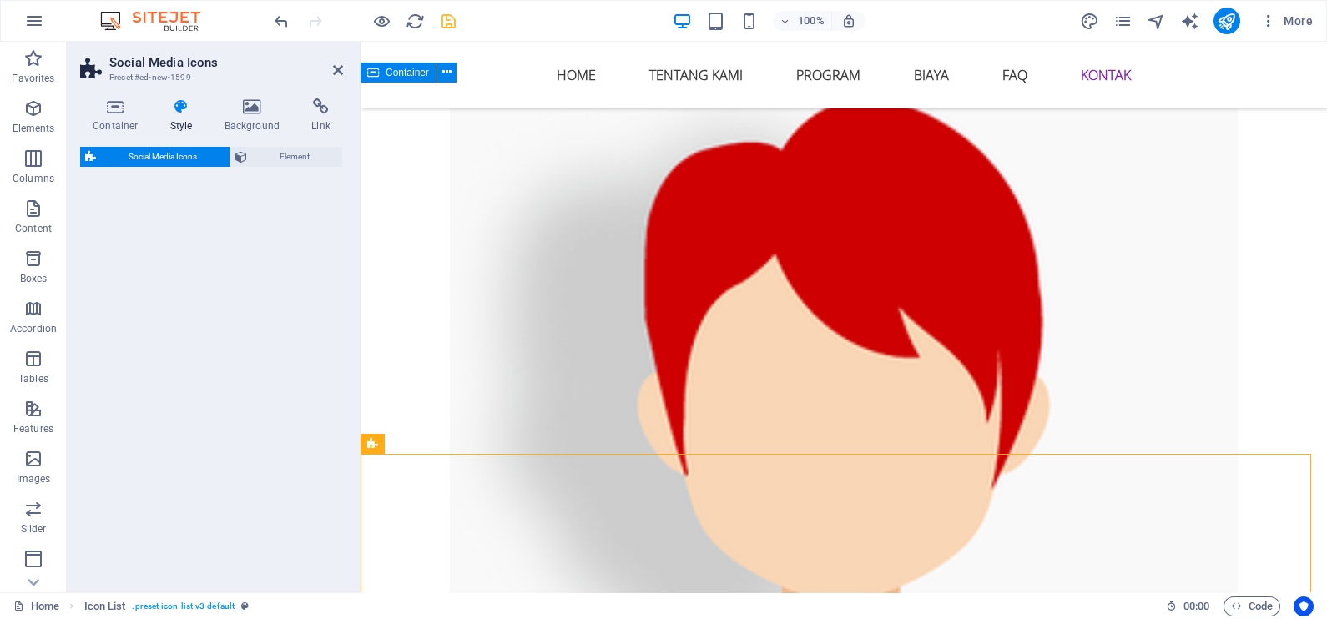
select select "rem"
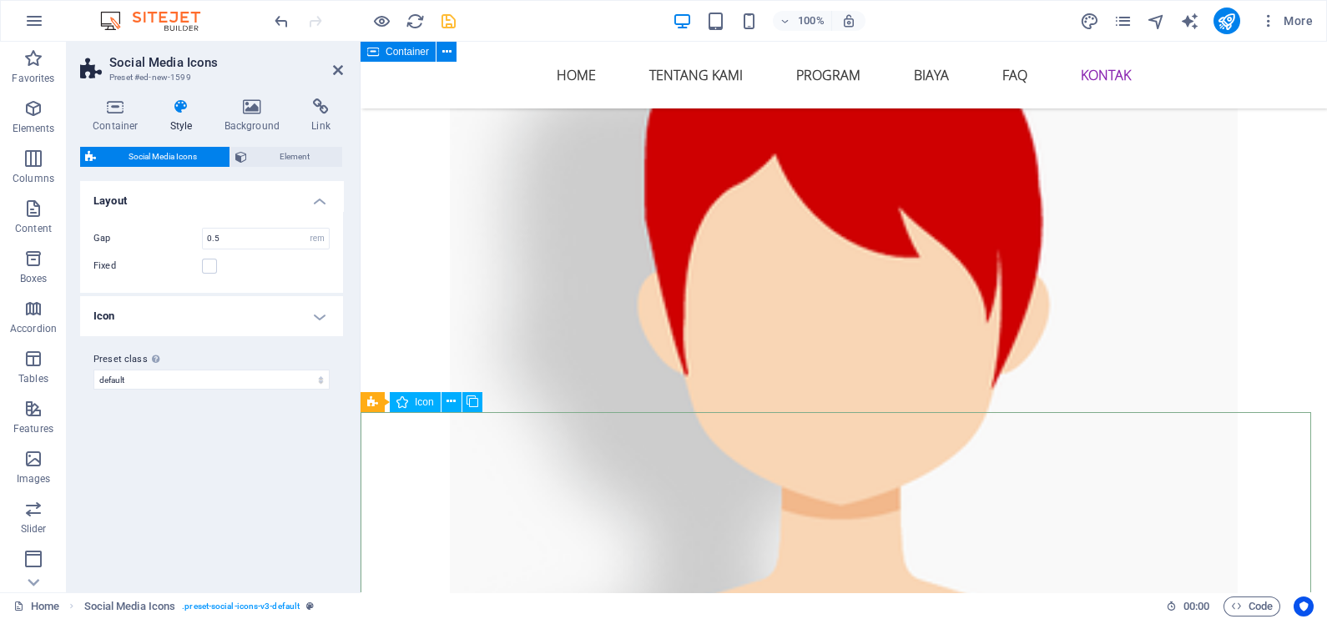
scroll to position [6545, 0]
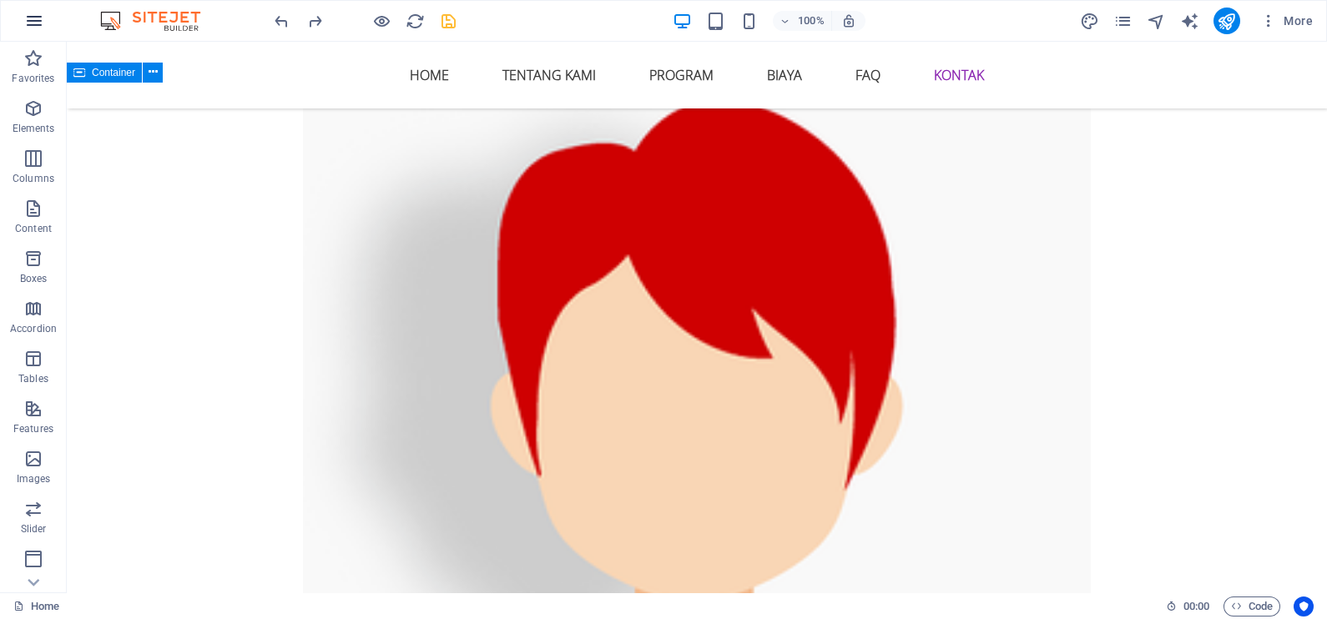
click at [43, 25] on icon "button" at bounding box center [34, 21] width 20 height 20
click at [38, 111] on icon "button" at bounding box center [33, 108] width 20 height 20
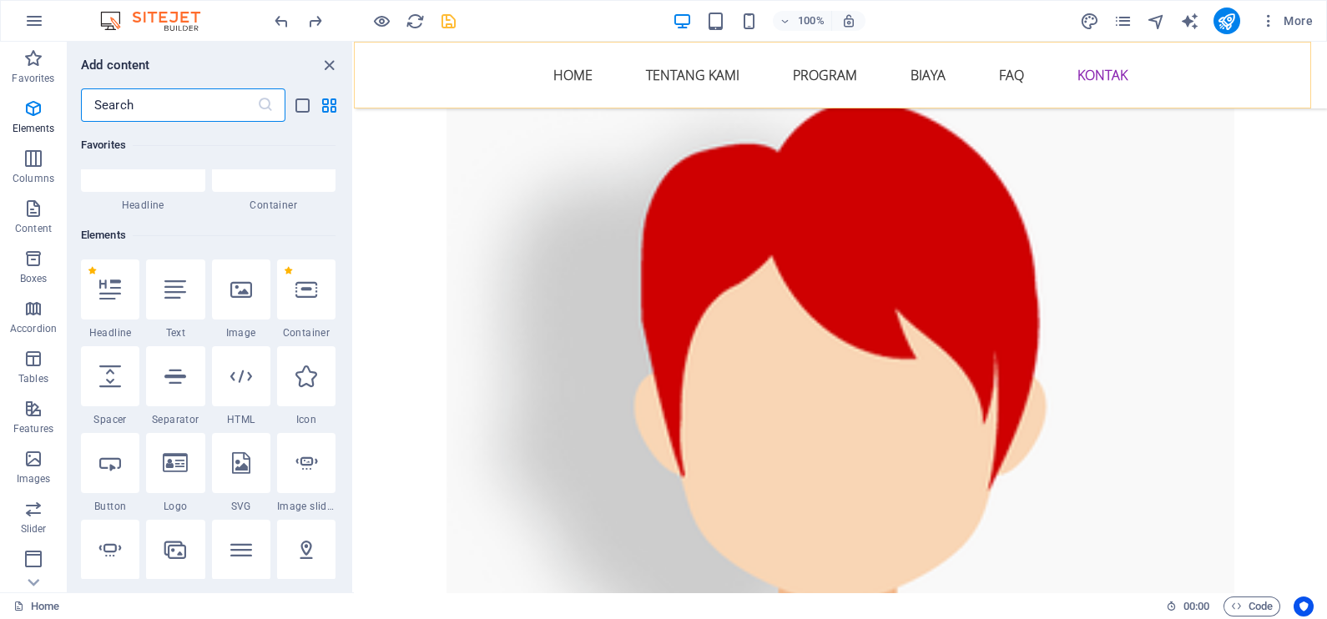
scroll to position [178, 0]
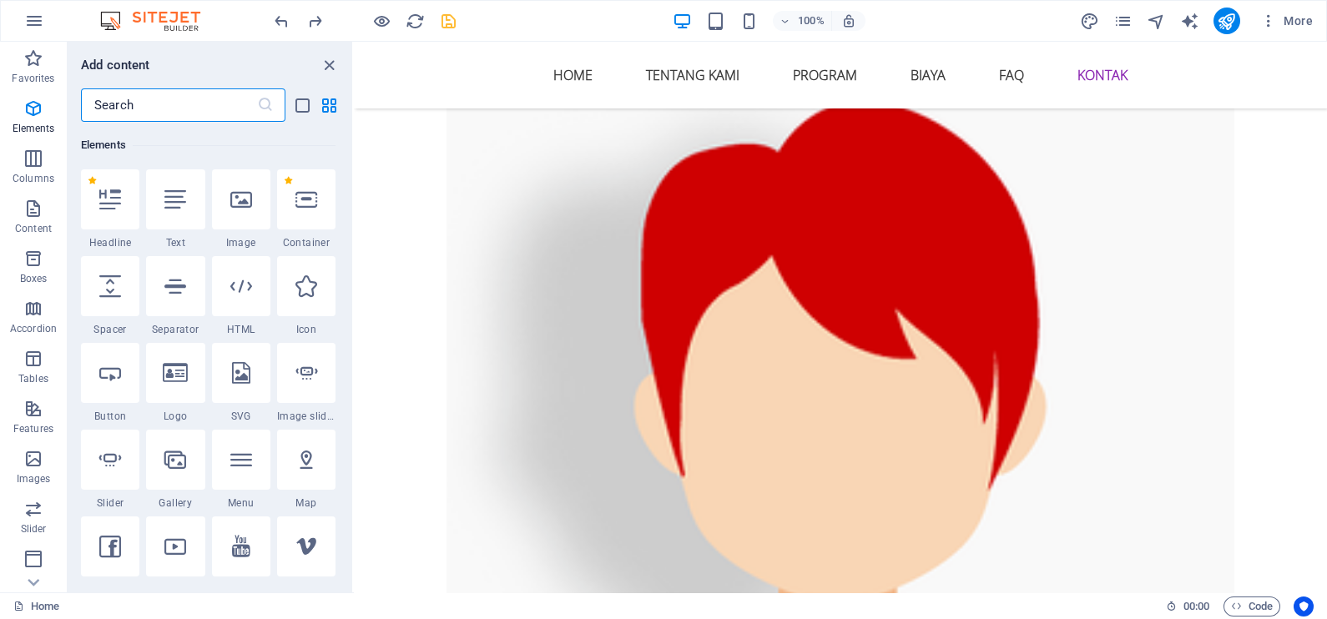
click at [218, 106] on input "text" at bounding box center [169, 104] width 176 height 33
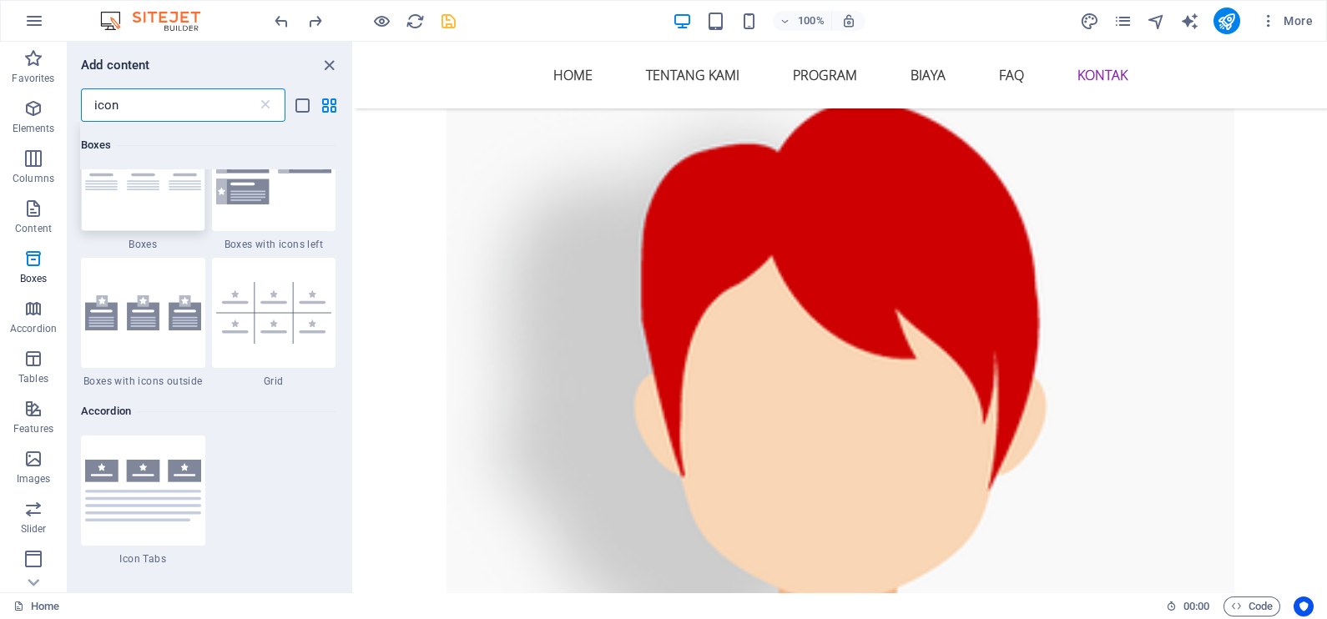
scroll to position [522, 0]
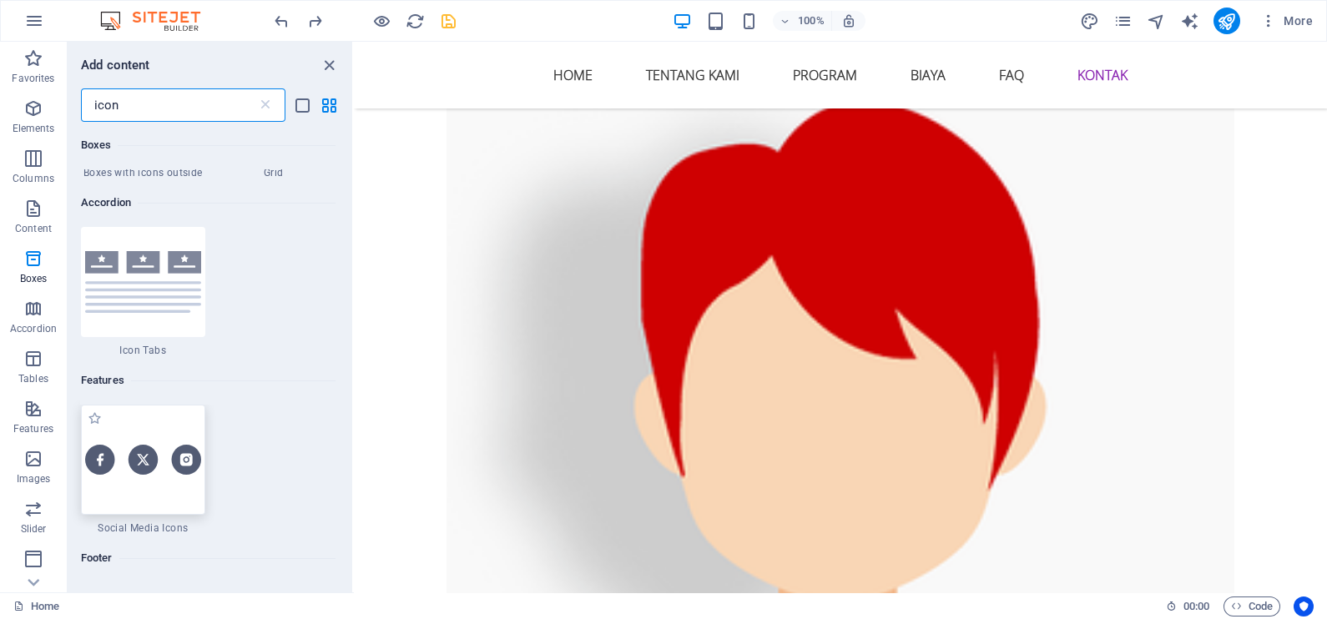
type input "icon"
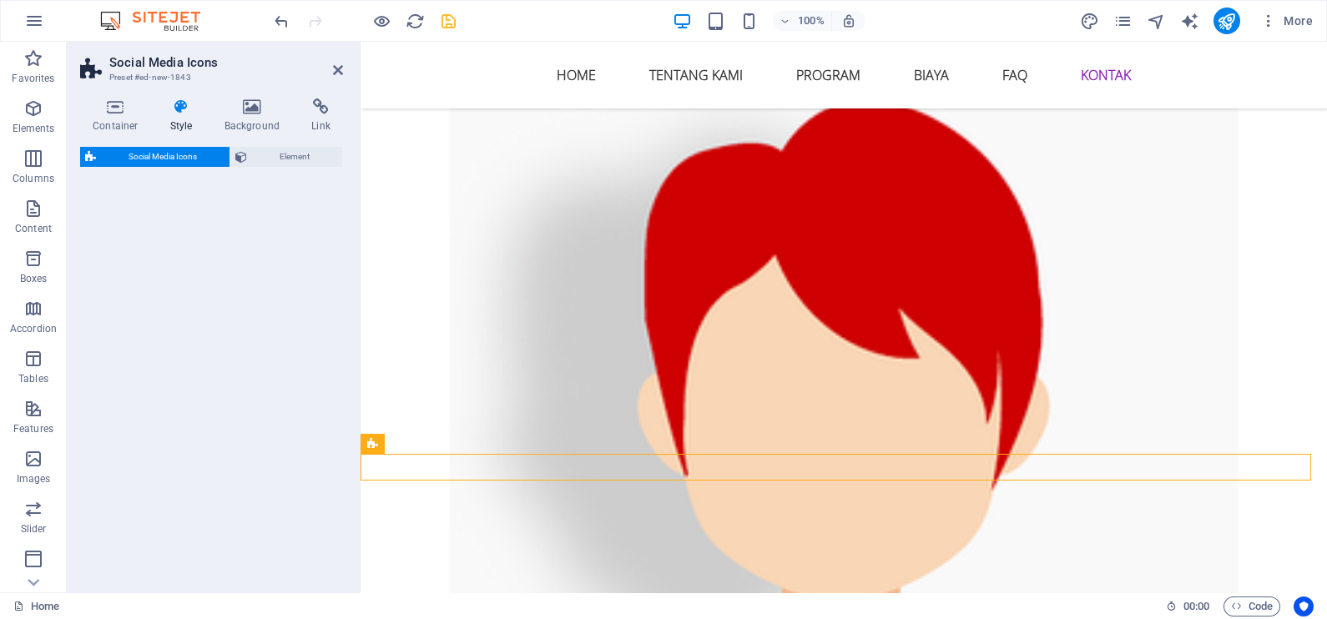
select select "rem"
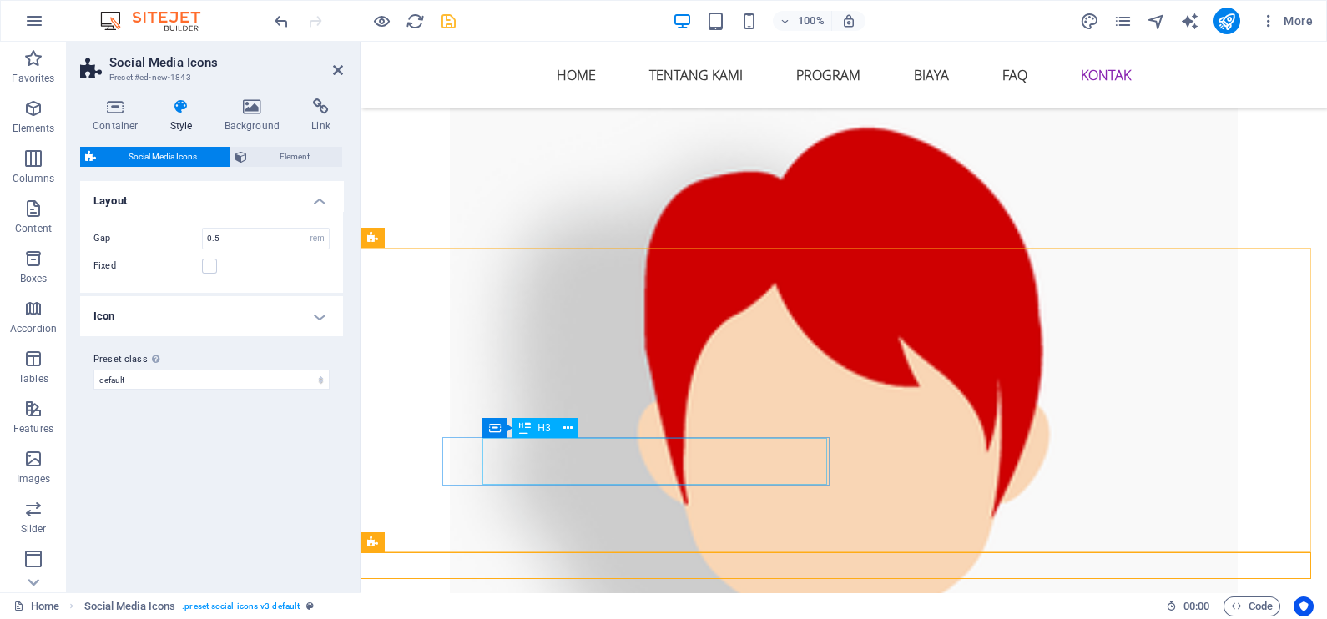
scroll to position [6441, 0]
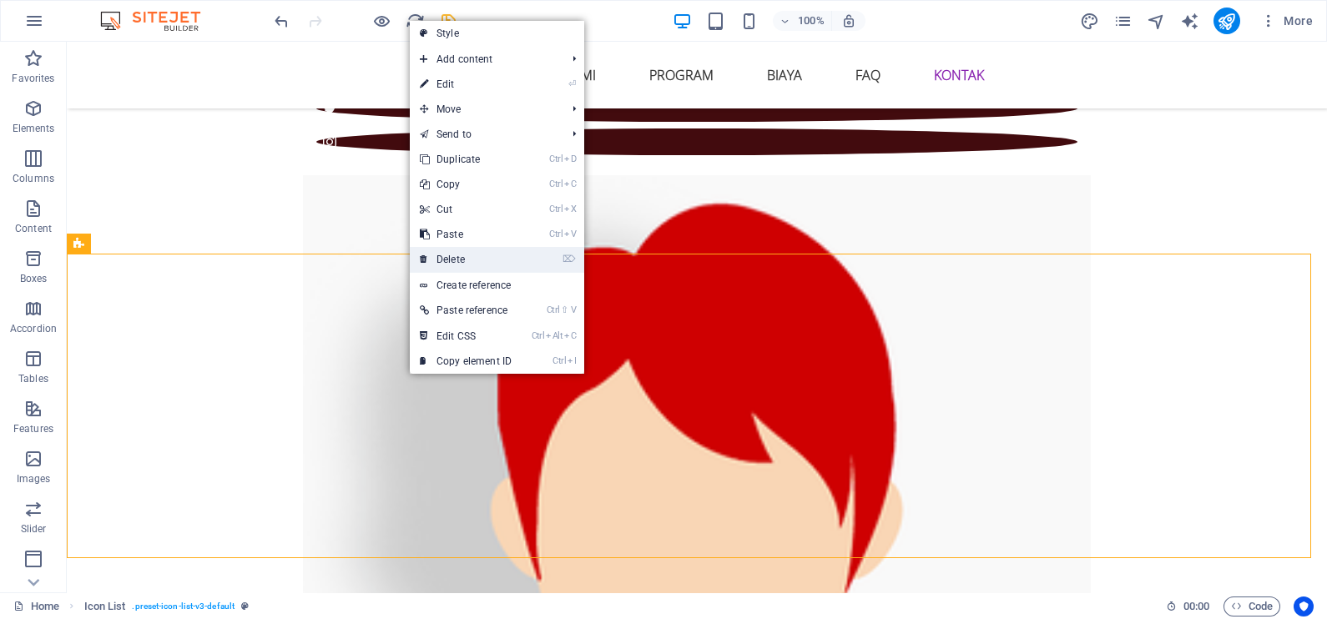
click at [482, 259] on link "⌦ Delete" at bounding box center [466, 259] width 112 height 25
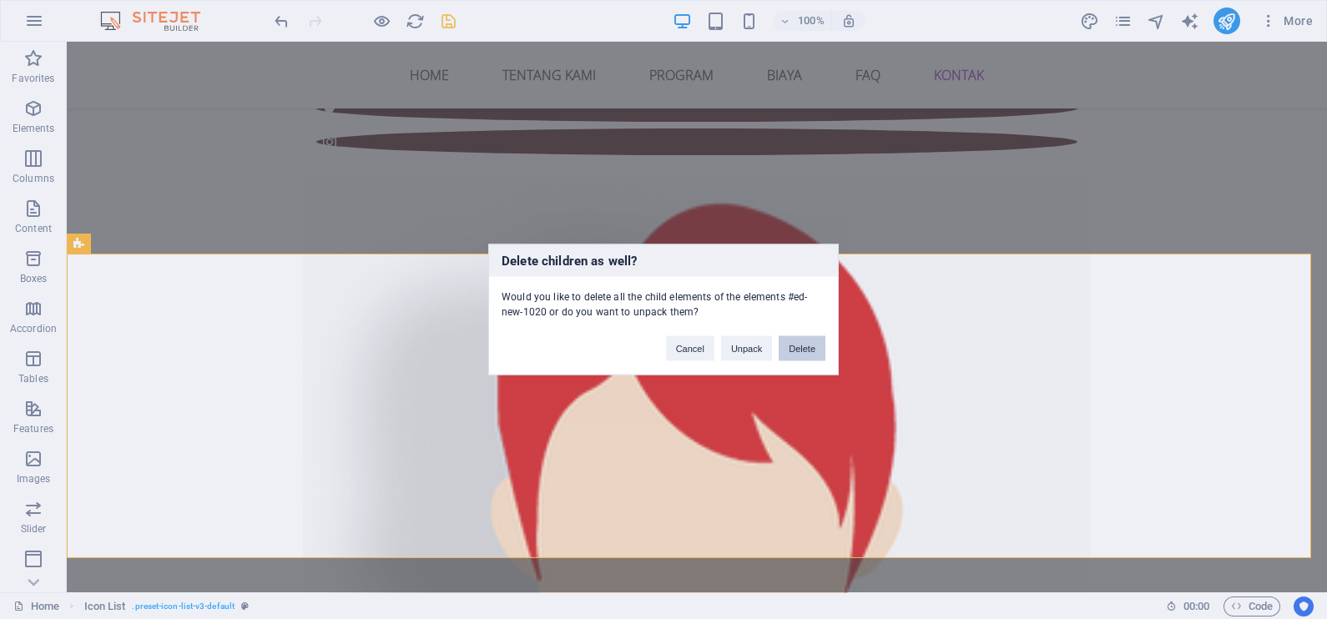
click at [807, 346] on button "Delete" at bounding box center [802, 348] width 47 height 25
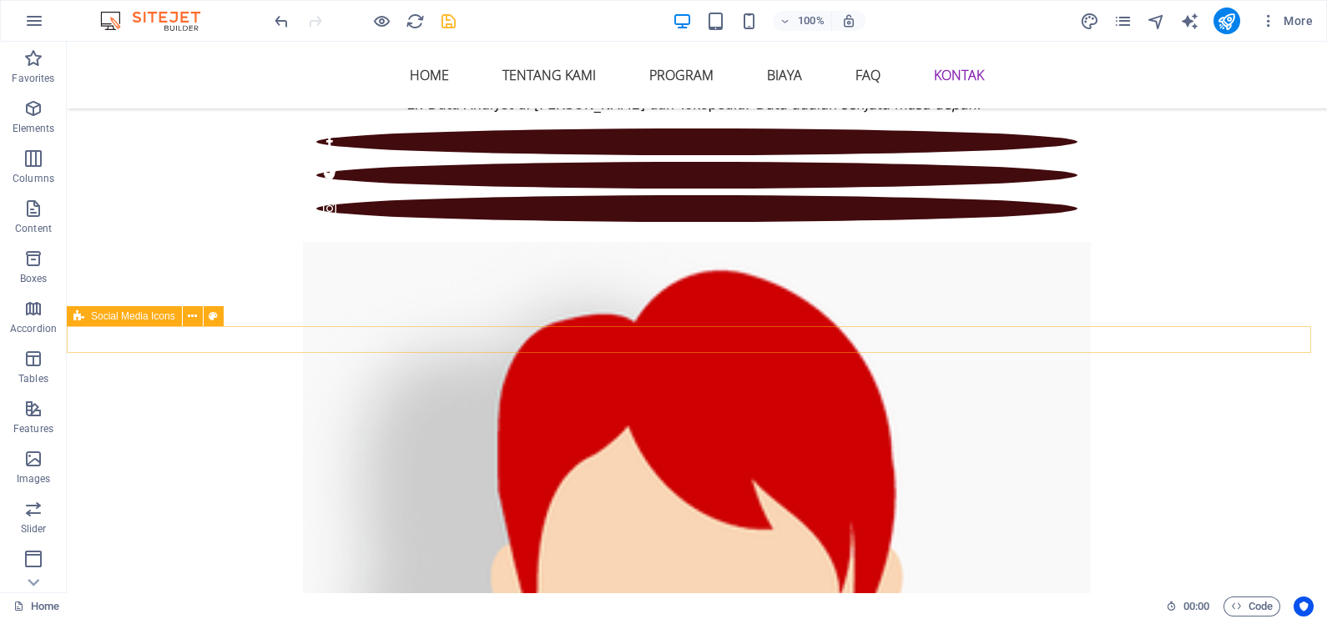
scroll to position [6368, 0]
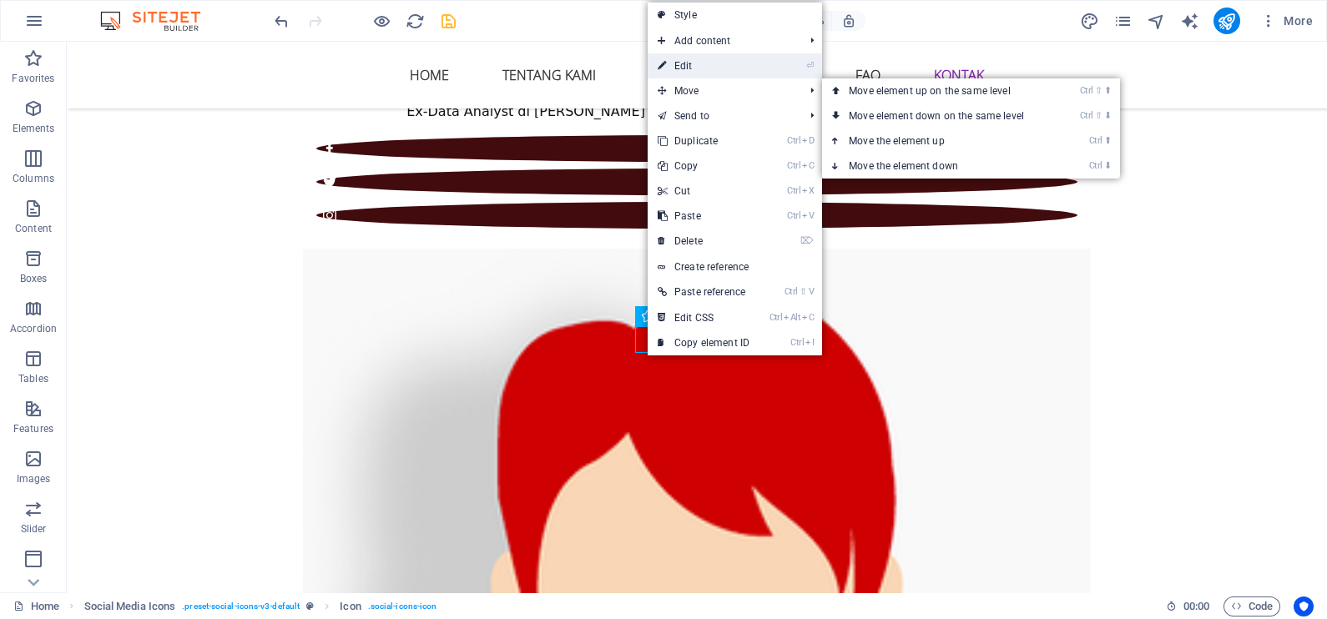
click at [755, 70] on link "⏎ Edit" at bounding box center [704, 65] width 112 height 25
select select "xMidYMid"
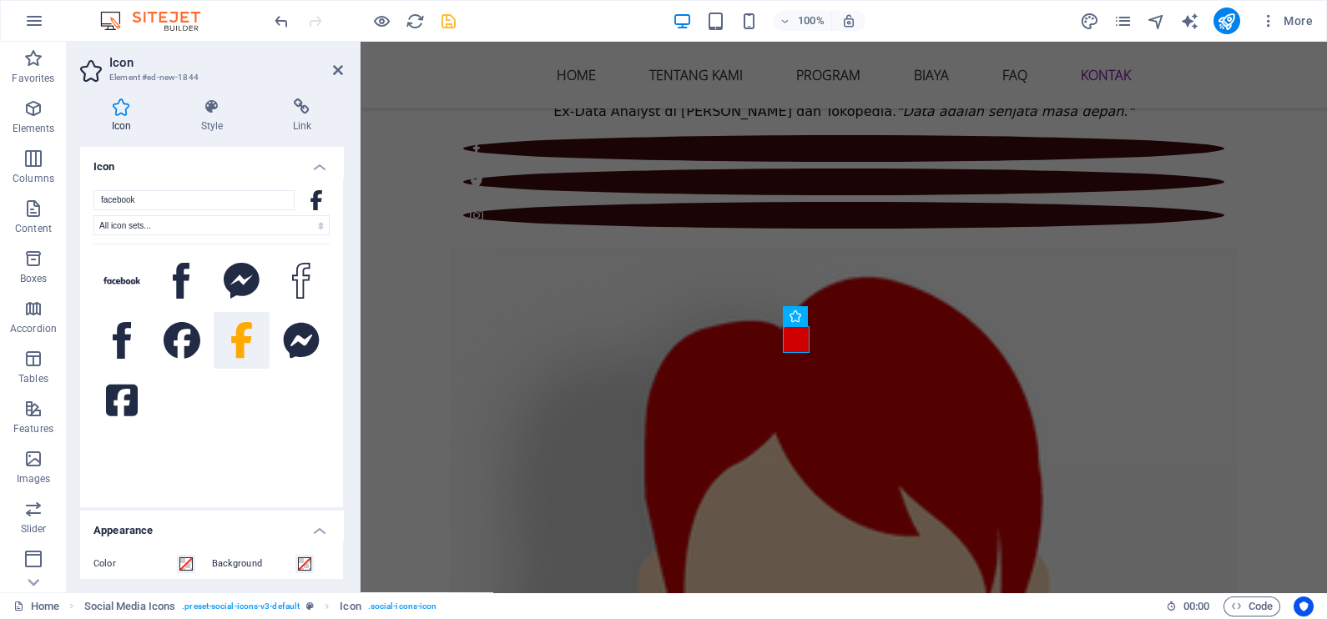
scroll to position [208, 0]
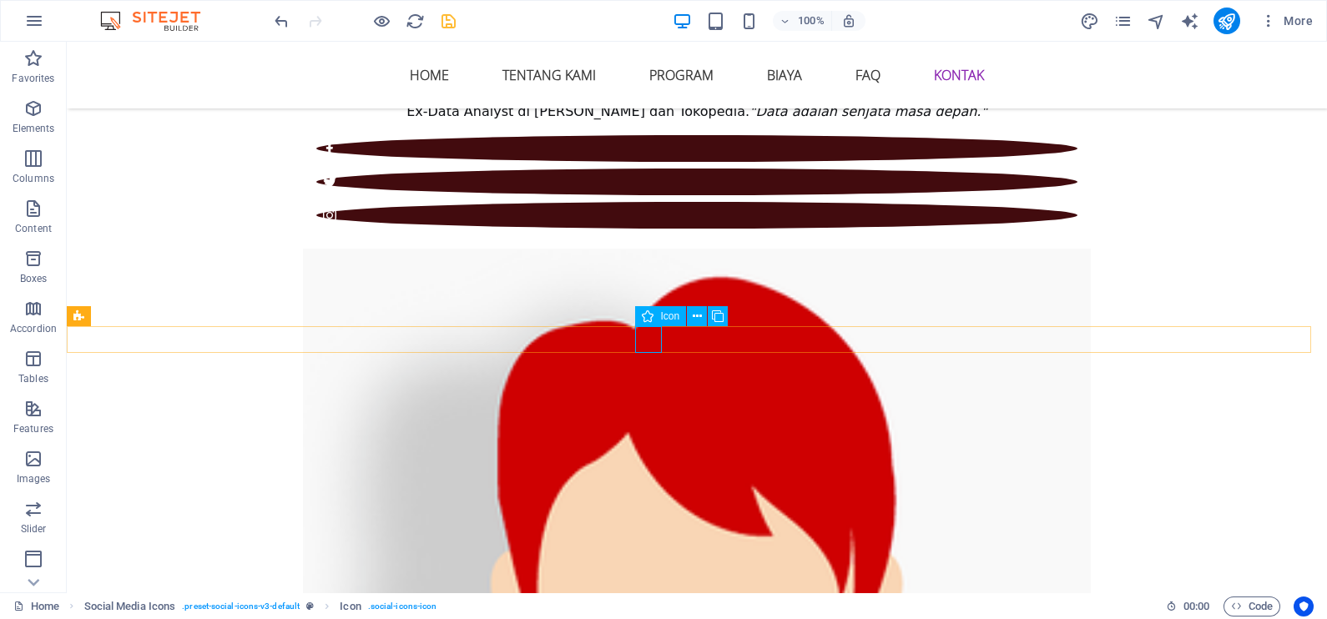
select select "xMidYMid"
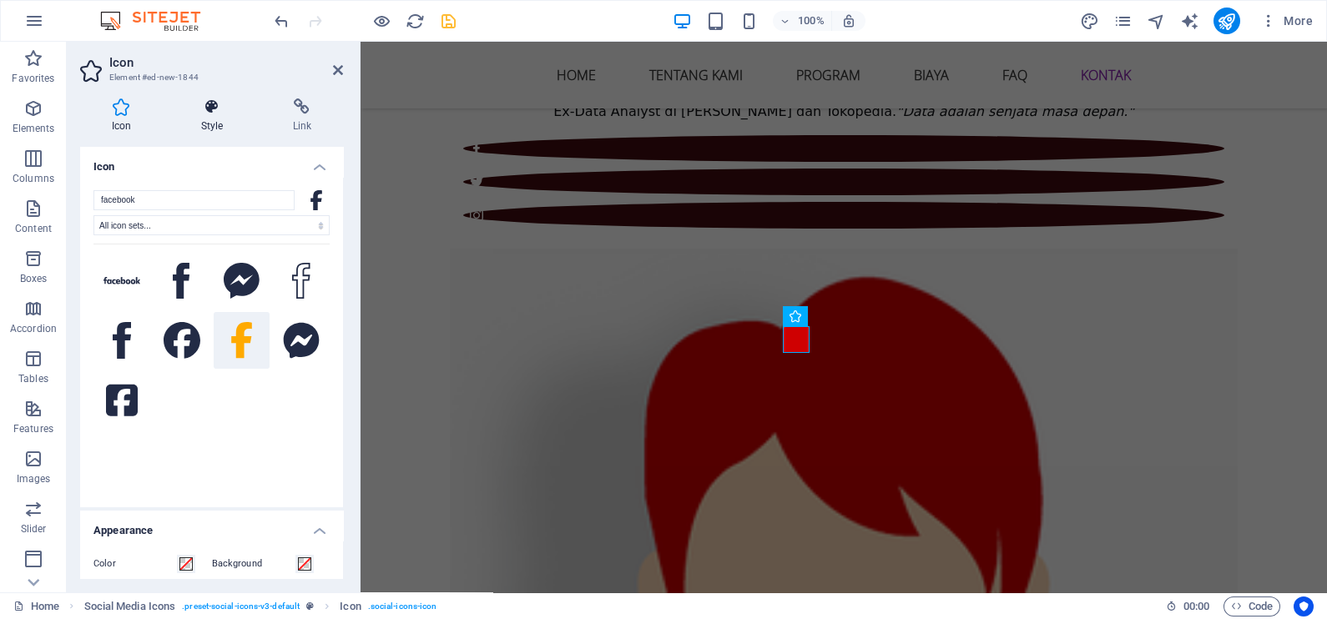
click at [209, 113] on icon at bounding box center [211, 106] width 85 height 17
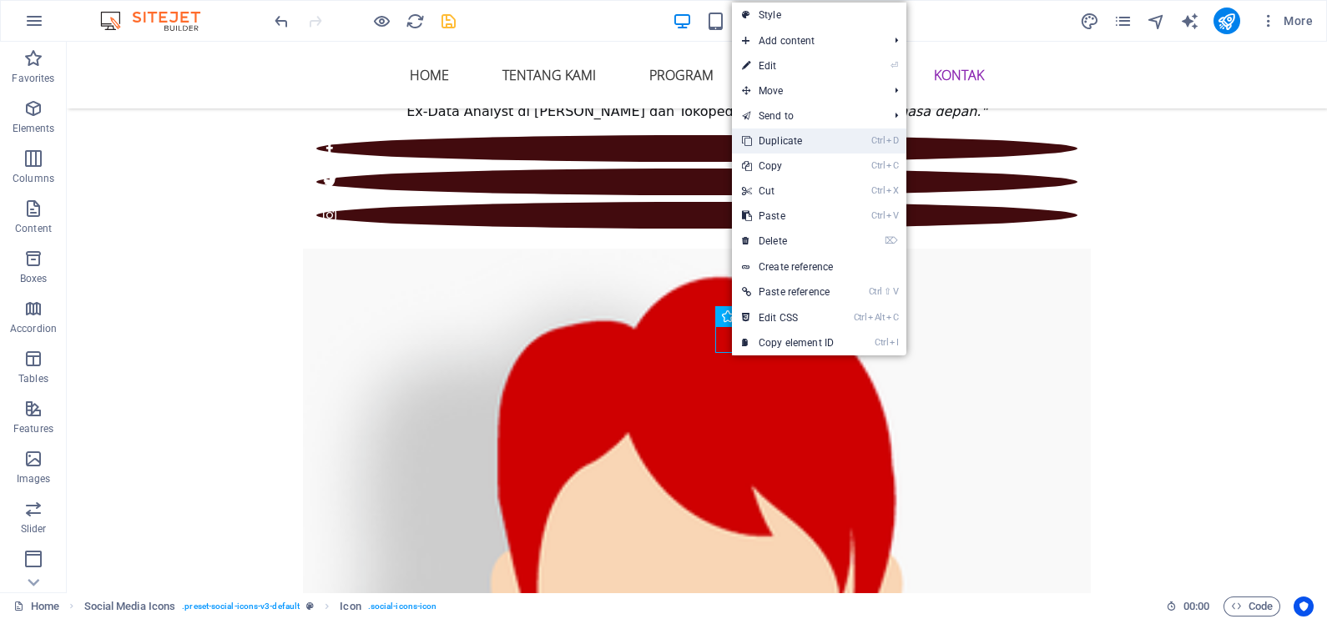
click at [814, 144] on link "Ctrl D Duplicate" at bounding box center [788, 141] width 112 height 25
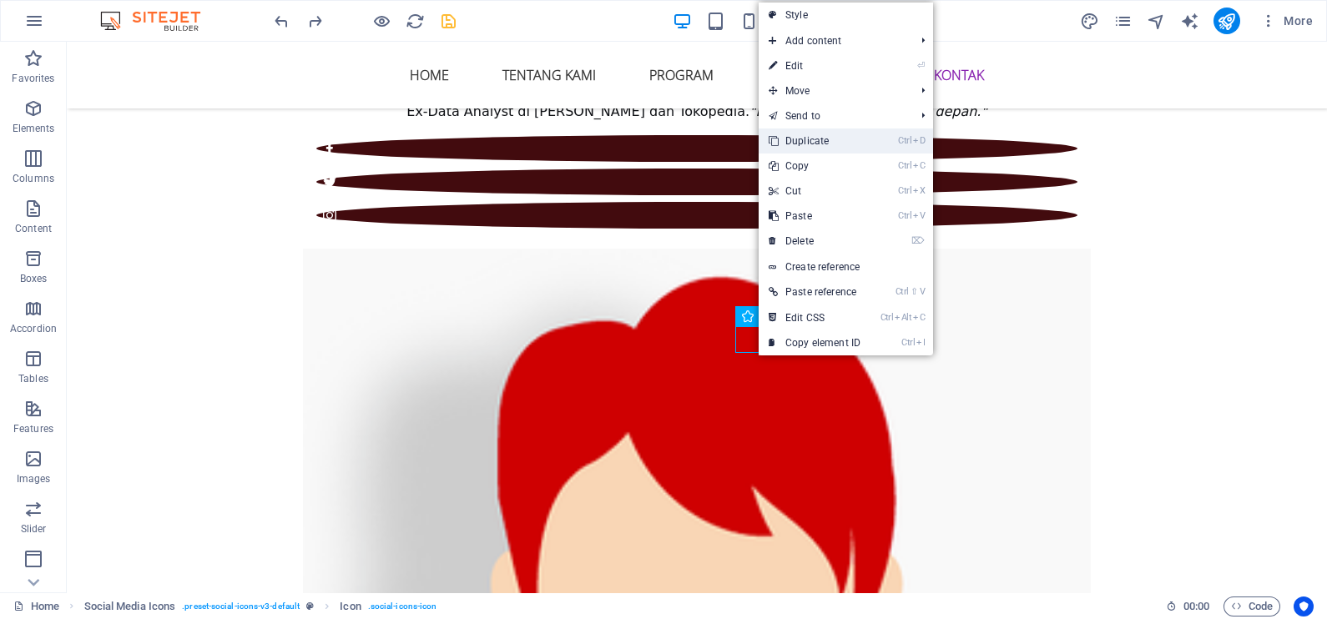
click at [818, 150] on link "Ctrl D Duplicate" at bounding box center [815, 141] width 112 height 25
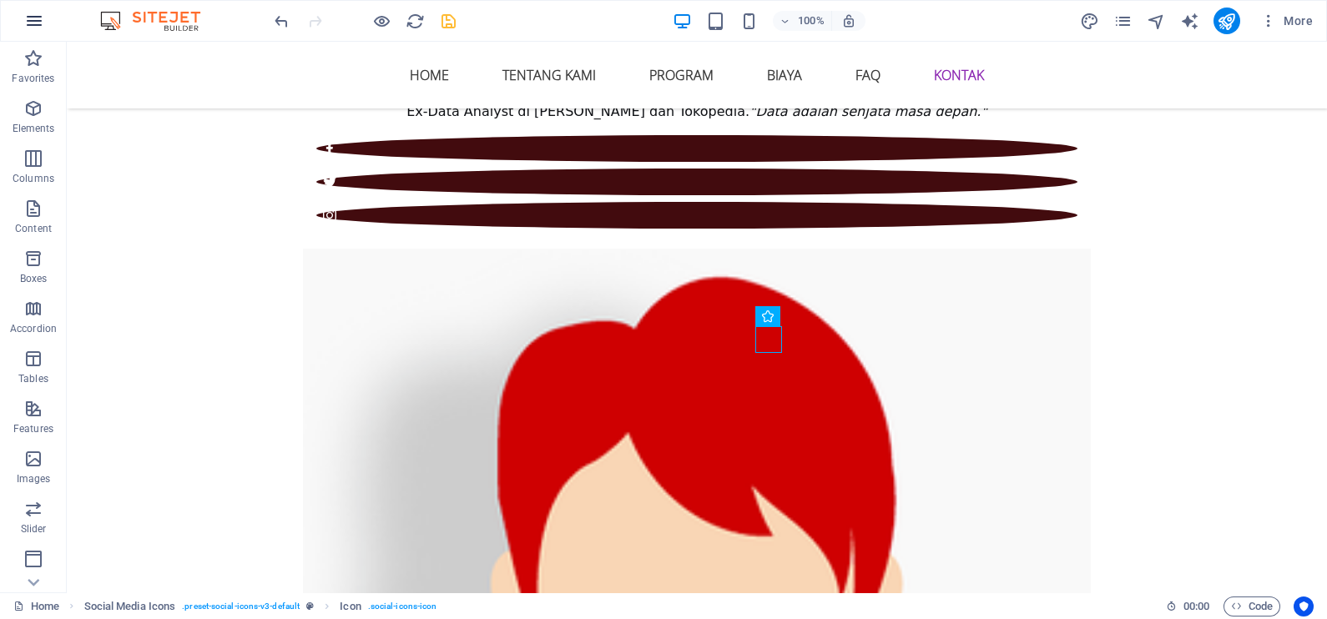
click at [33, 21] on icon "button" at bounding box center [34, 21] width 20 height 20
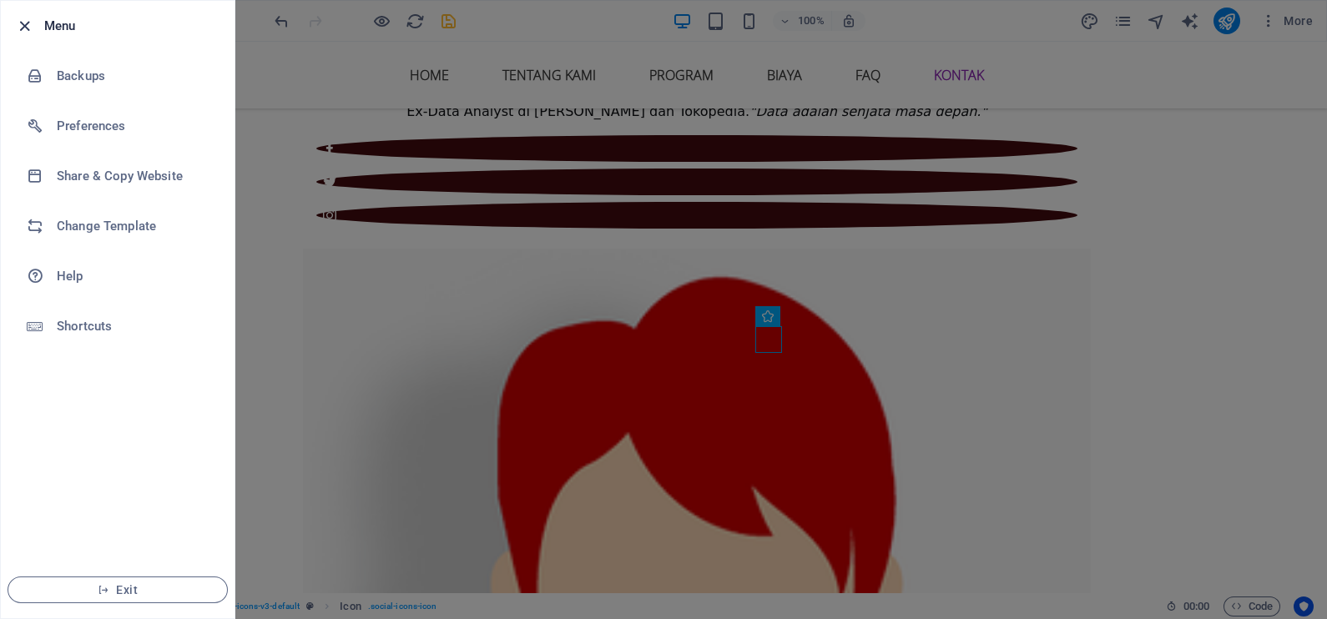
click at [26, 25] on icon "button" at bounding box center [24, 26] width 19 height 19
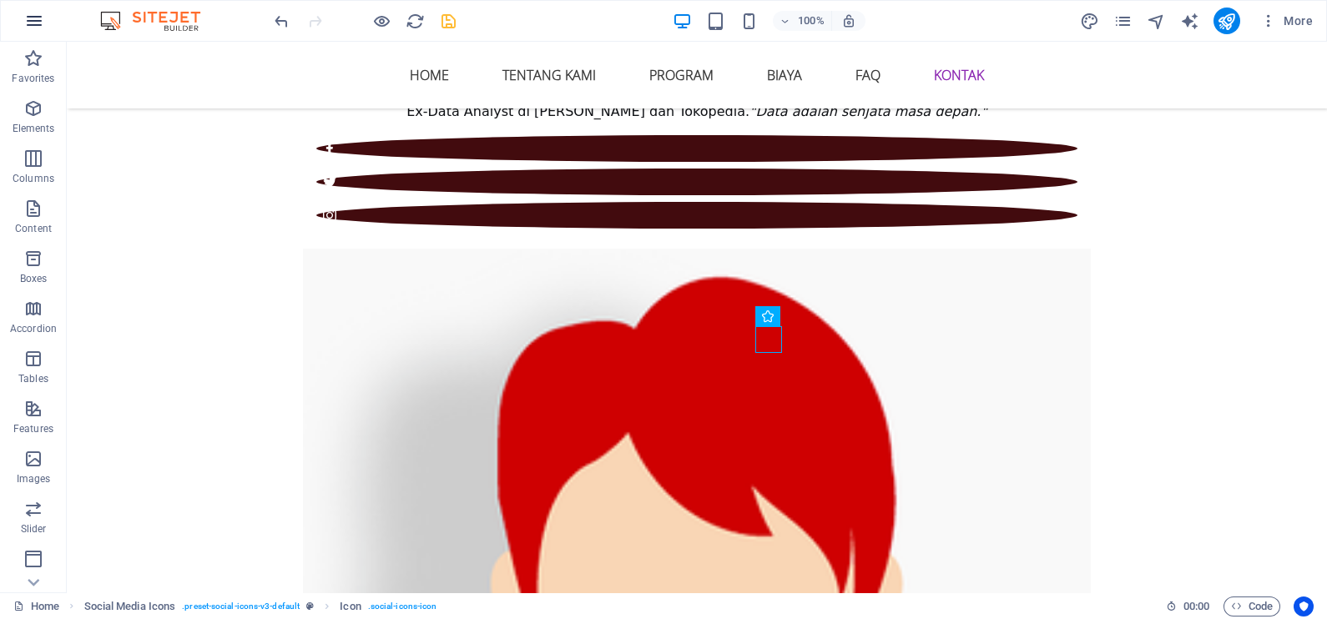
click at [29, 26] on icon "button" at bounding box center [34, 21] width 20 height 20
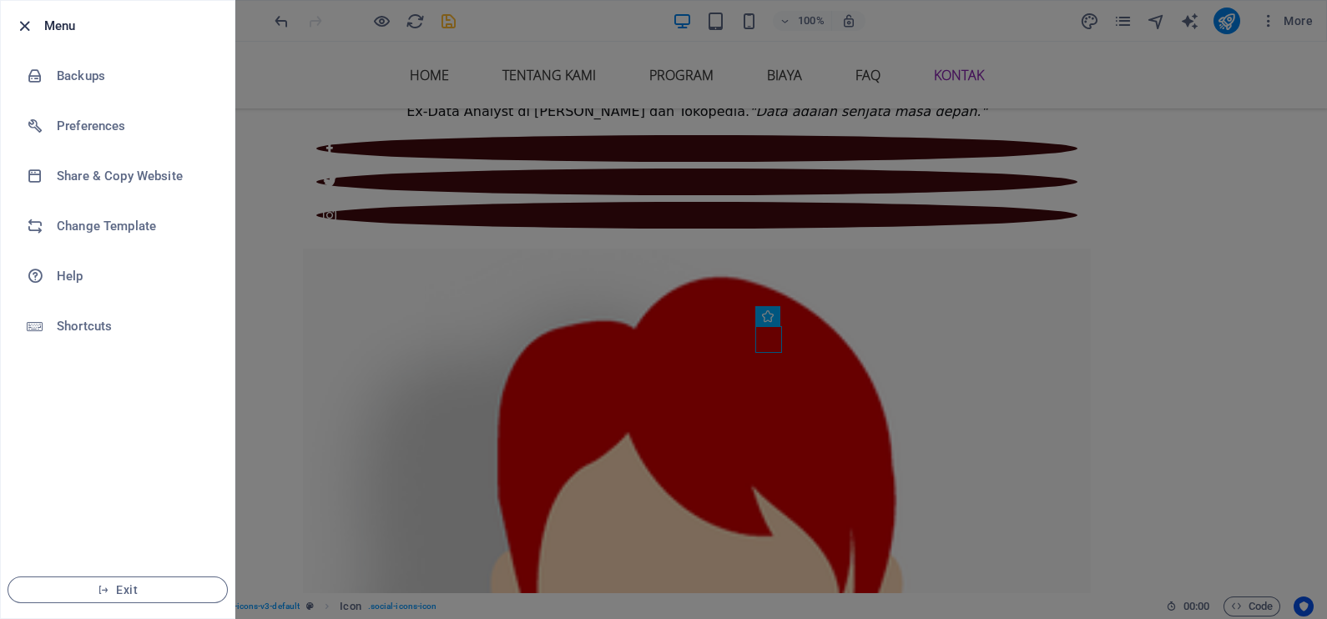
click at [28, 25] on icon "button" at bounding box center [24, 26] width 19 height 19
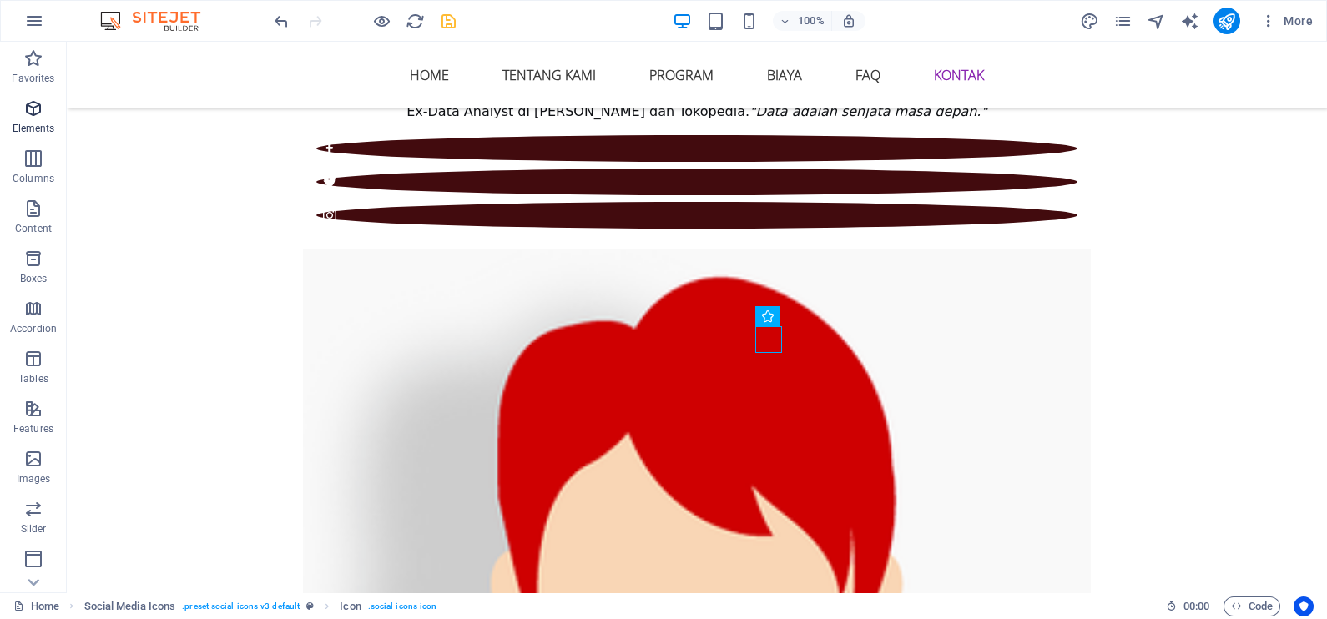
click at [46, 108] on span "Elements" at bounding box center [33, 118] width 67 height 40
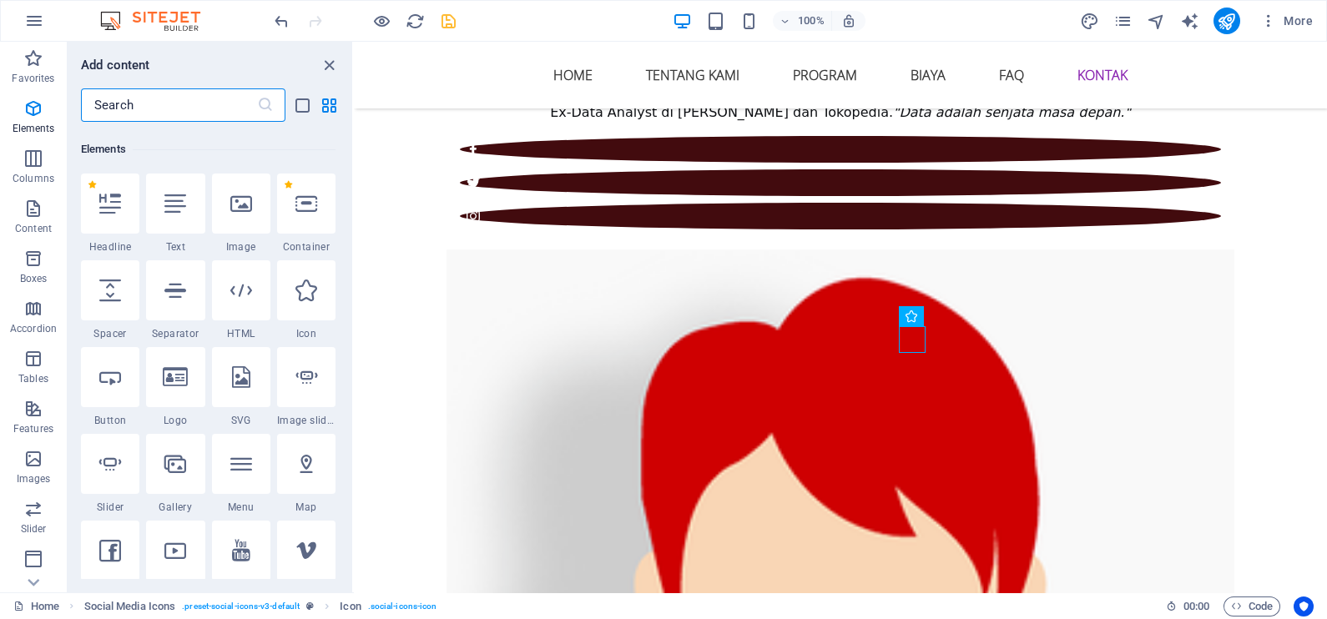
scroll to position [178, 0]
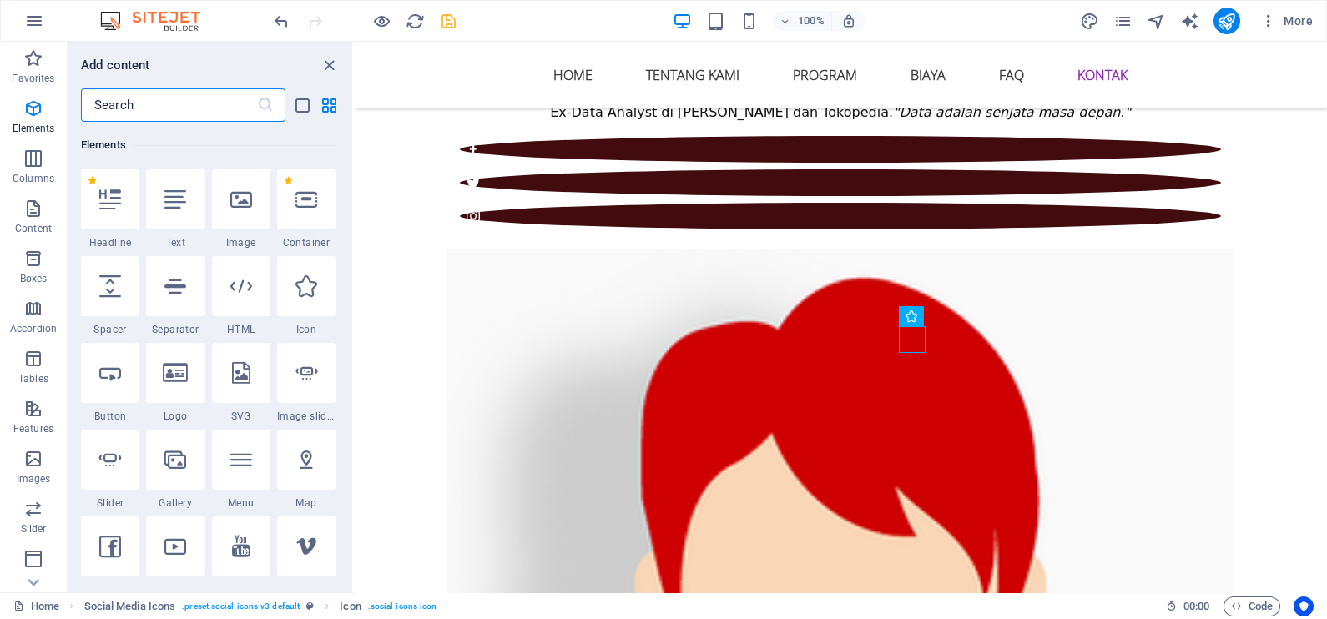
click at [197, 113] on input "text" at bounding box center [169, 104] width 176 height 33
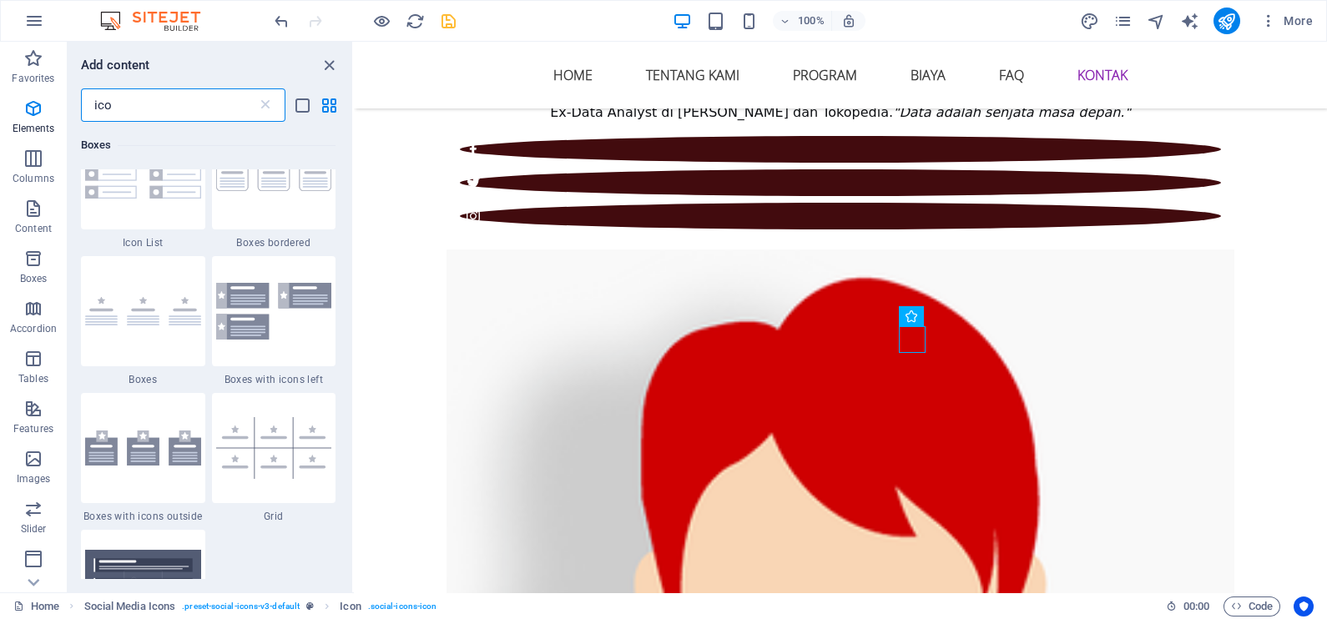
scroll to position [0, 0]
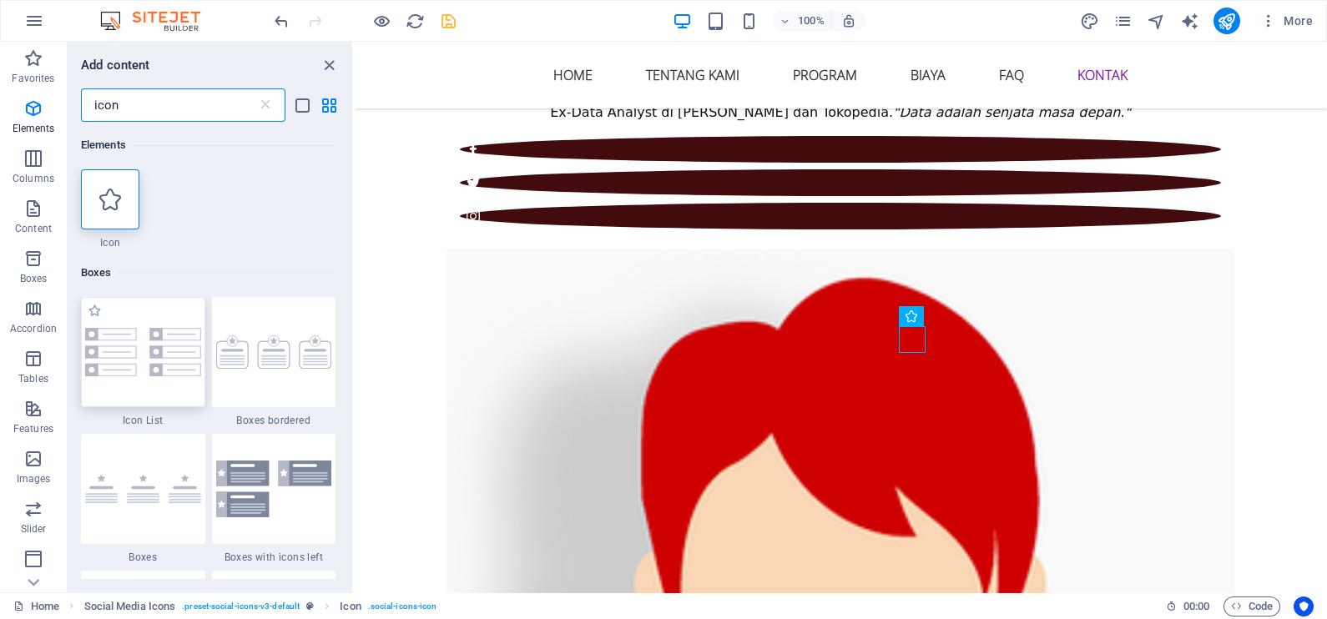
type input "icon"
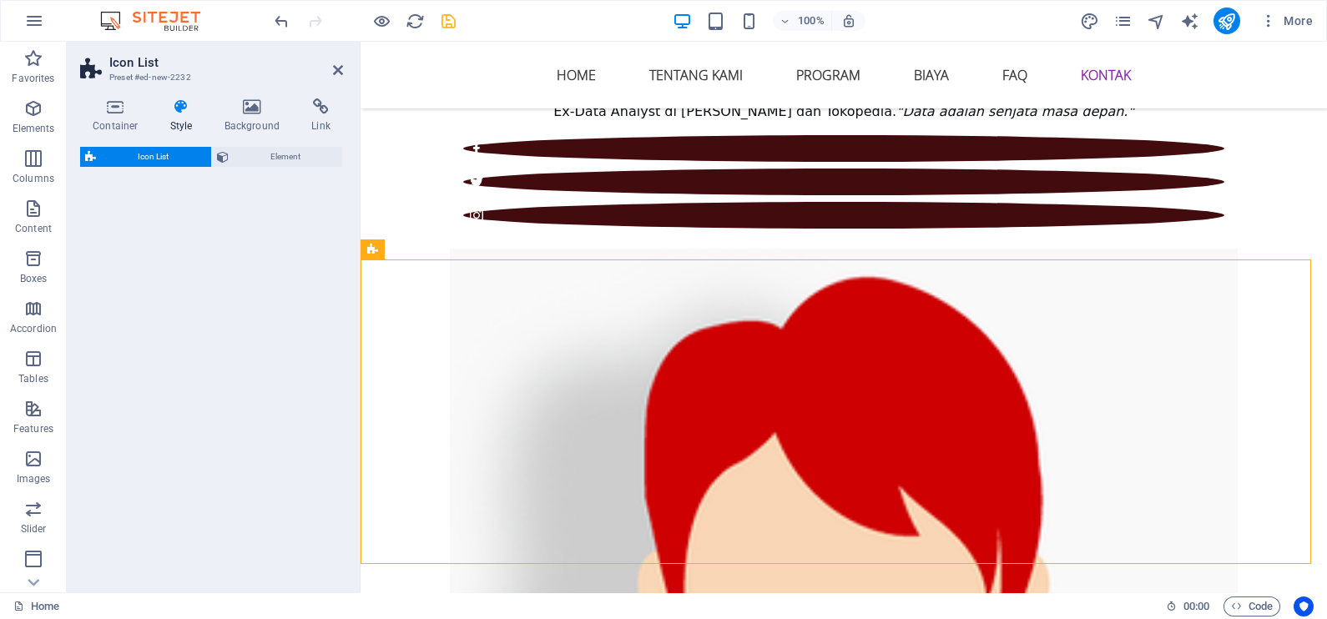
select select "rem"
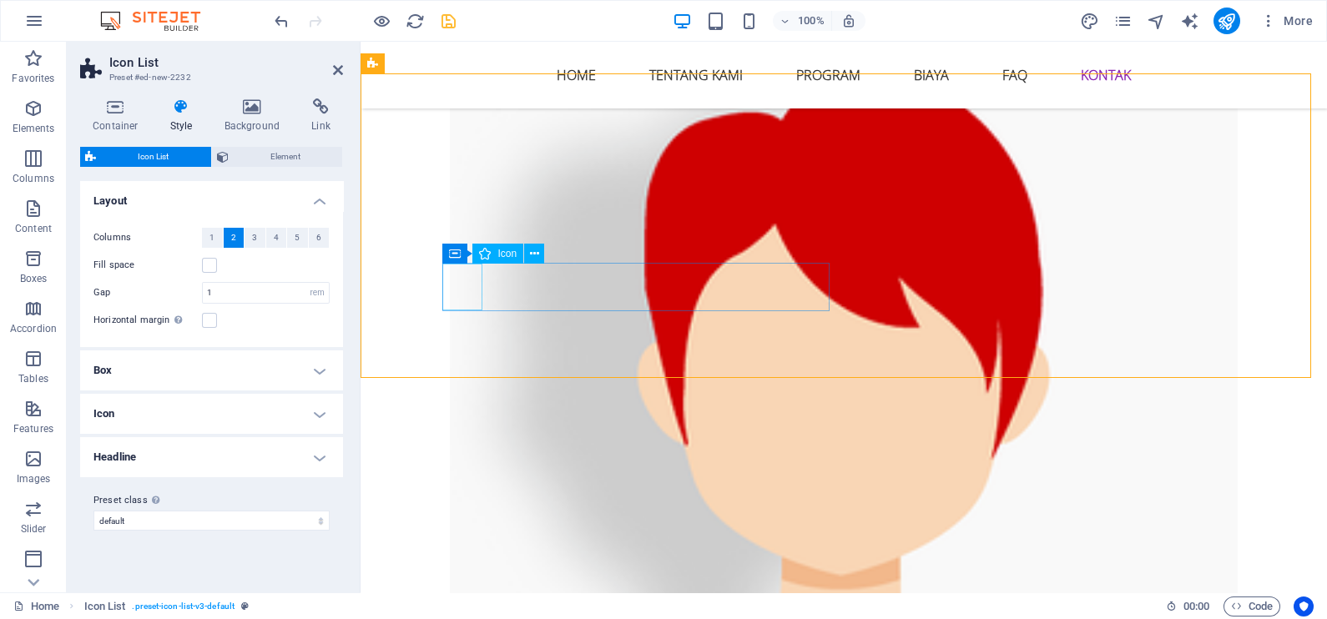
scroll to position [6368, 0]
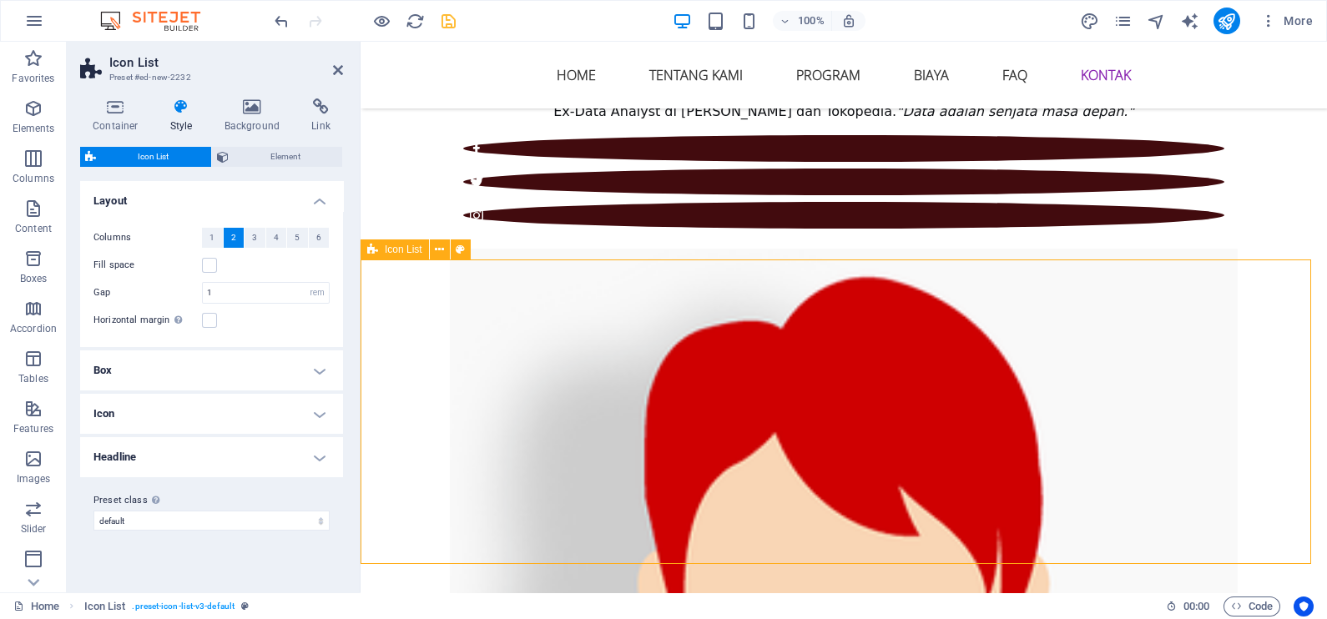
click at [319, 237] on span "6" at bounding box center [318, 238] width 5 height 20
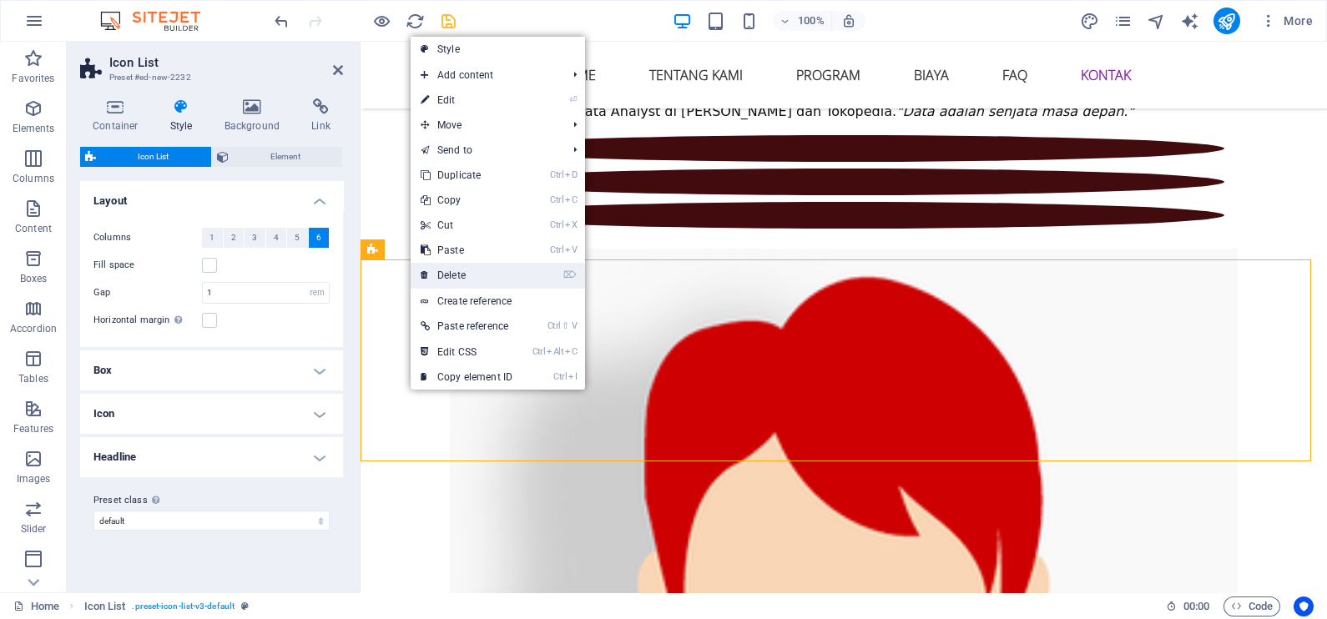
click at [465, 280] on link "⌦ Delete" at bounding box center [467, 275] width 112 height 25
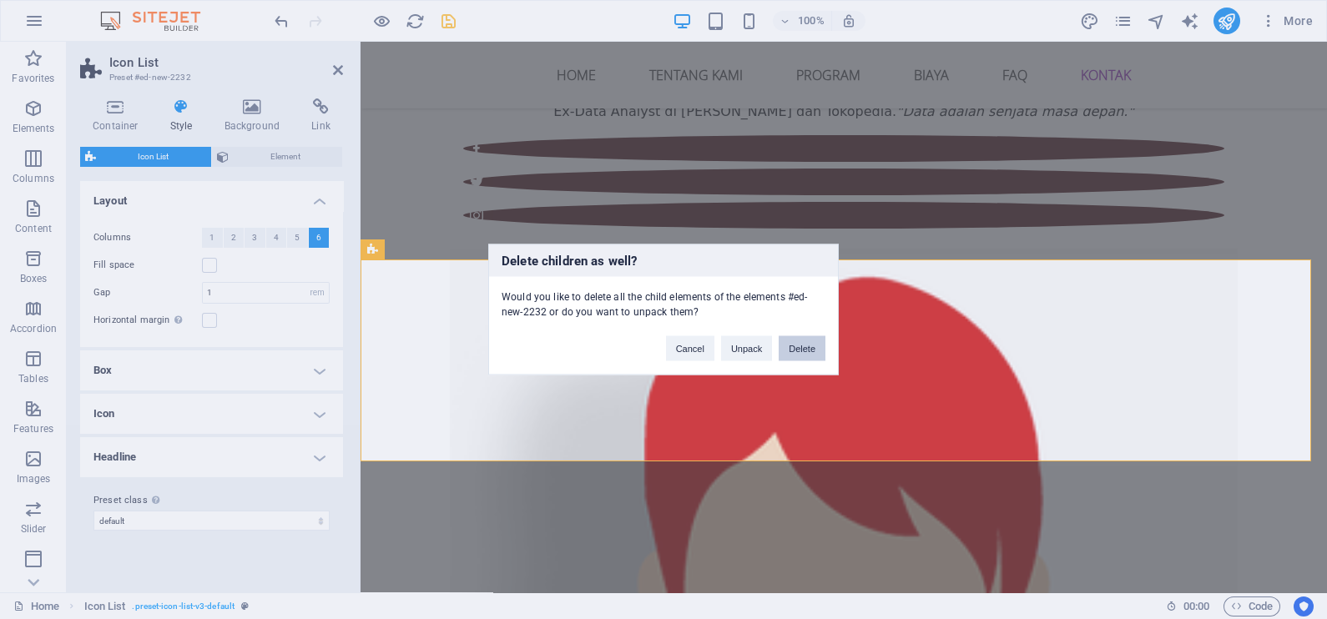
click at [799, 346] on button "Delete" at bounding box center [802, 348] width 47 height 25
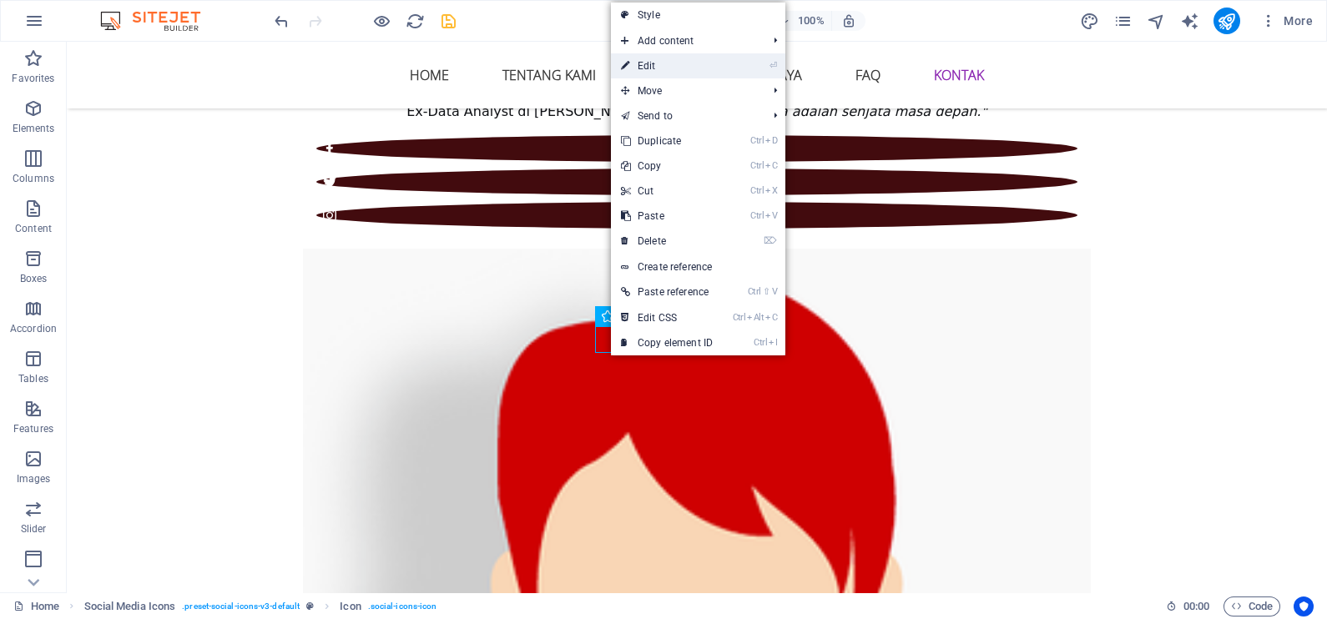
click at [707, 73] on link "⏎ Edit" at bounding box center [667, 65] width 112 height 25
select select "xMidYMid"
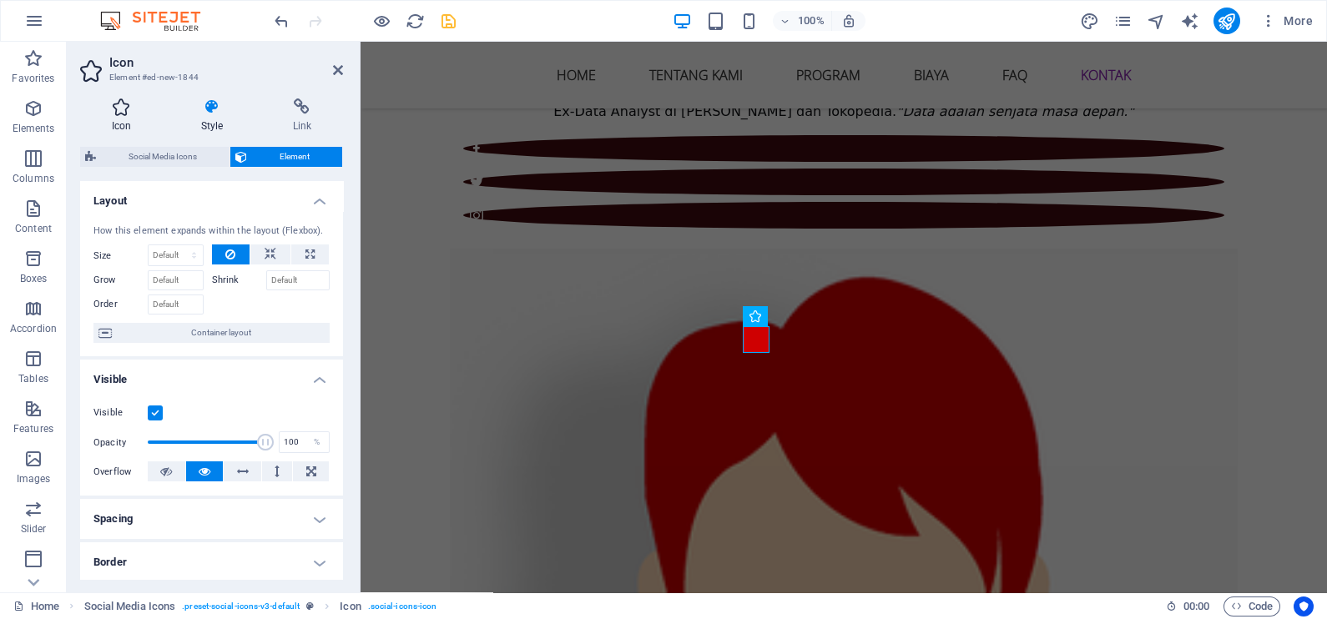
click at [112, 112] on icon at bounding box center [121, 106] width 83 height 17
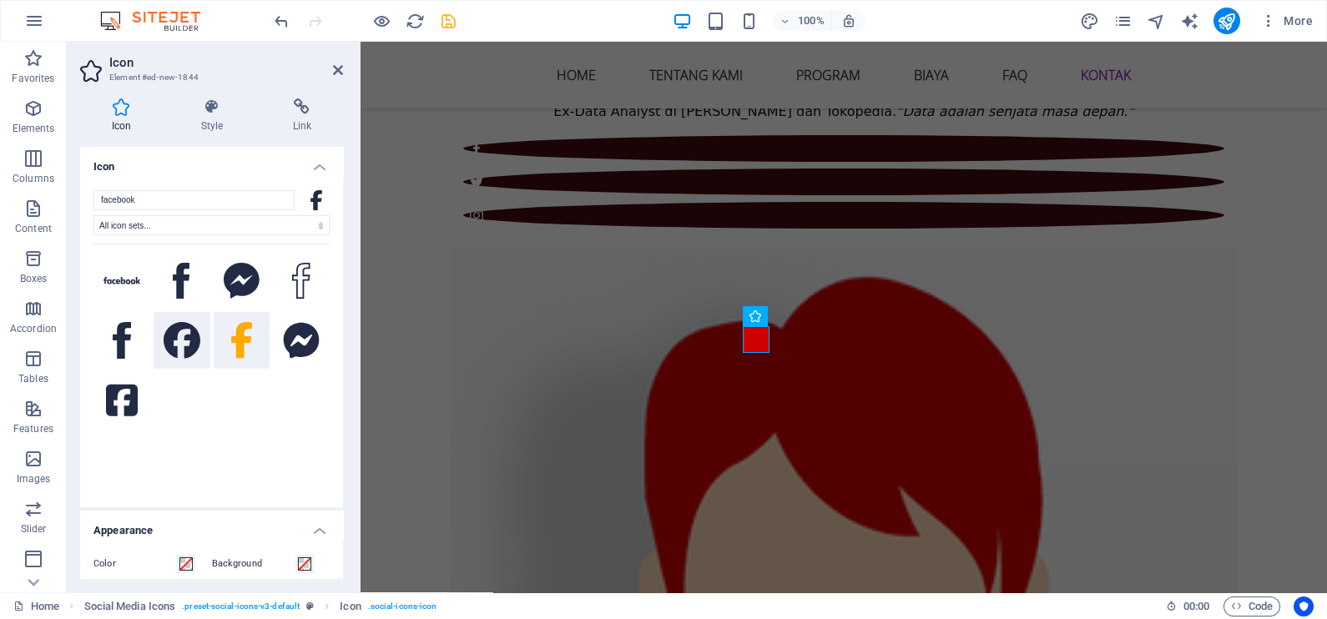
click at [174, 343] on icon at bounding box center [182, 340] width 37 height 37
click at [238, 348] on icon at bounding box center [241, 340] width 21 height 37
click at [202, 346] on button at bounding box center [182, 340] width 57 height 57
click at [253, 346] on button at bounding box center [242, 340] width 57 height 57
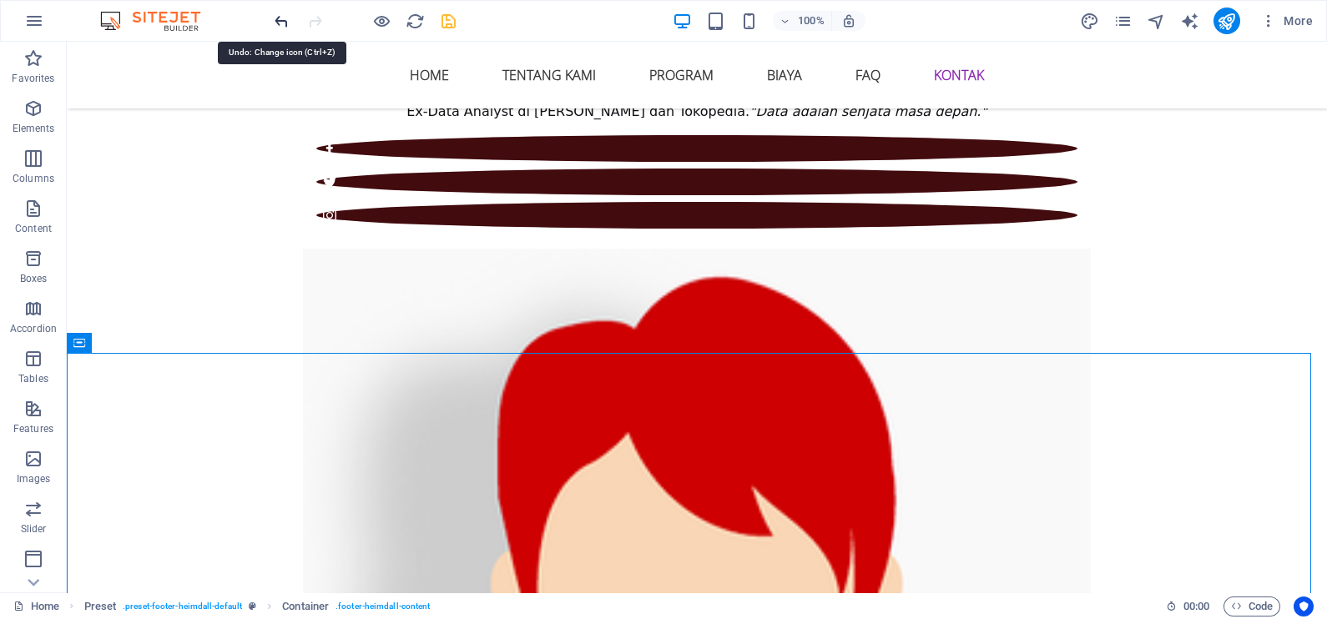
click at [280, 18] on icon "undo" at bounding box center [281, 21] width 19 height 19
click at [284, 13] on icon "undo" at bounding box center [281, 21] width 19 height 19
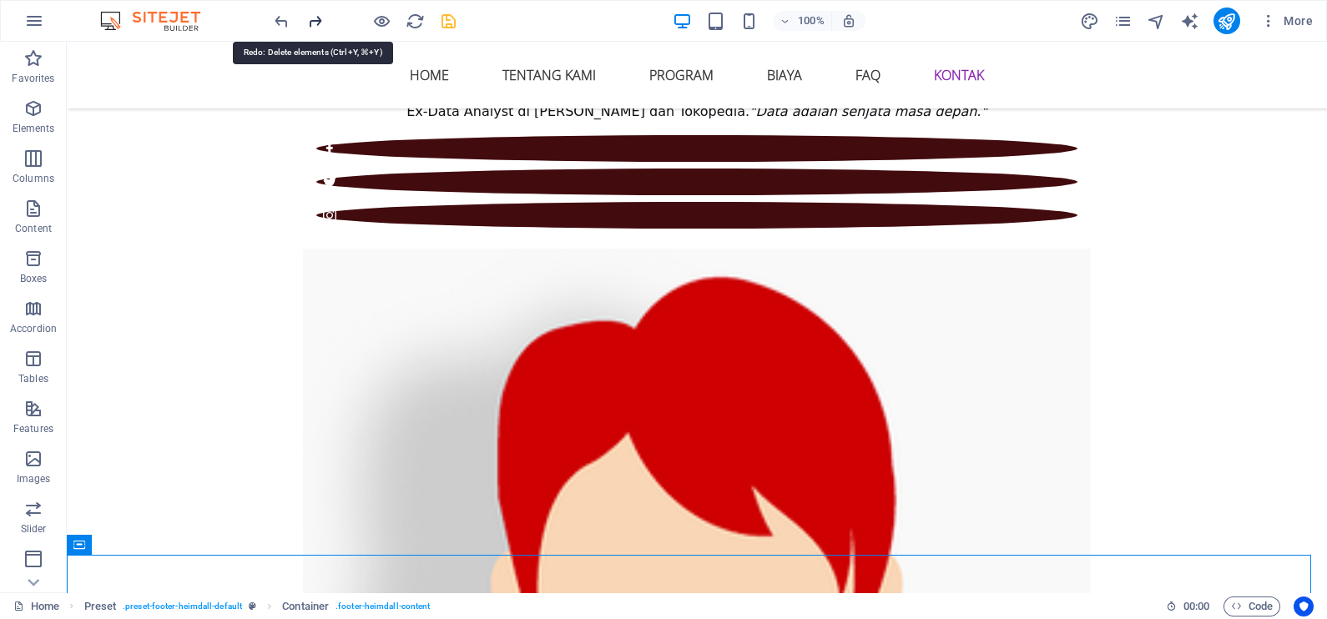
click at [308, 20] on icon "redo" at bounding box center [314, 21] width 19 height 19
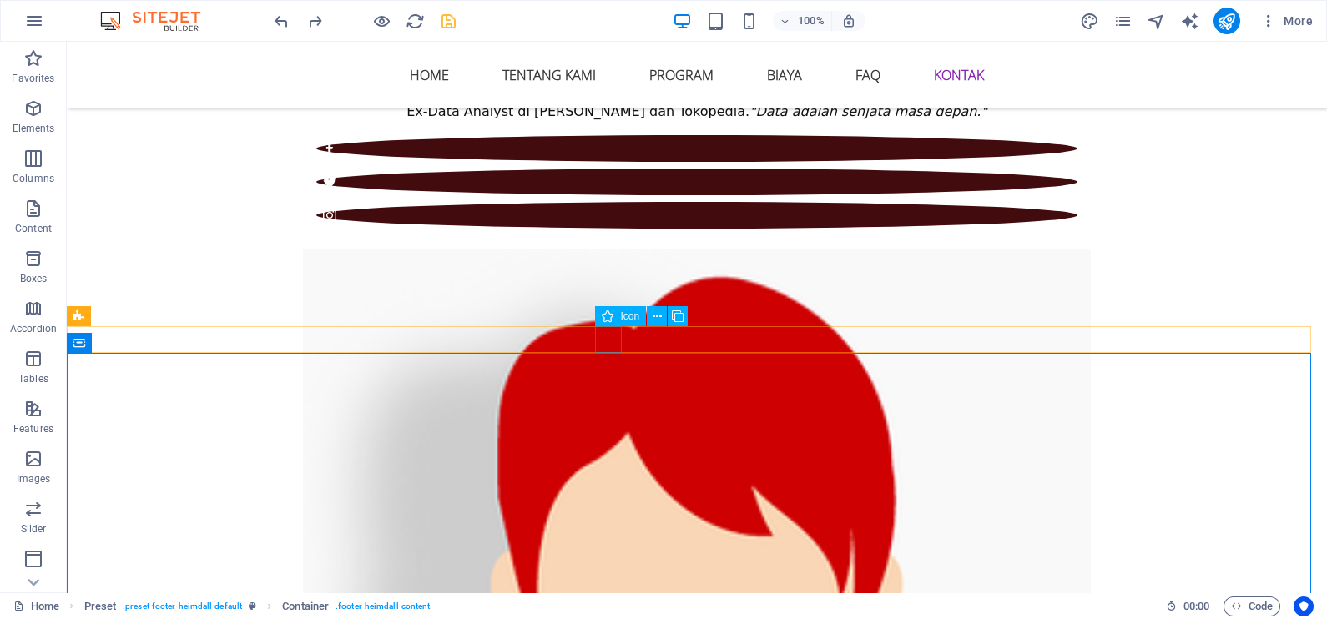
select select "xMidYMid"
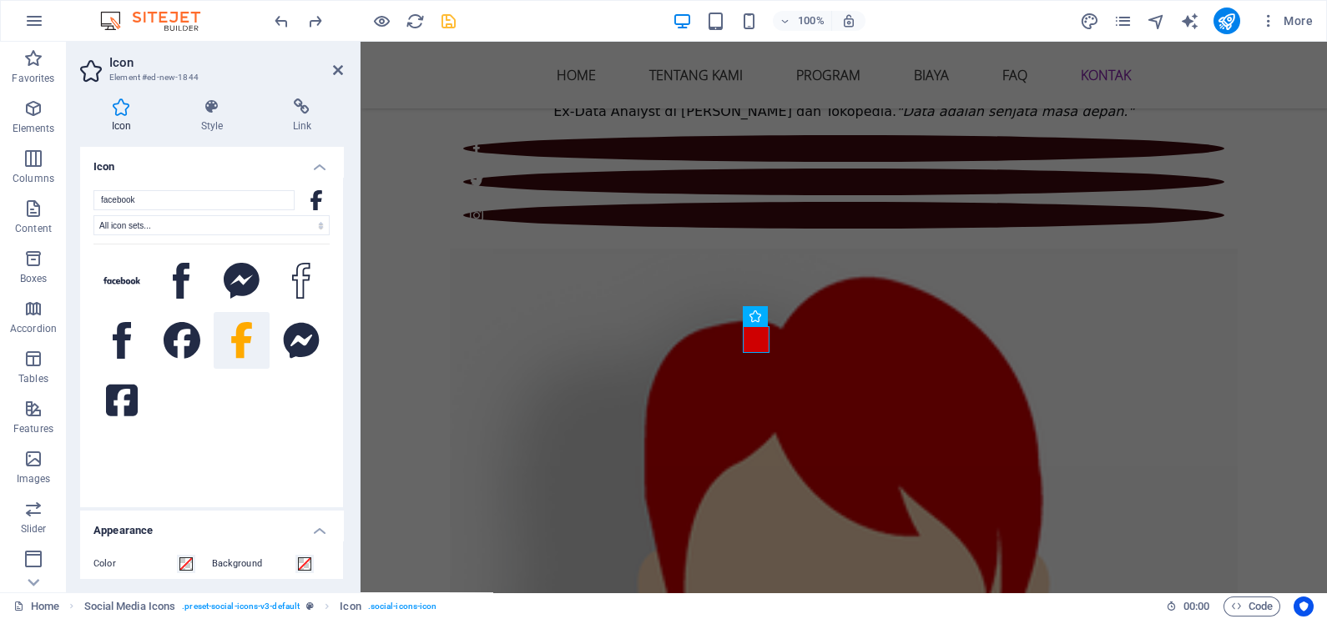
scroll to position [313, 0]
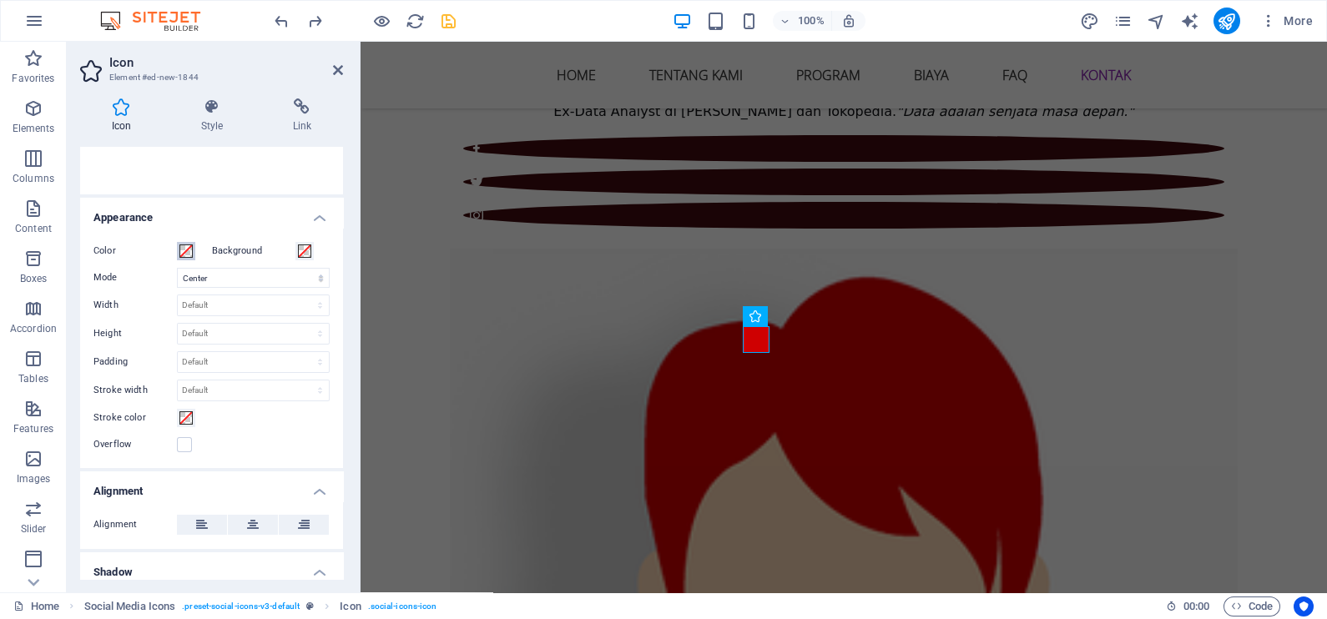
click at [184, 257] on button "Color" at bounding box center [186, 251] width 18 height 18
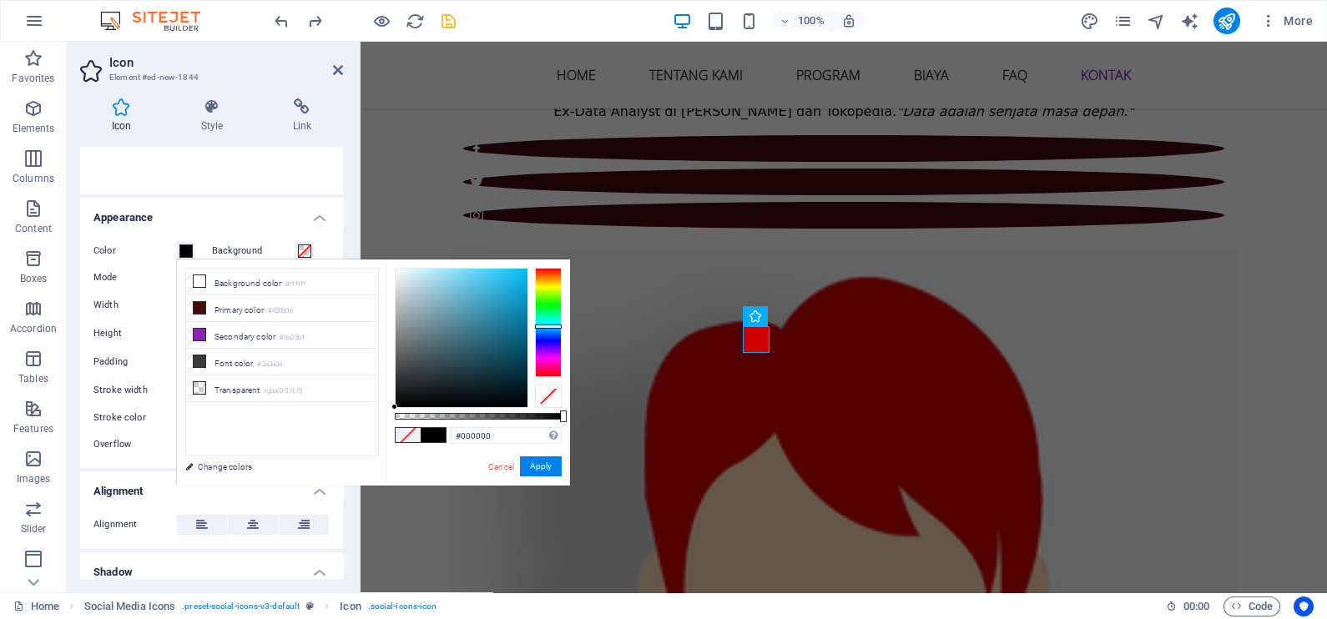
drag, startPoint x: 542, startPoint y: 338, endPoint x: 549, endPoint y: 326, distance: 13.5
click at [549, 326] on div at bounding box center [548, 322] width 27 height 108
drag, startPoint x: 517, startPoint y: 283, endPoint x: 372, endPoint y: 260, distance: 147.1
click at [372, 260] on div "less Background color #ffffff Primary color #420b0e Secondary color #8a25b1 Fon…" at bounding box center [373, 373] width 393 height 226
click at [267, 309] on li "Primary color #420b0e" at bounding box center [282, 308] width 192 height 27
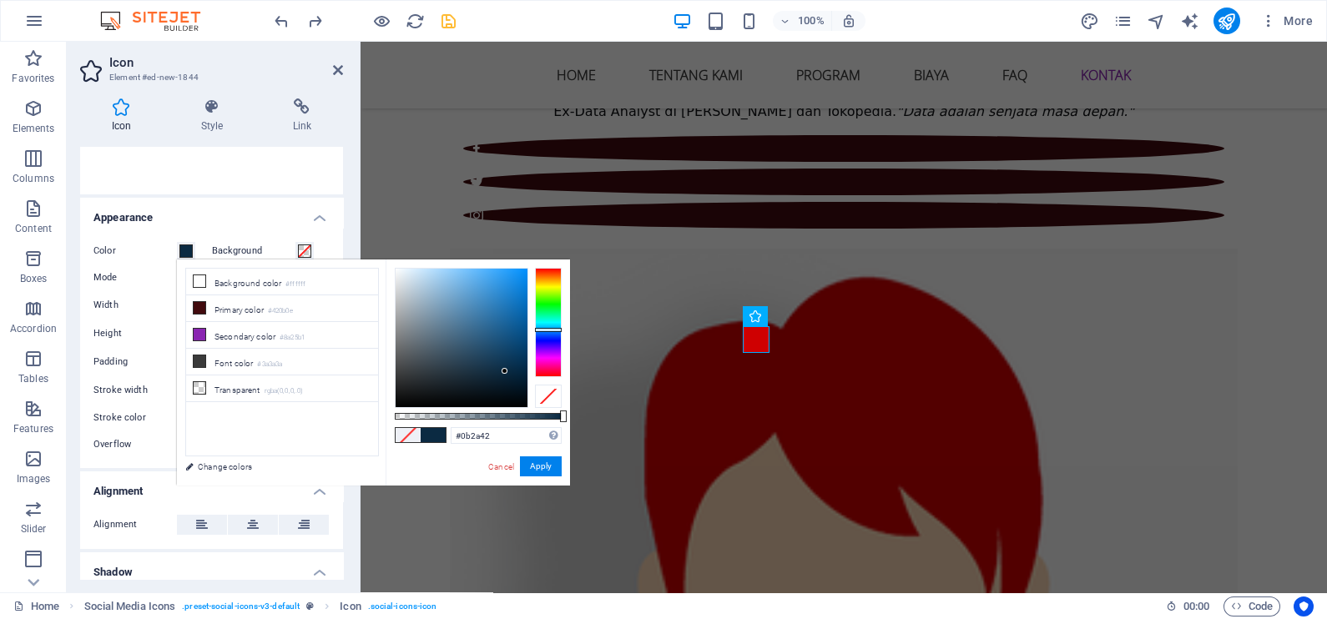
click at [547, 330] on div at bounding box center [548, 322] width 27 height 108
click at [549, 330] on div at bounding box center [548, 330] width 27 height 4
drag, startPoint x: 501, startPoint y: 367, endPoint x: 207, endPoint y: 211, distance: 332.6
click at [567, 253] on body "[DOMAIN_NAME] Home Favorites Elements Columns Content Boxes Accordion Tables Fe…" at bounding box center [663, 309] width 1327 height 619
drag, startPoint x: 526, startPoint y: 267, endPoint x: 352, endPoint y: 264, distance: 173.6
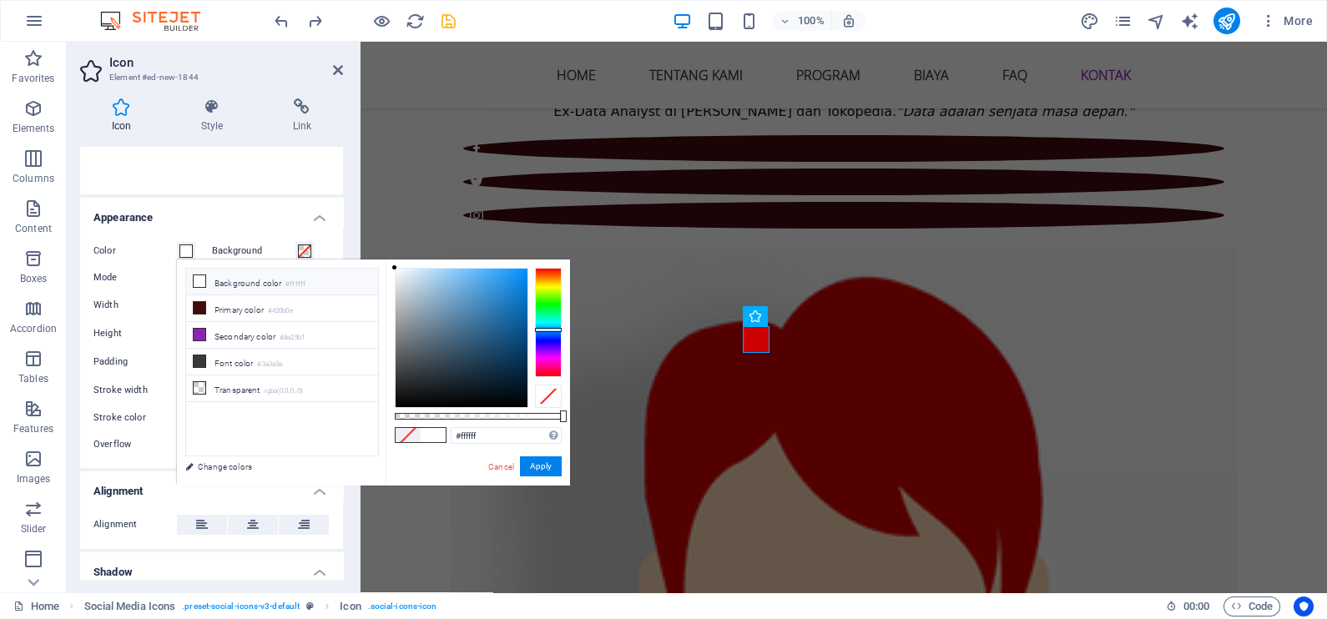
click at [352, 264] on div "less Background color #ffffff Primary color #420b0e Secondary color #8a25b1 Fon…" at bounding box center [373, 373] width 393 height 226
click at [240, 305] on li "Primary color #420b0e" at bounding box center [282, 308] width 192 height 27
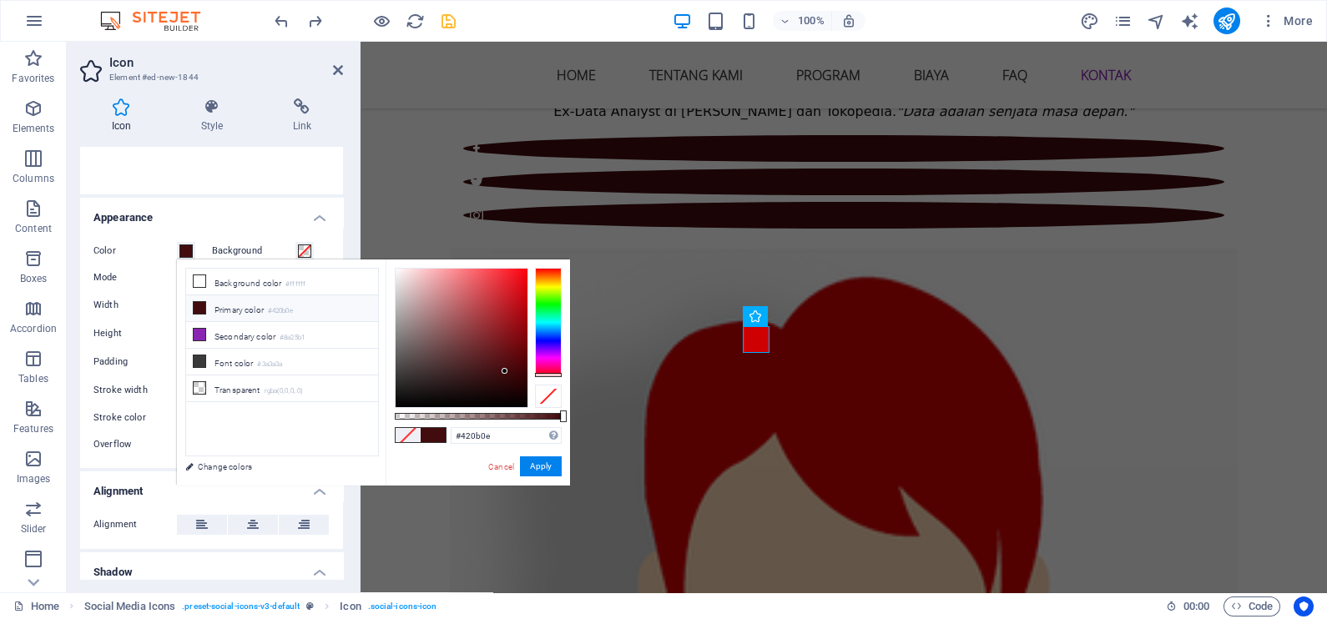
click at [240, 305] on li "Primary color #420b0e" at bounding box center [282, 308] width 192 height 27
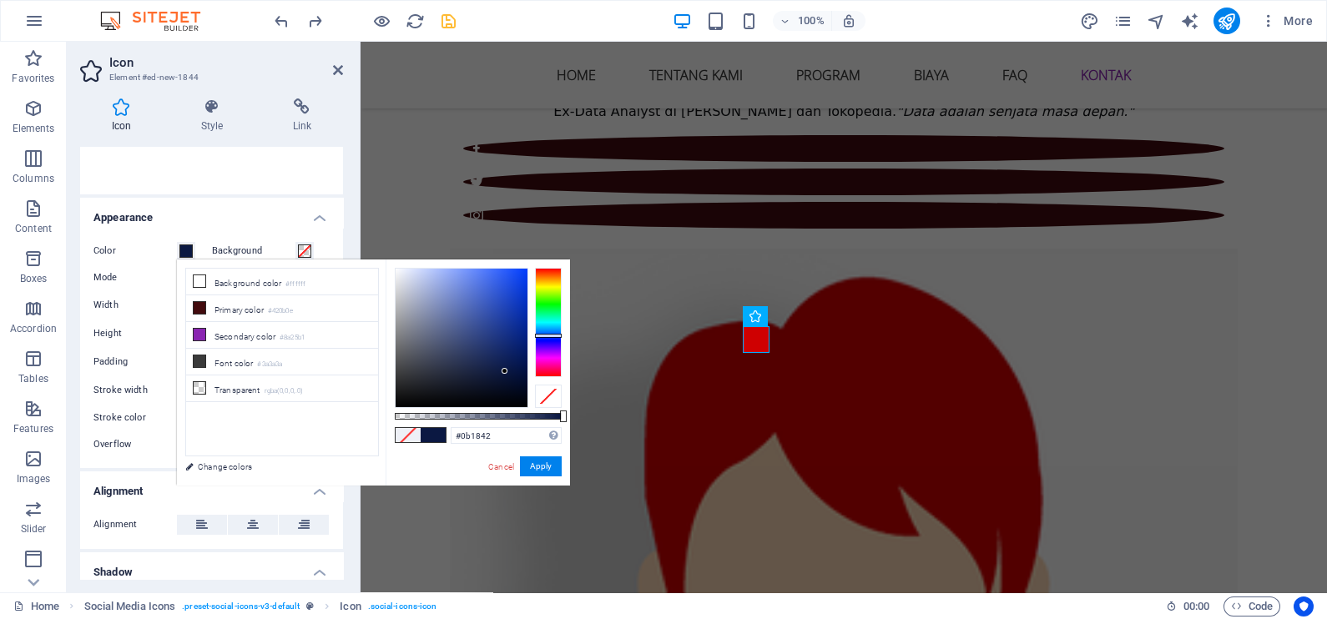
drag, startPoint x: 544, startPoint y: 376, endPoint x: 555, endPoint y: 335, distance: 41.5
click at [555, 335] on div at bounding box center [548, 336] width 27 height 4
type input "#ffffff"
drag, startPoint x: 504, startPoint y: 371, endPoint x: 380, endPoint y: 261, distance: 166.1
click at [380, 261] on div "less Background color #ffffff Primary color #420b0e Secondary color #8a25b1 Fon…" at bounding box center [373, 373] width 393 height 226
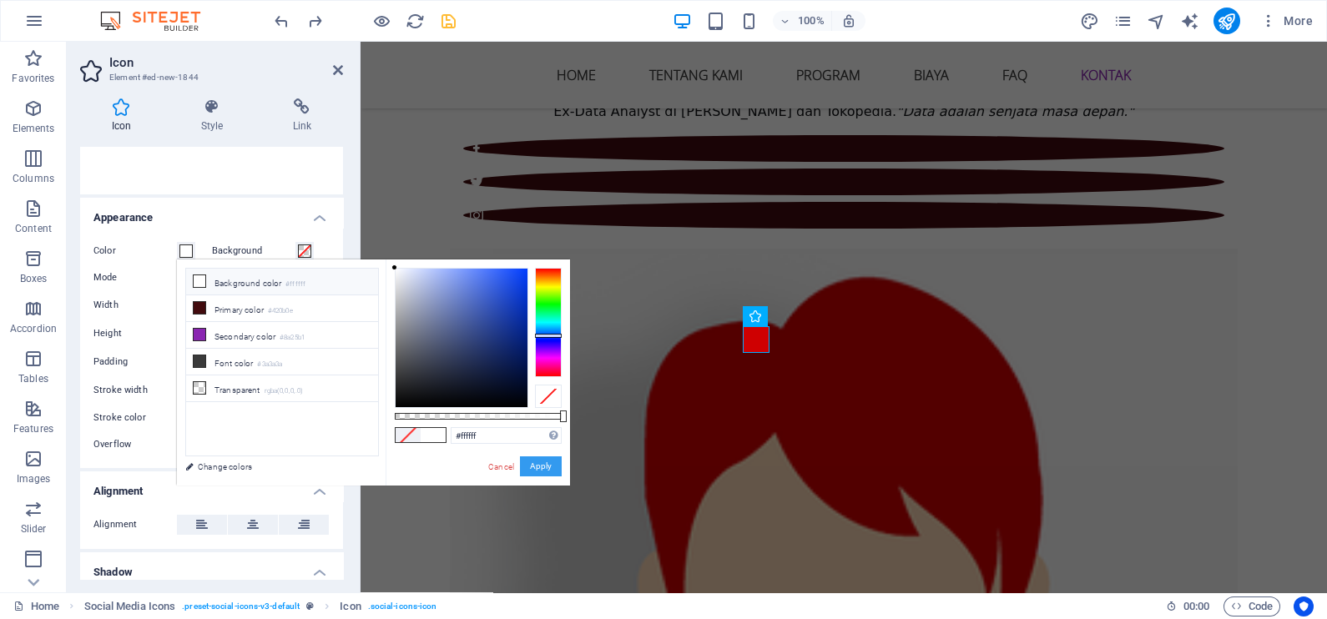
click at [539, 463] on button "Apply" at bounding box center [541, 467] width 42 height 20
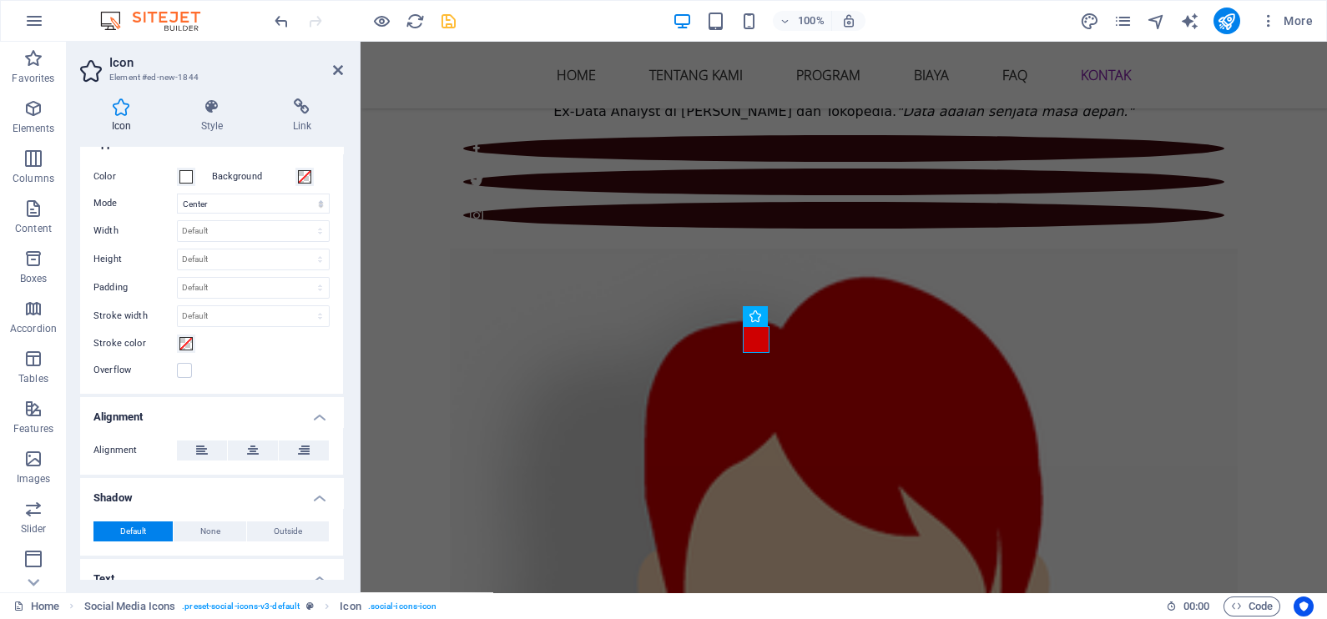
scroll to position [441, 0]
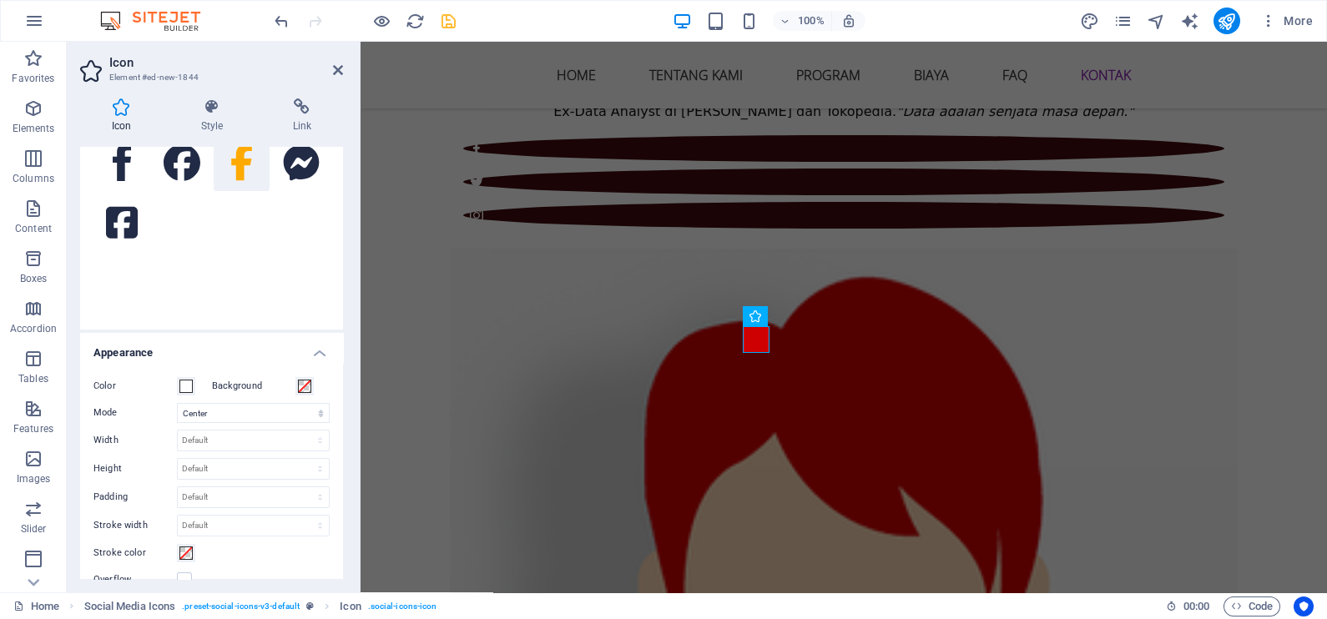
scroll to position [129, 0]
